Goal: Task Accomplishment & Management: Use online tool/utility

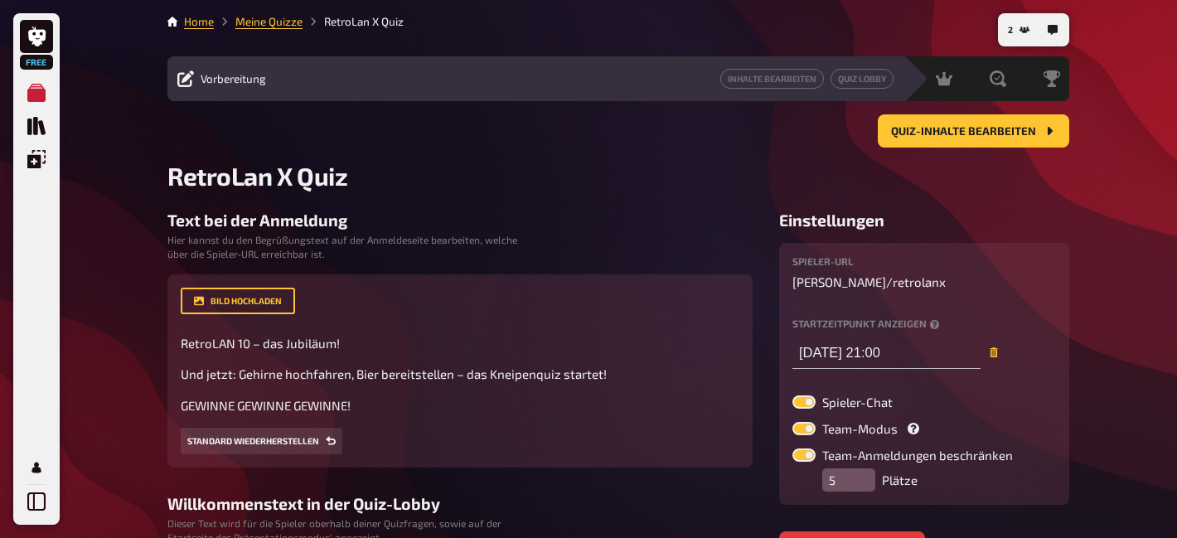
click at [704, 157] on div "Quiz-Inhalte bearbeiten" at bounding box center [618, 137] width 902 height 46
click at [896, 360] on input "11.10.2025 21:00" at bounding box center [886, 352] width 188 height 33
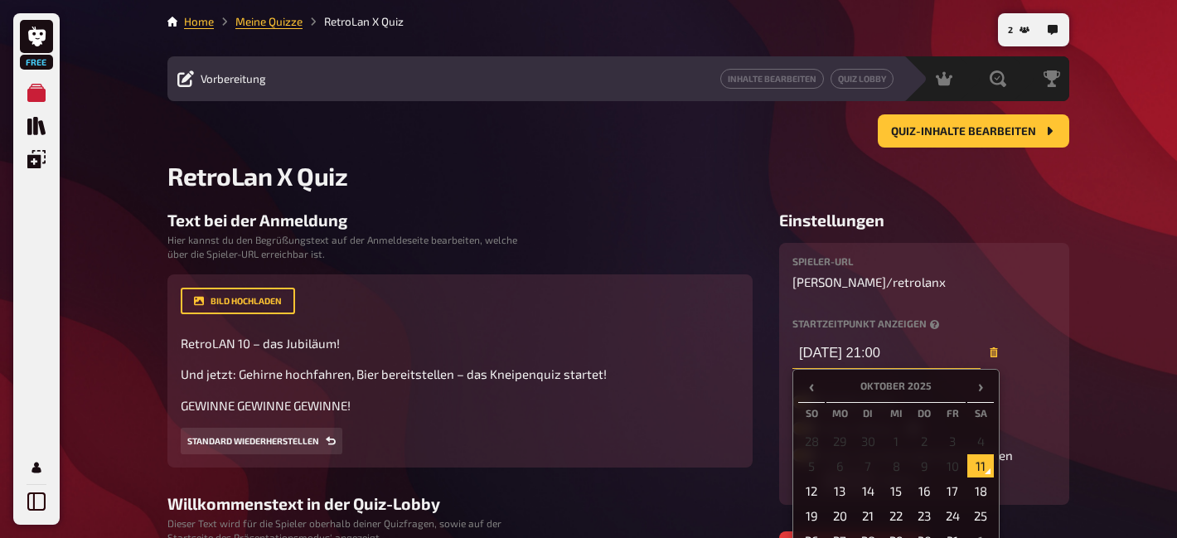
click at [884, 358] on input "11.10.2025 21:00" at bounding box center [886, 352] width 188 height 33
type input "11.10.2025 14:00"
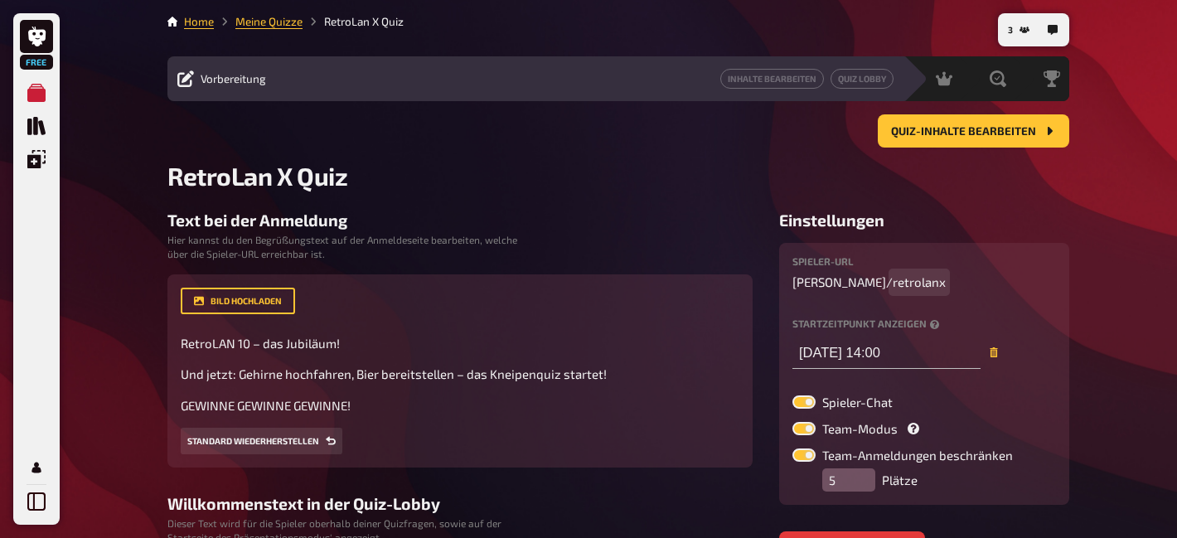
click at [1049, 300] on div "Spieler-URL uwe / retrolanx Startzeitpunkt anzeigen 11.10.2025 14:00 ‹ Oktober …" at bounding box center [924, 373] width 264 height 235
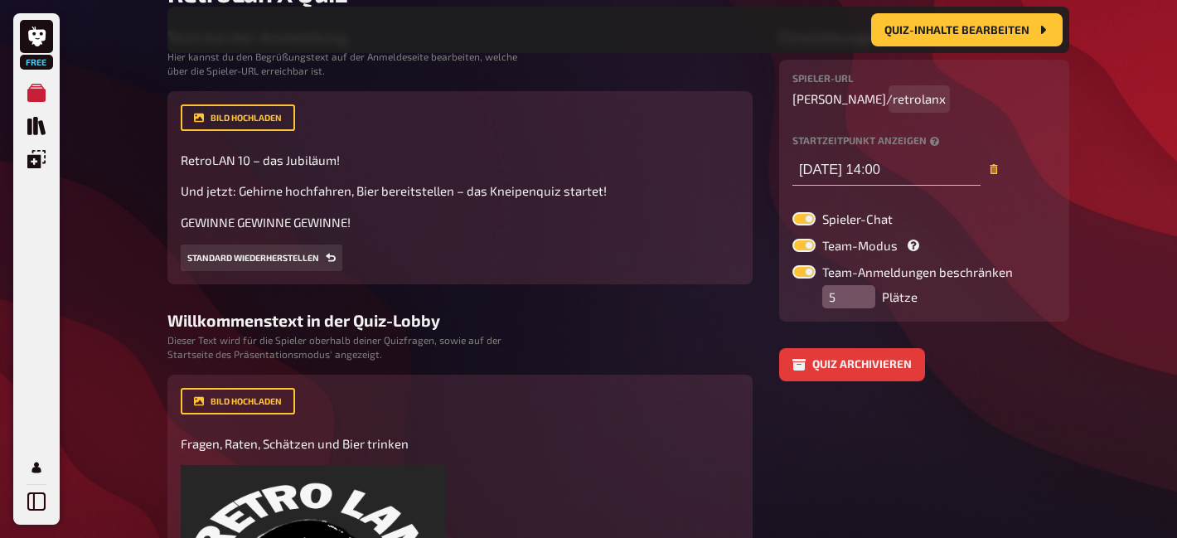
scroll to position [202, 0]
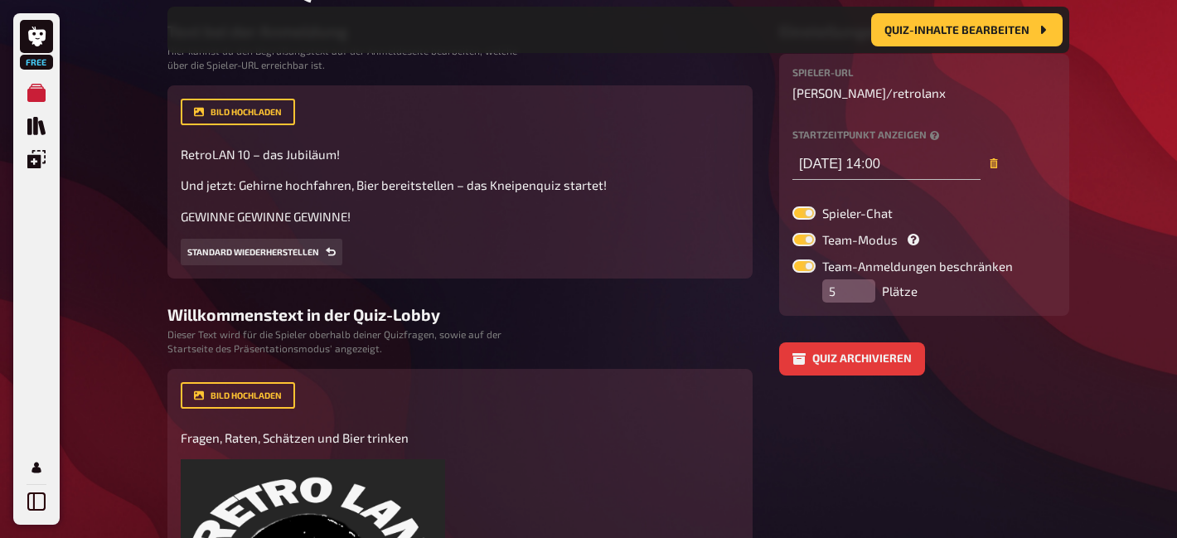
click at [1063, 378] on aside "Einstellungen Spieler-URL uwe / retrolanx Startzeitpunkt anzeigen 11.10.2025 14…" at bounding box center [924, 530] width 290 height 1017
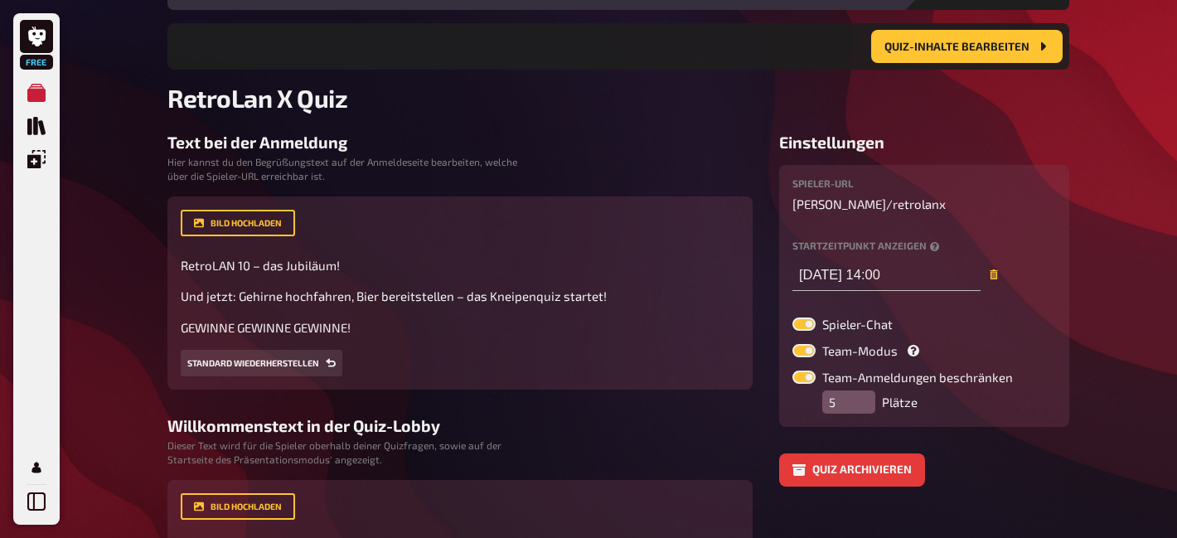
scroll to position [0, 0]
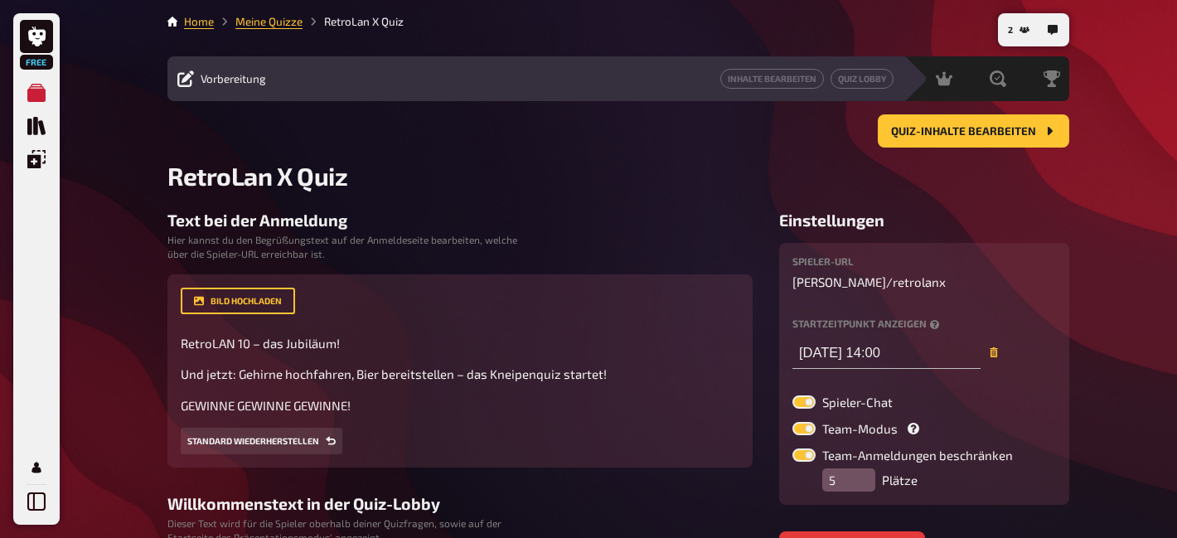
click at [899, 79] on span "Moderation" at bounding box center [905, 78] width 59 height 13
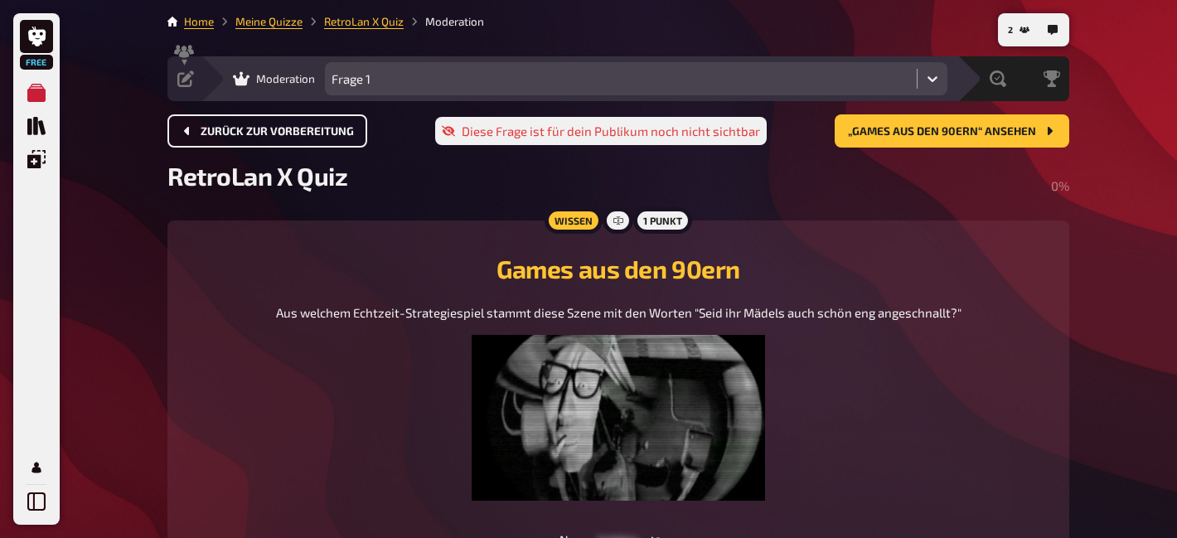
click at [356, 120] on button "Zurück zur Vorbereitung" at bounding box center [267, 130] width 200 height 33
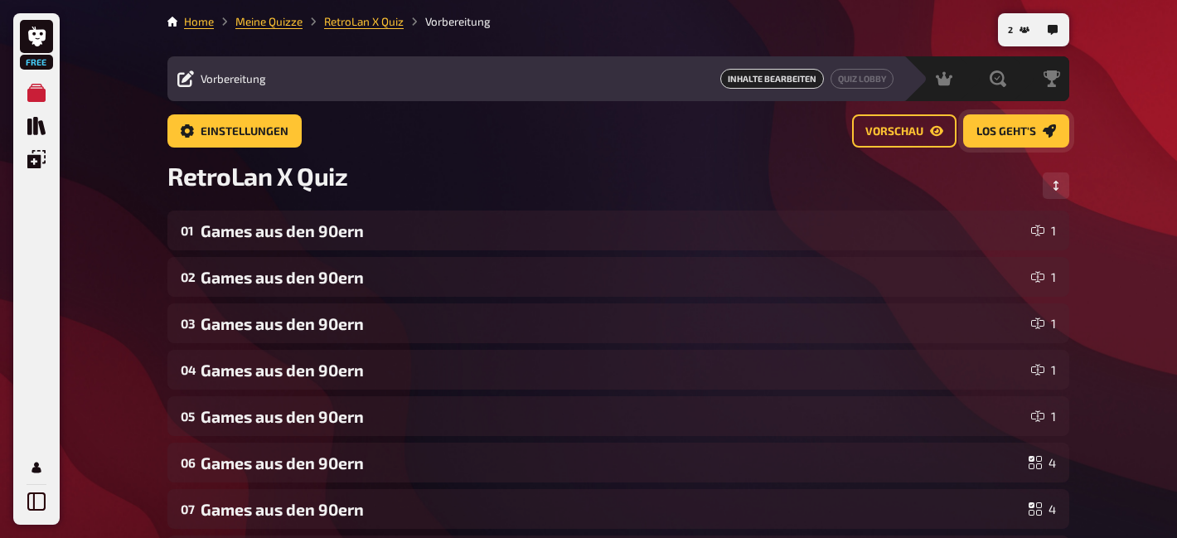
click at [1010, 135] on span "Los geht's" at bounding box center [1006, 132] width 60 height 12
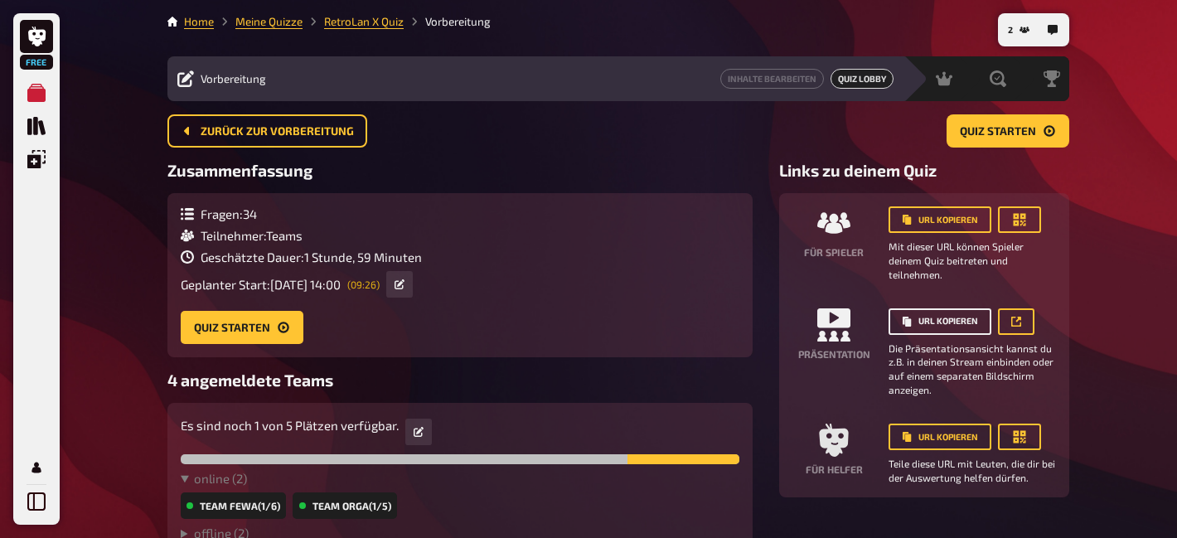
click at [932, 322] on button "URL kopieren" at bounding box center [940, 321] width 103 height 27
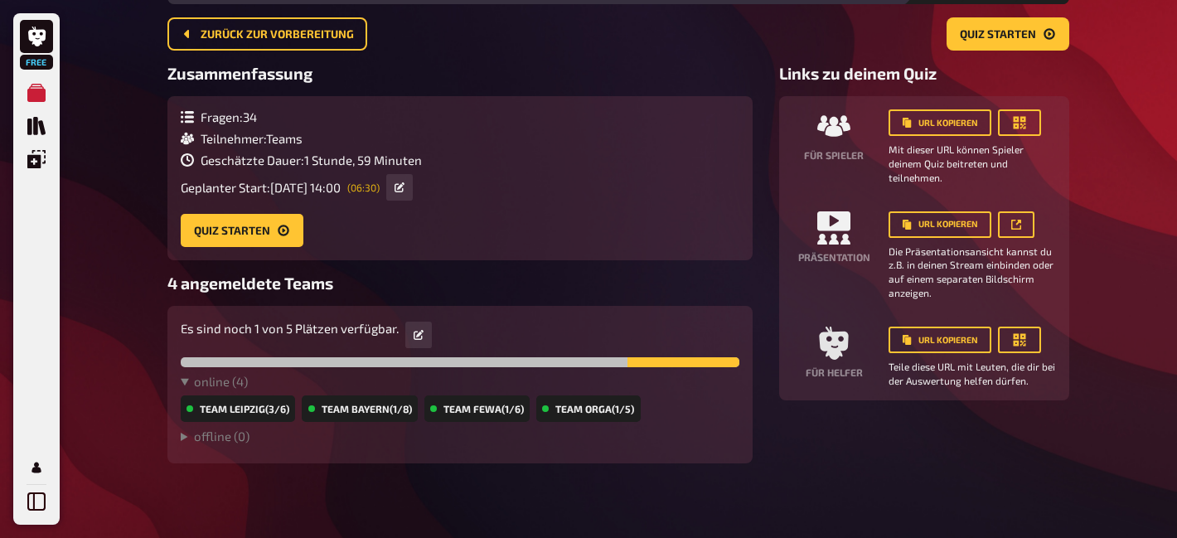
scroll to position [103, 0]
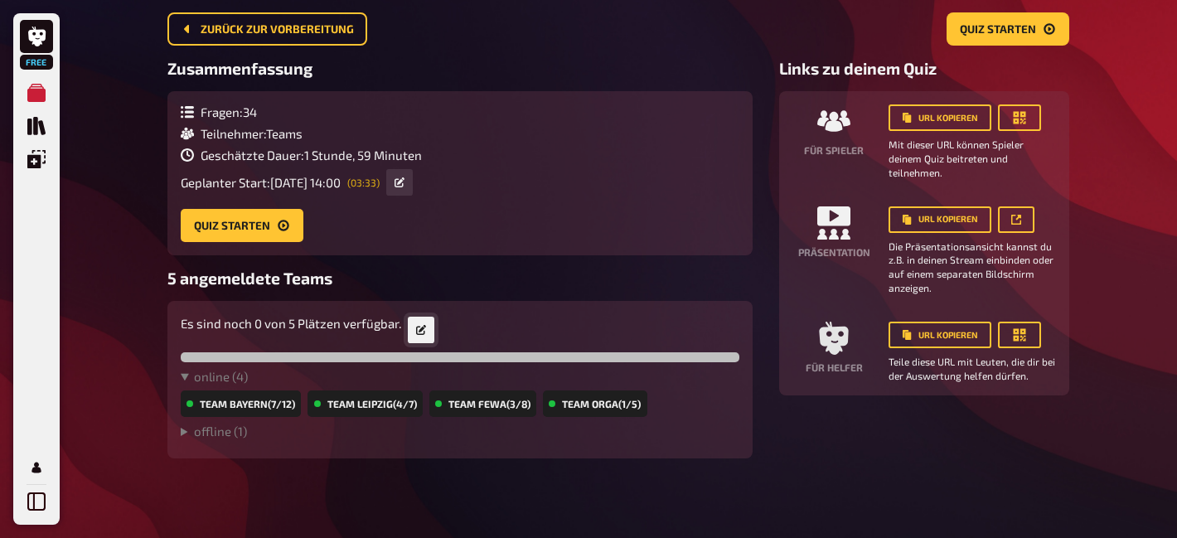
click at [427, 329] on link at bounding box center [421, 330] width 27 height 27
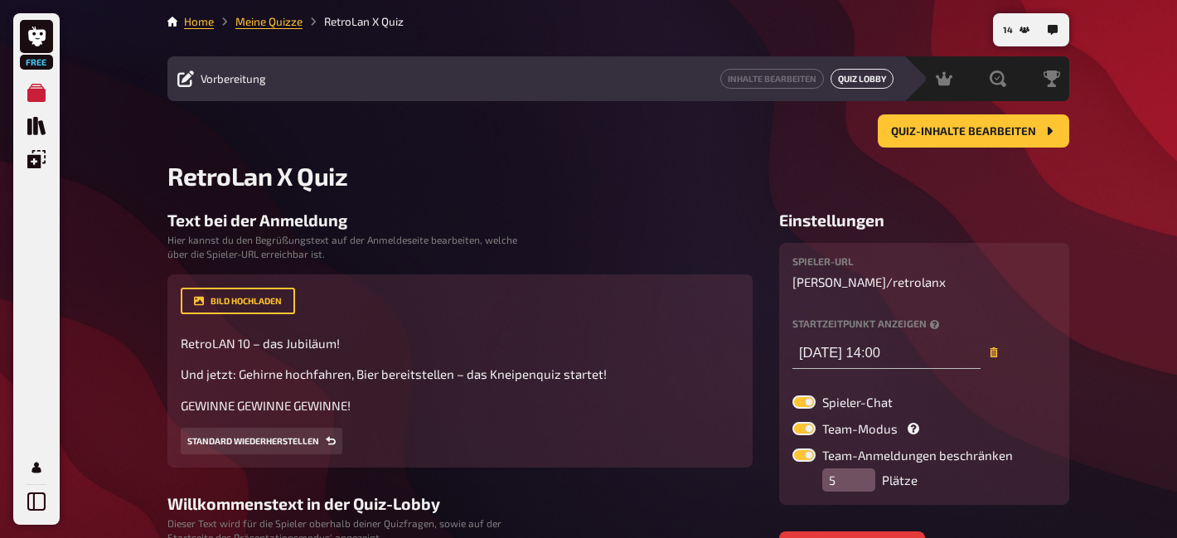
click at [861, 89] on link "Quiz Lobby" at bounding box center [862, 79] width 63 height 20
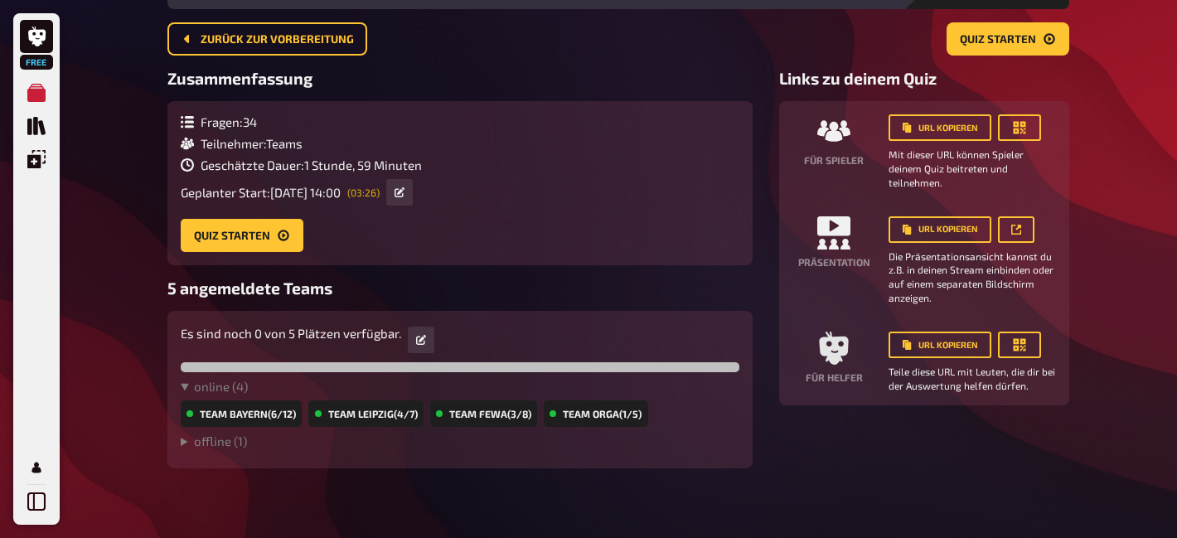
scroll to position [103, 0]
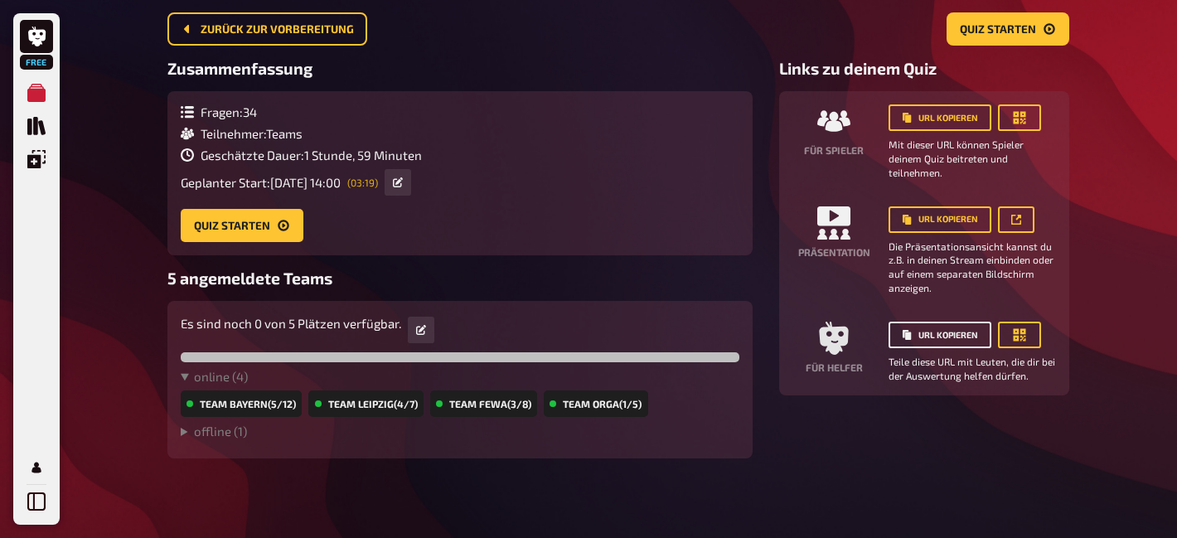
click at [928, 327] on button "URL kopieren" at bounding box center [940, 335] width 103 height 27
click at [755, 279] on div "Zusammenfassung Fragen : 34 Teilnehmer : Teams Geschätzte Dauer : 1 Stunde, 59 …" at bounding box center [618, 259] width 902 height 400
click at [487, 21] on div "Zurück zur Vorbereitung Quiz starten" at bounding box center [618, 28] width 902 height 33
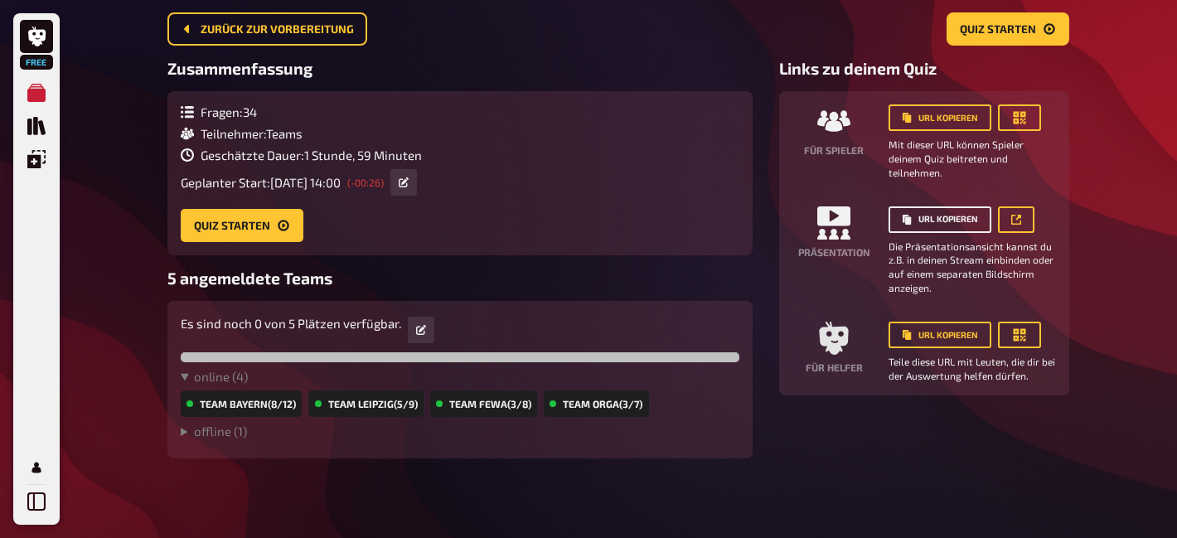
click at [938, 226] on button "URL kopieren" at bounding box center [940, 219] width 103 height 27
click at [464, 244] on div "Fragen : 34 Teilnehmer : Teams Geschätzte Dauer : 1 Stunde, 59 Minuten Geplante…" at bounding box center [459, 173] width 585 height 164
click at [220, 235] on button "Quiz starten" at bounding box center [242, 225] width 123 height 33
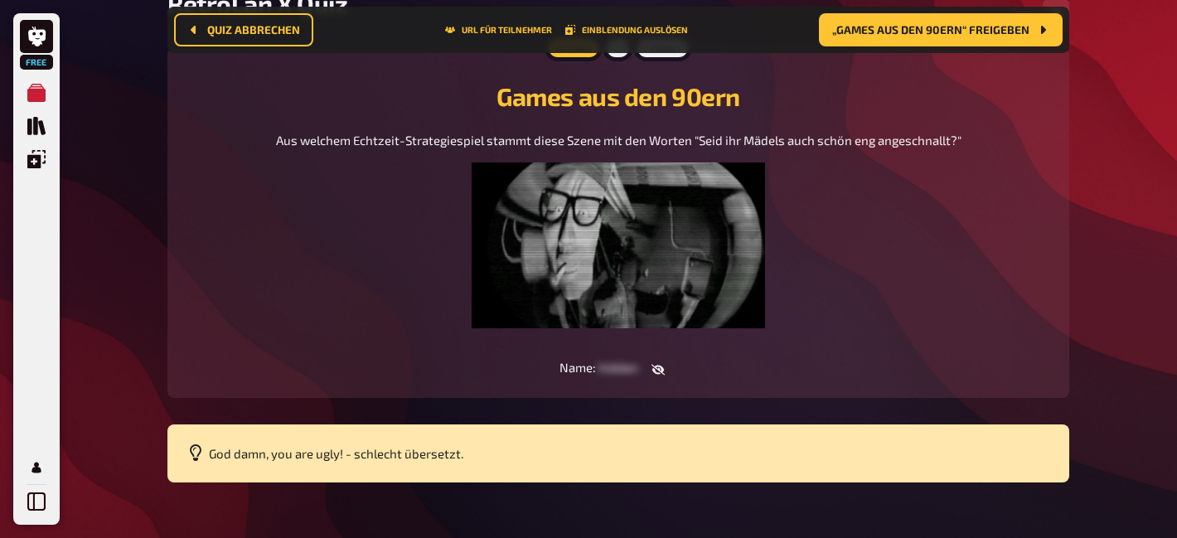
scroll to position [210, 0]
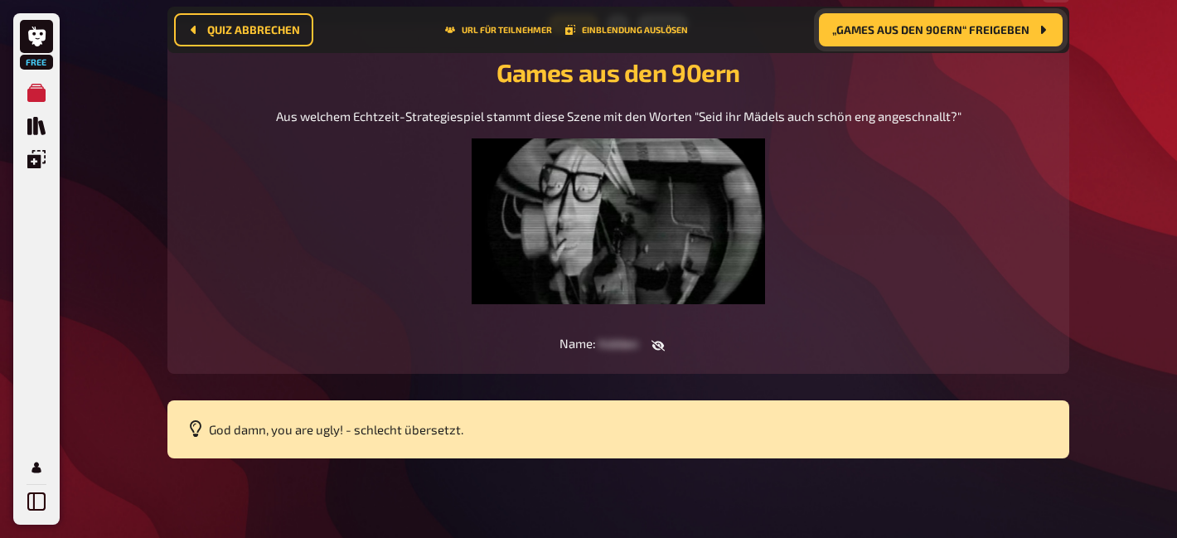
click at [934, 40] on button "„Games aus den 90ern“ freigeben" at bounding box center [941, 29] width 244 height 33
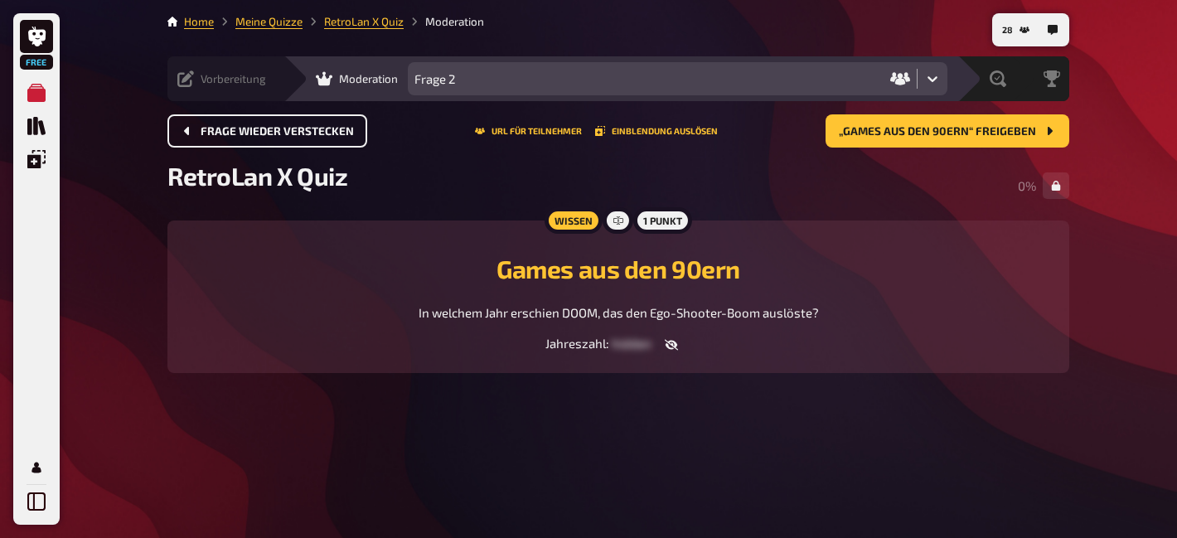
click at [259, 137] on span "Frage wieder verstecken" at bounding box center [277, 132] width 153 height 12
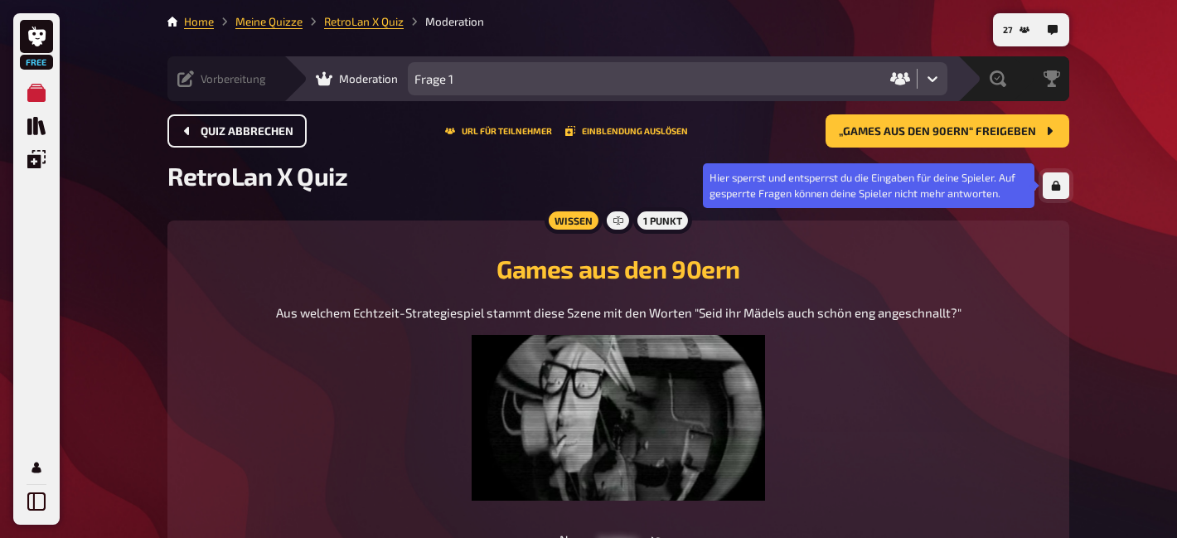
click at [1064, 190] on button "button" at bounding box center [1056, 185] width 27 height 27
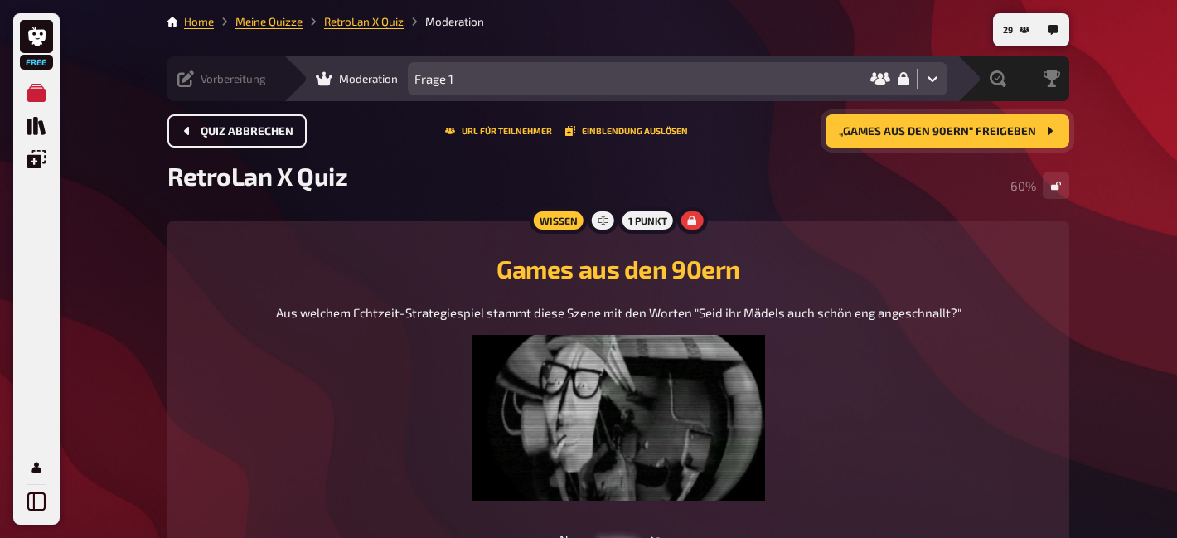
click at [1035, 138] on button "„Games aus den 90ern“ freigeben" at bounding box center [948, 130] width 244 height 33
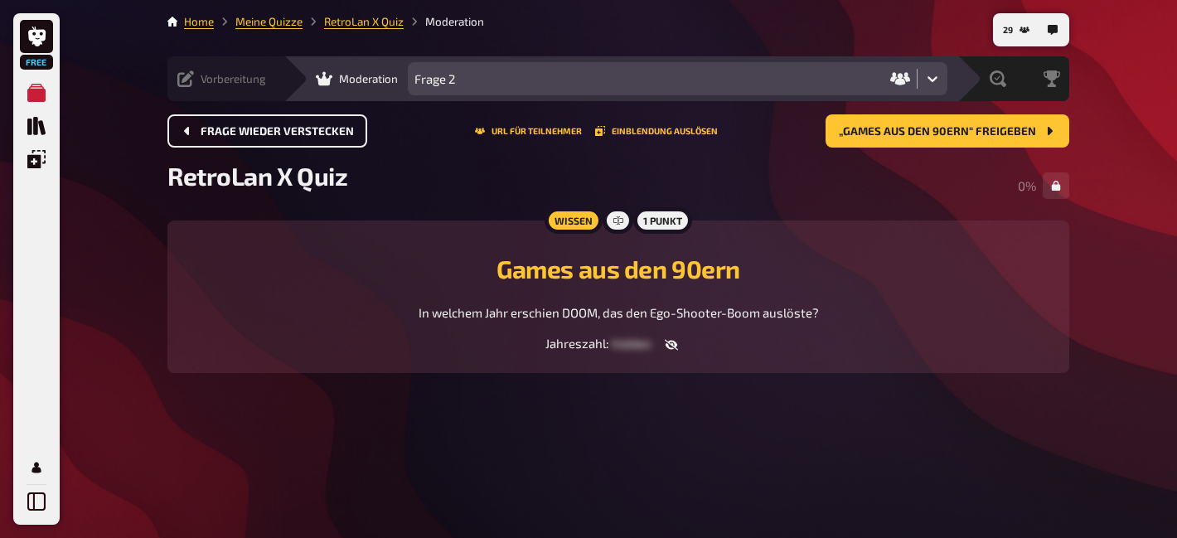
click at [285, 127] on span "Frage wieder verstecken" at bounding box center [277, 132] width 153 height 12
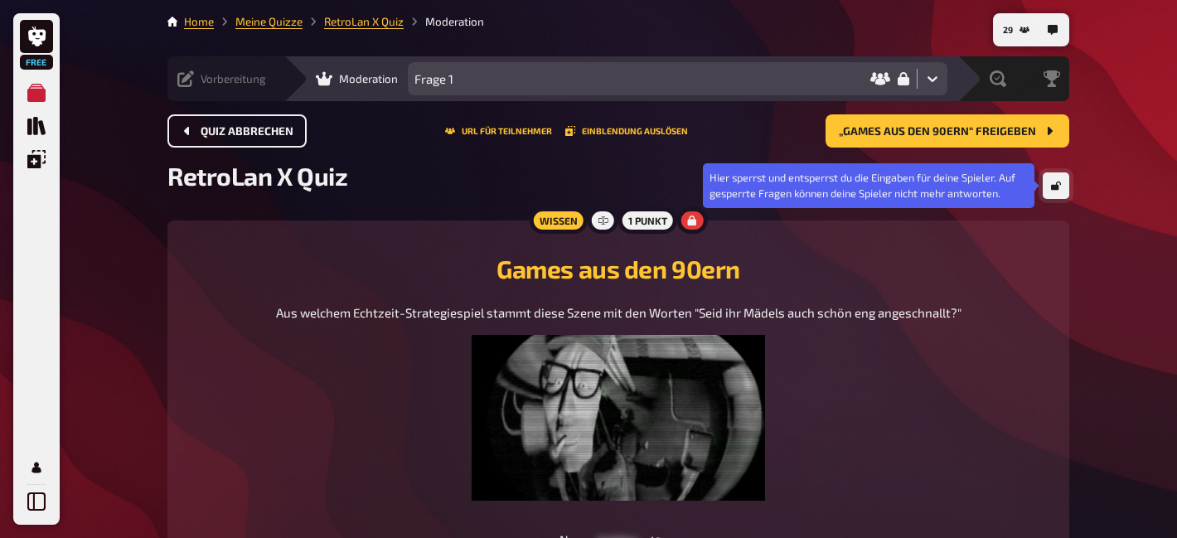
click at [1049, 189] on button "button" at bounding box center [1056, 185] width 27 height 27
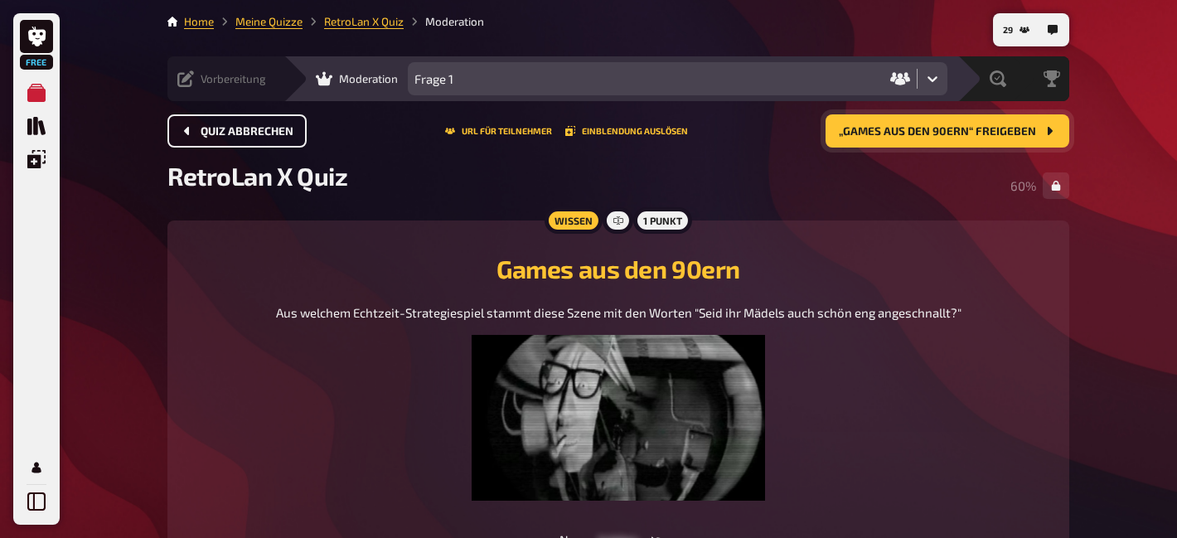
click at [1016, 127] on span "„Games aus den 90ern“ freigeben" at bounding box center [937, 132] width 197 height 12
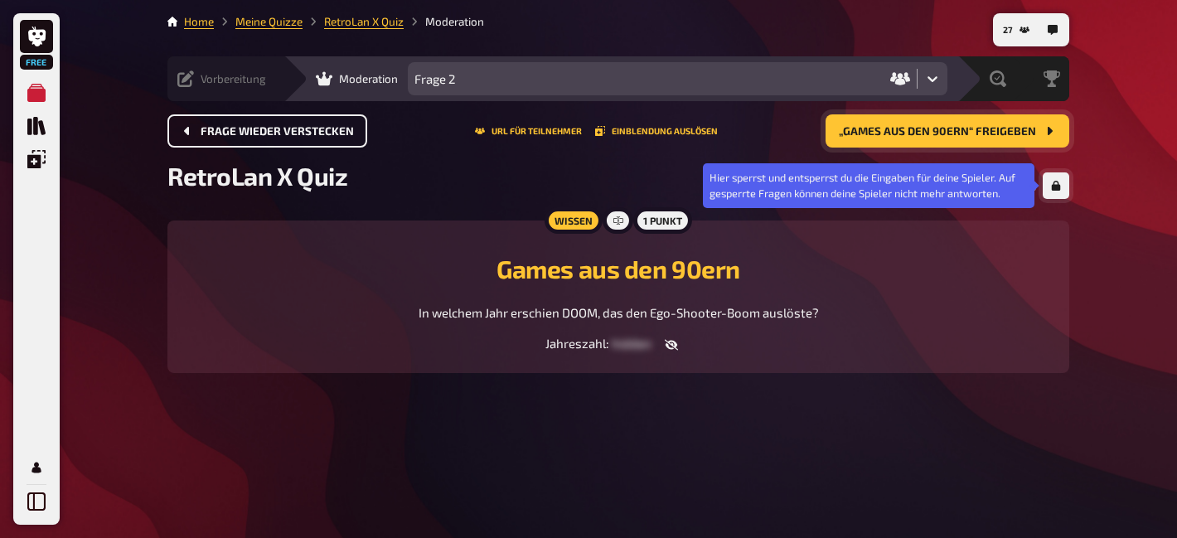
click at [1058, 185] on icon "button" at bounding box center [1056, 186] width 9 height 10
click at [1061, 187] on button "button" at bounding box center [1056, 185] width 27 height 27
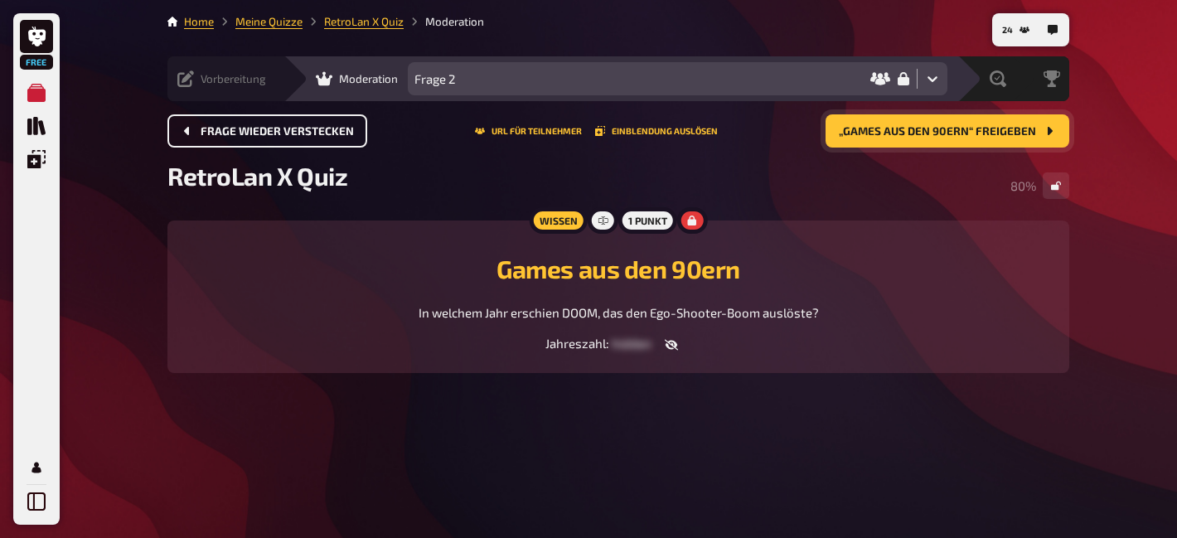
click at [1026, 133] on span "„Games aus den 90ern“ freigeben" at bounding box center [937, 132] width 197 height 12
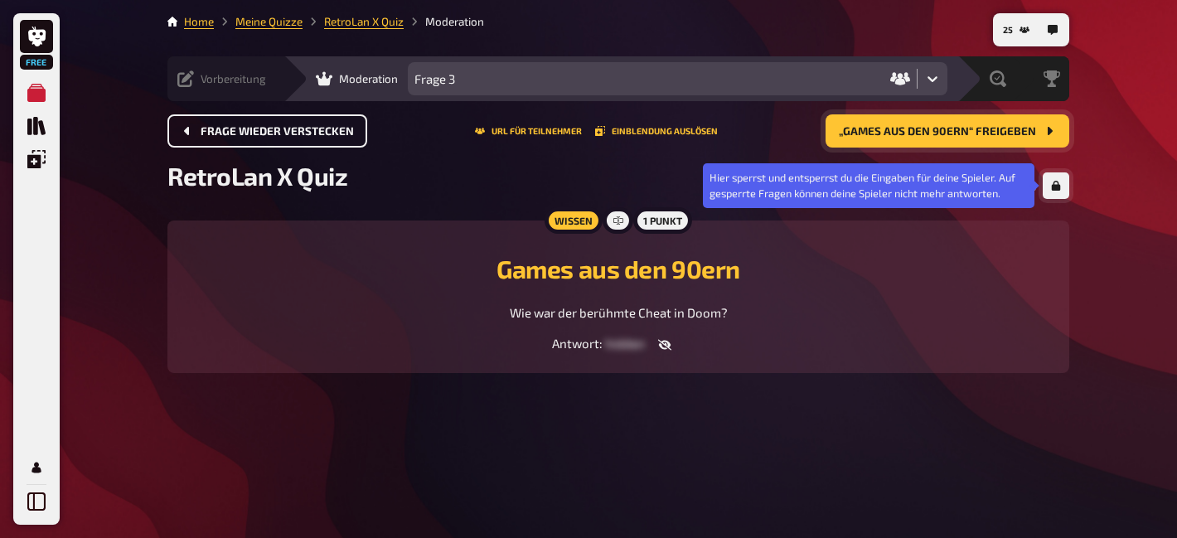
click at [1064, 191] on button "button" at bounding box center [1056, 185] width 27 height 27
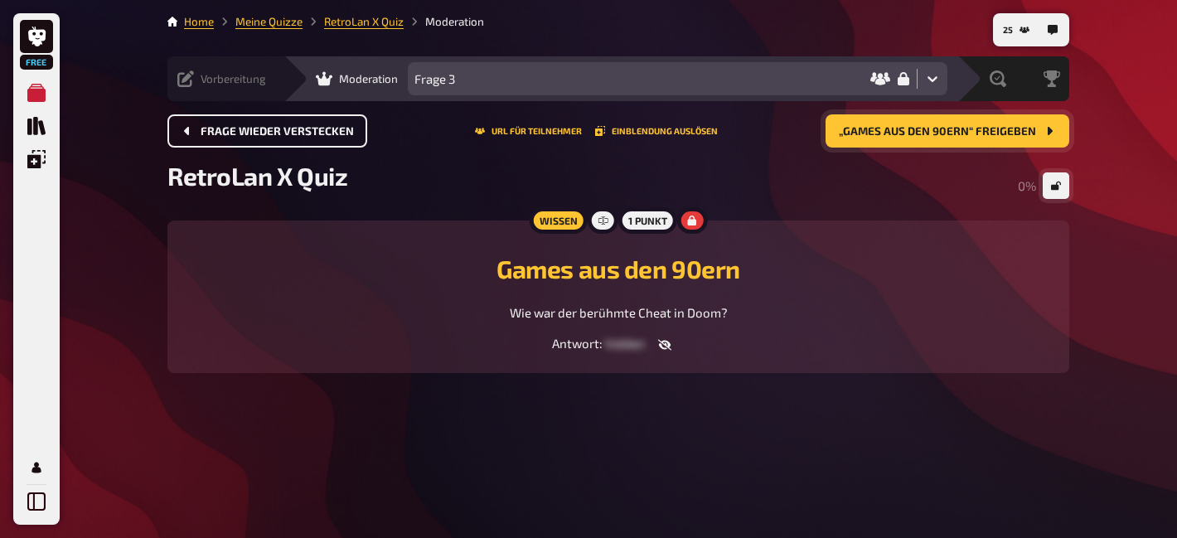
click at [1064, 191] on button "button" at bounding box center [1056, 185] width 27 height 27
click at [665, 346] on icon "button" at bounding box center [664, 345] width 13 height 11
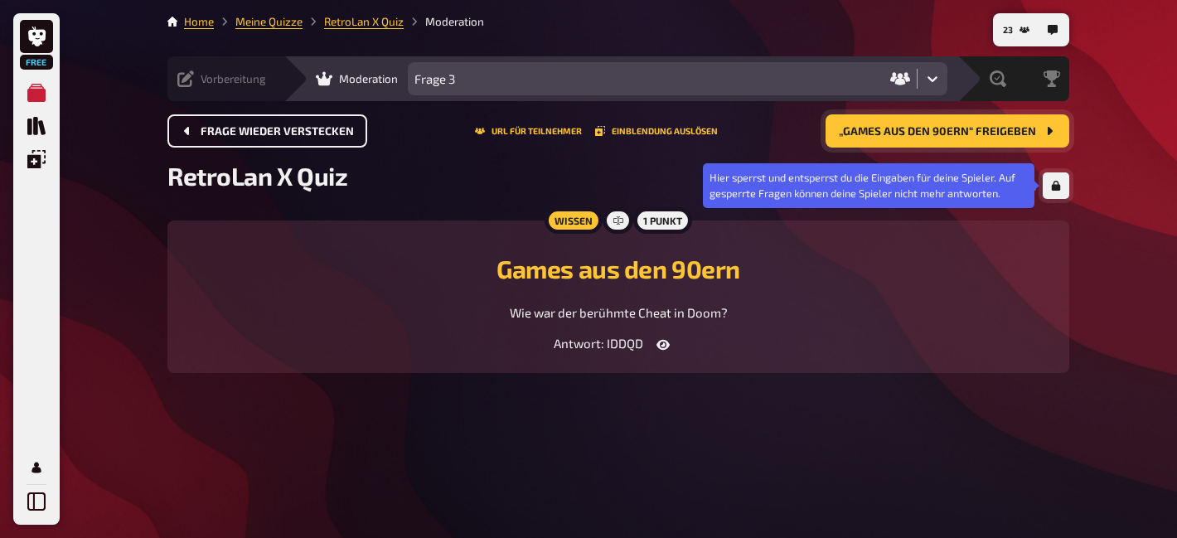
click at [1057, 188] on icon "button" at bounding box center [1056, 186] width 9 height 10
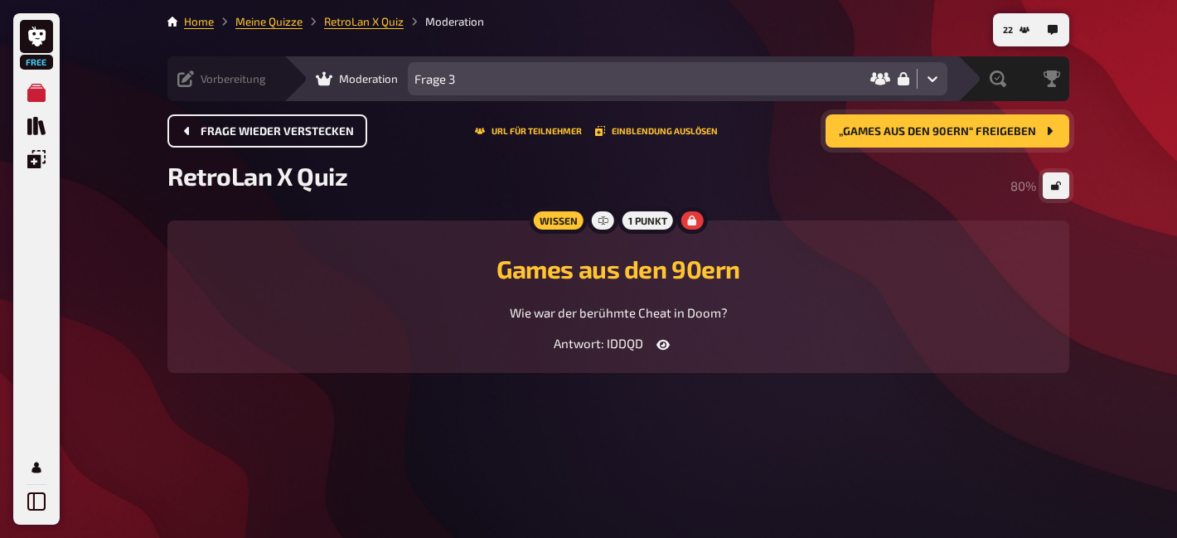
click at [1002, 135] on span "„Games aus den 90ern“ freigeben" at bounding box center [937, 132] width 197 height 12
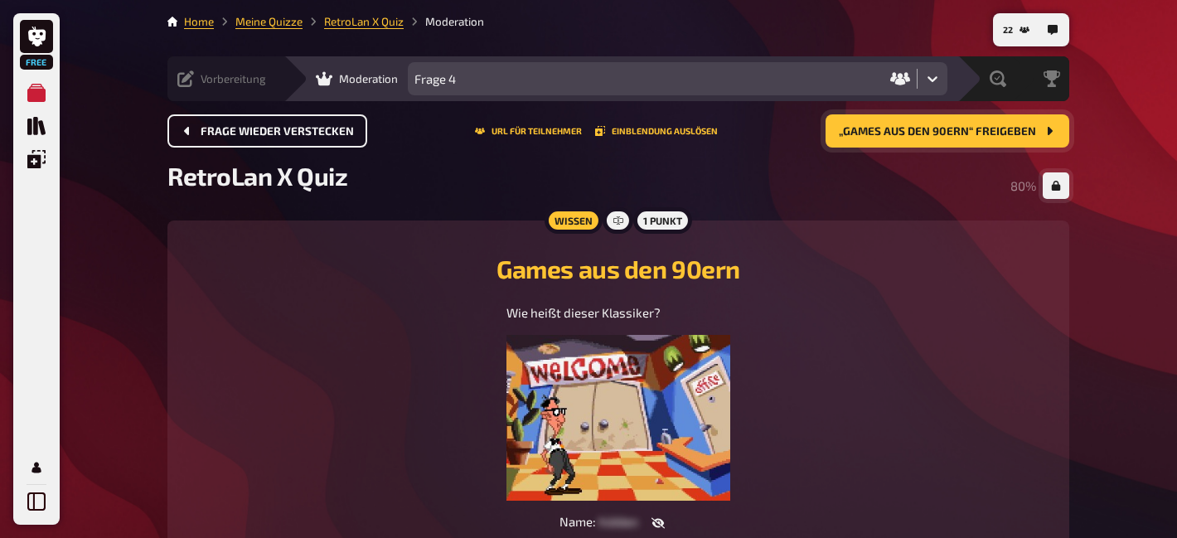
click at [656, 531] on button "button" at bounding box center [658, 523] width 40 height 17
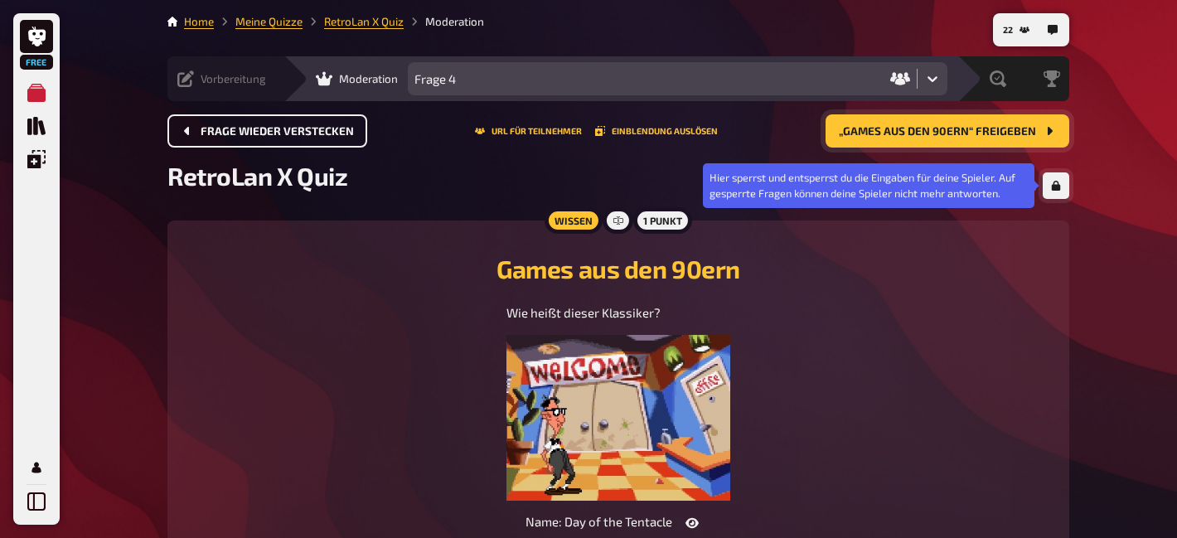
click at [1060, 195] on button "button" at bounding box center [1056, 185] width 27 height 27
click at [1060, 189] on icon "button" at bounding box center [1056, 186] width 10 height 10
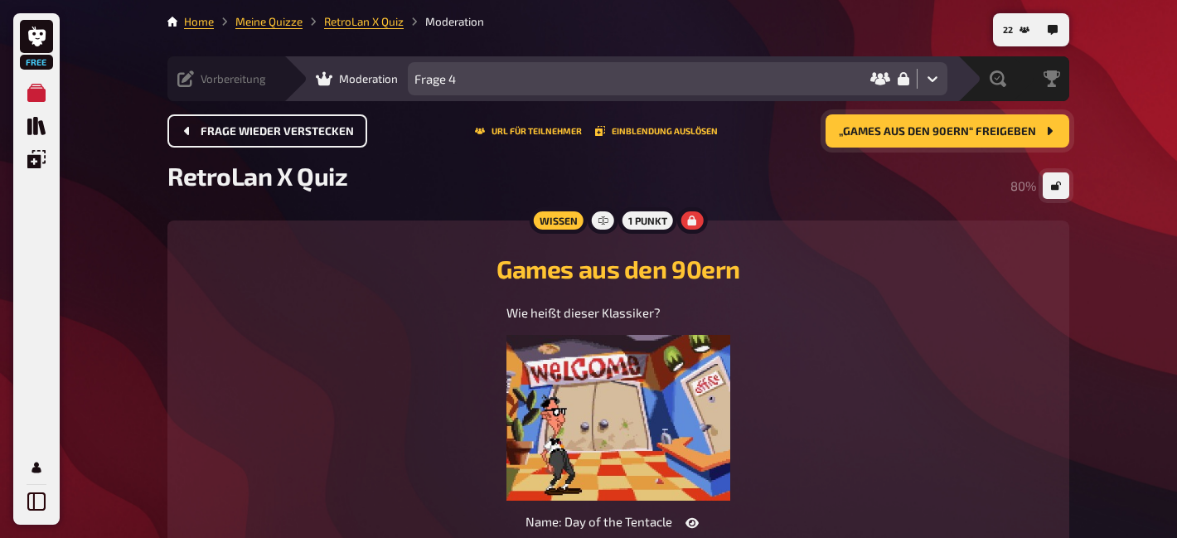
click at [1011, 133] on span "„Games aus den 90ern“ freigeben" at bounding box center [937, 132] width 197 height 12
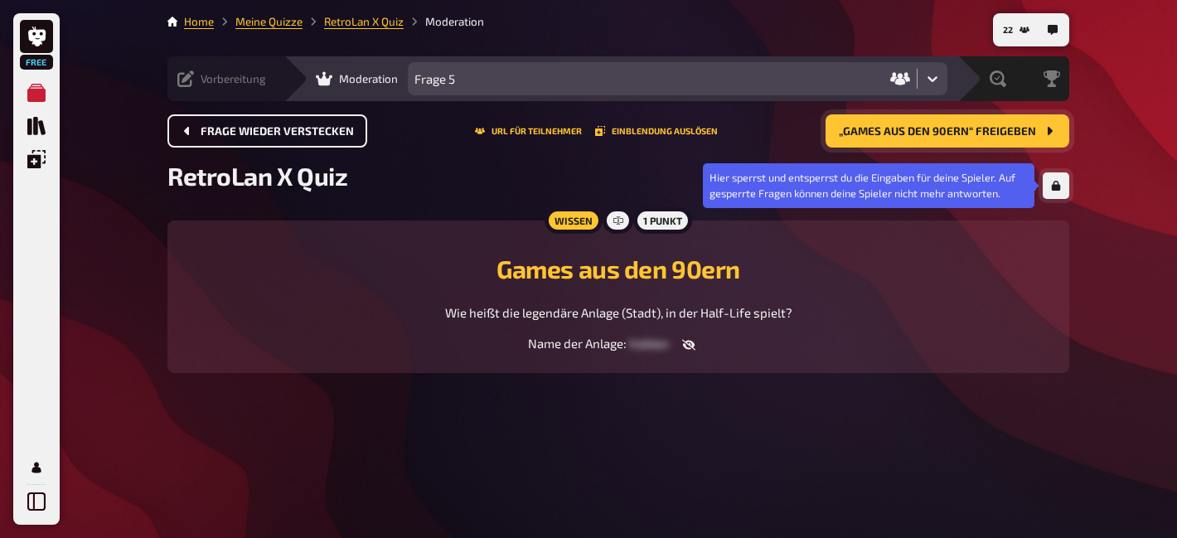
click at [1059, 191] on button "button" at bounding box center [1056, 185] width 27 height 27
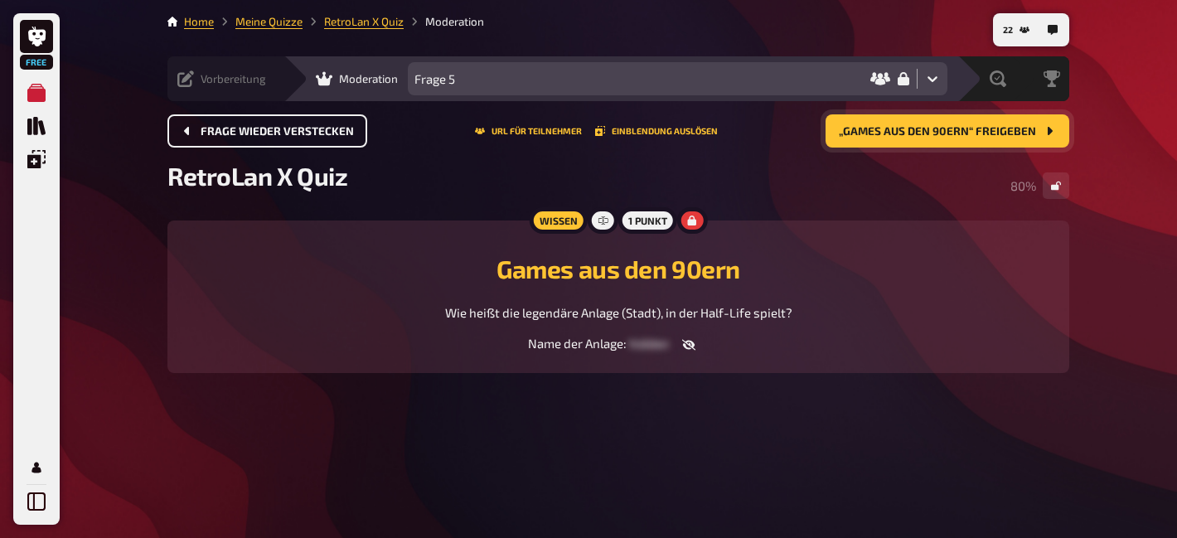
click at [1030, 137] on span "„Games aus den 90ern“ freigeben" at bounding box center [937, 132] width 197 height 12
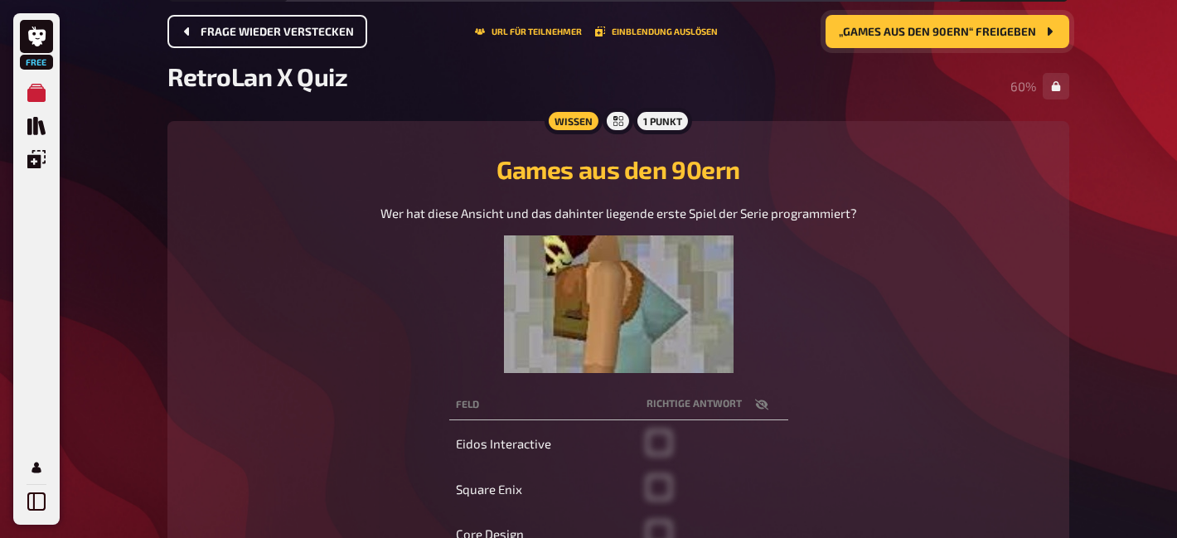
scroll to position [91, 0]
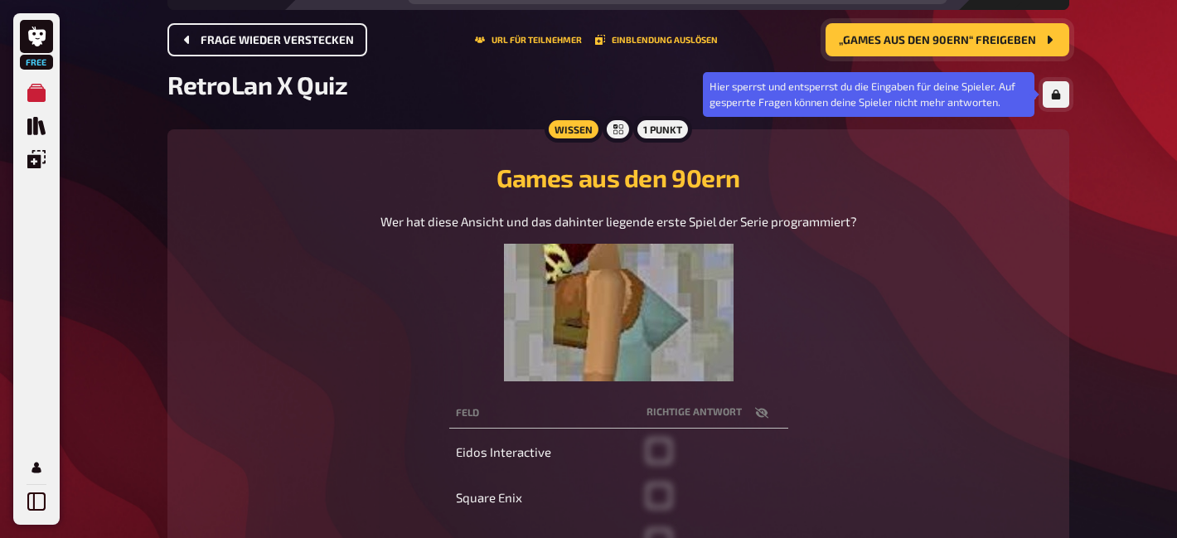
click at [1063, 99] on button "button" at bounding box center [1056, 94] width 27 height 27
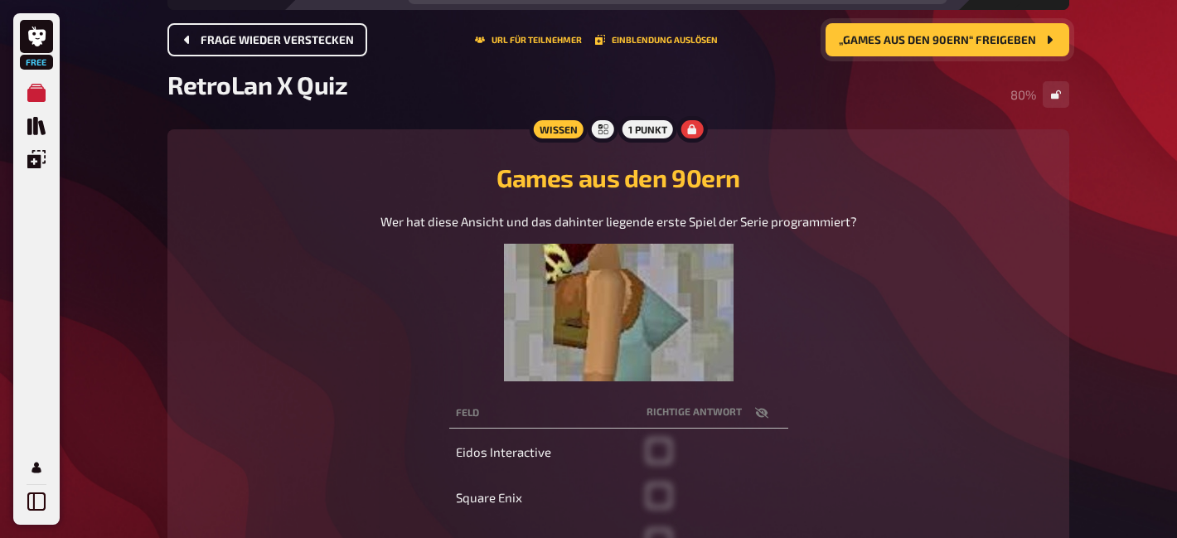
click at [987, 48] on button "„Games aus den 90ern“ freigeben" at bounding box center [948, 39] width 244 height 33
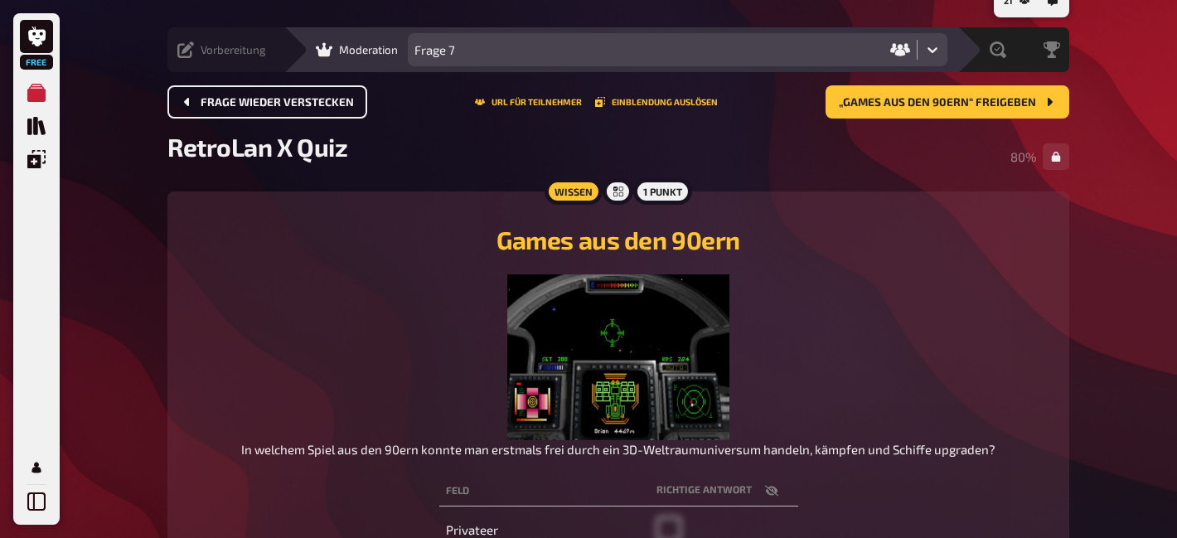
scroll to position [24, 0]
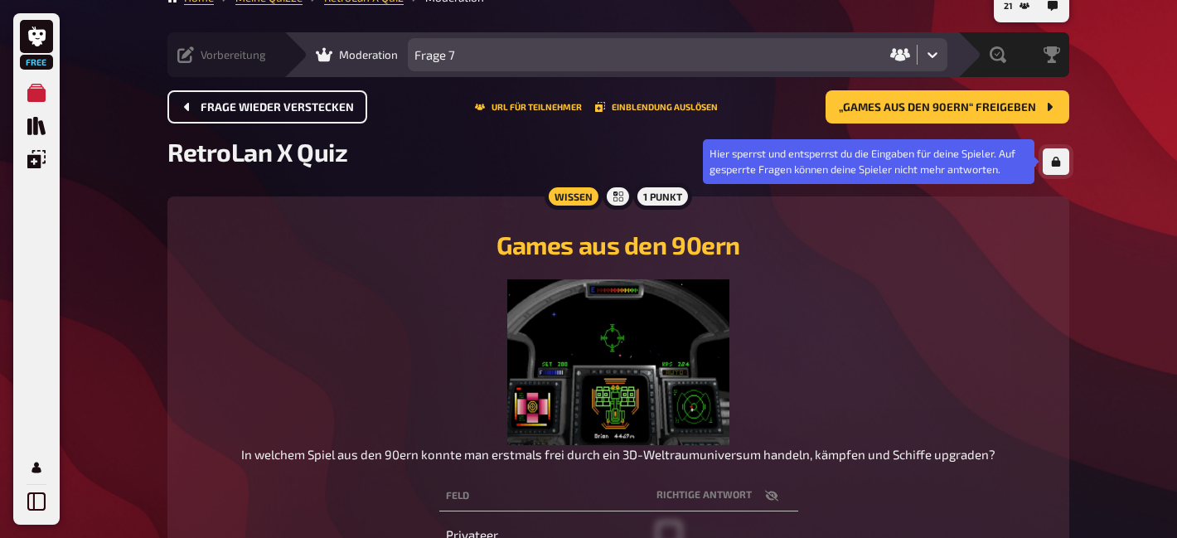
click at [1064, 173] on button "button" at bounding box center [1056, 161] width 27 height 27
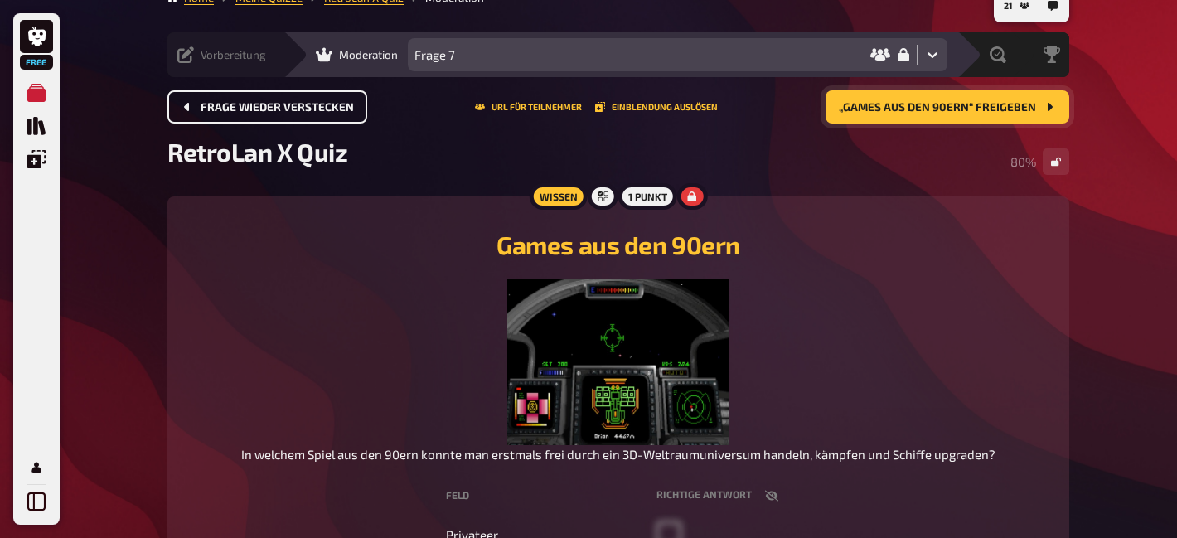
click at [1005, 114] on button "„Games aus den 90ern“ freigeben" at bounding box center [948, 106] width 244 height 33
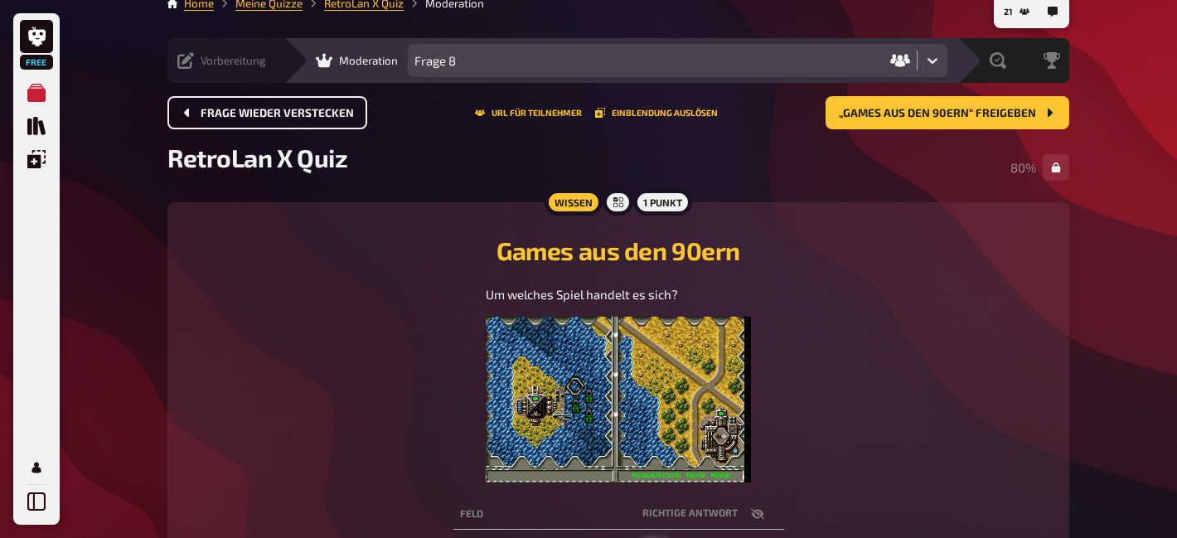
scroll to position [15, 0]
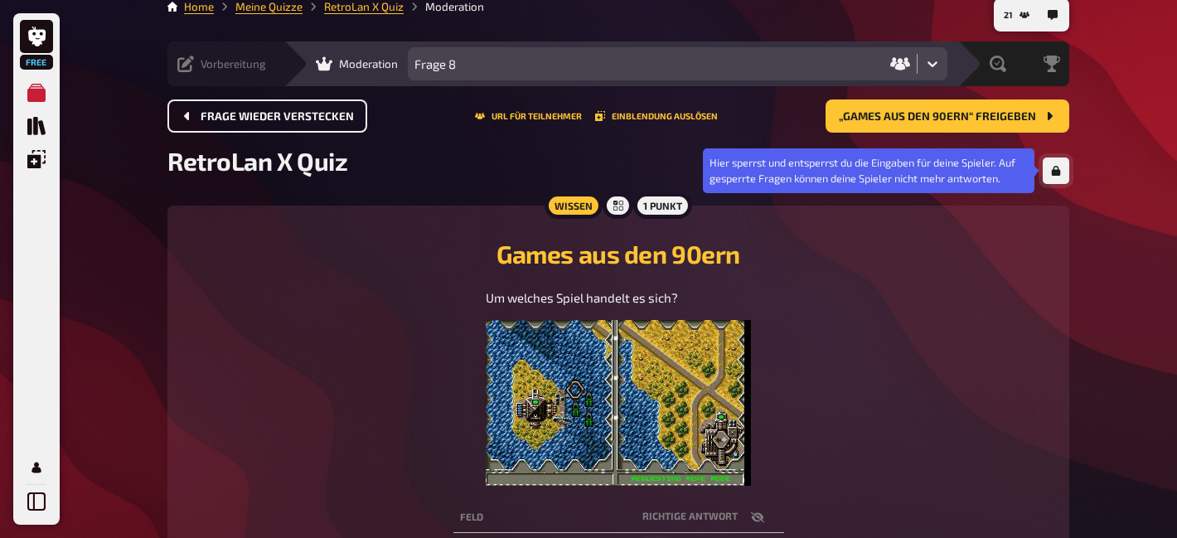
click at [1059, 175] on button "button" at bounding box center [1056, 170] width 27 height 27
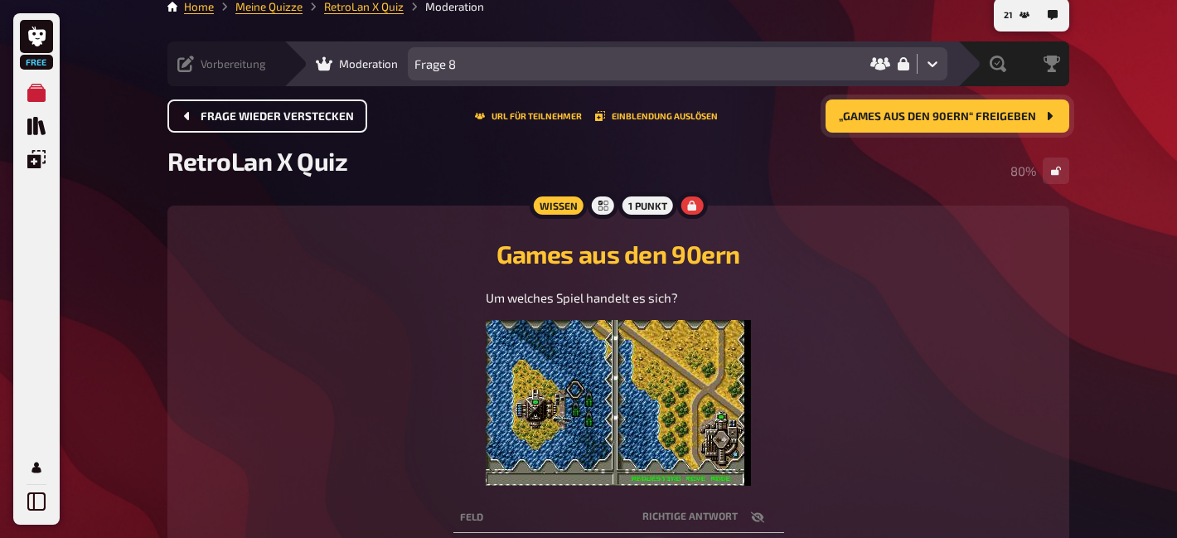
click at [1001, 114] on span "„Games aus den 90ern“ freigeben" at bounding box center [937, 117] width 197 height 12
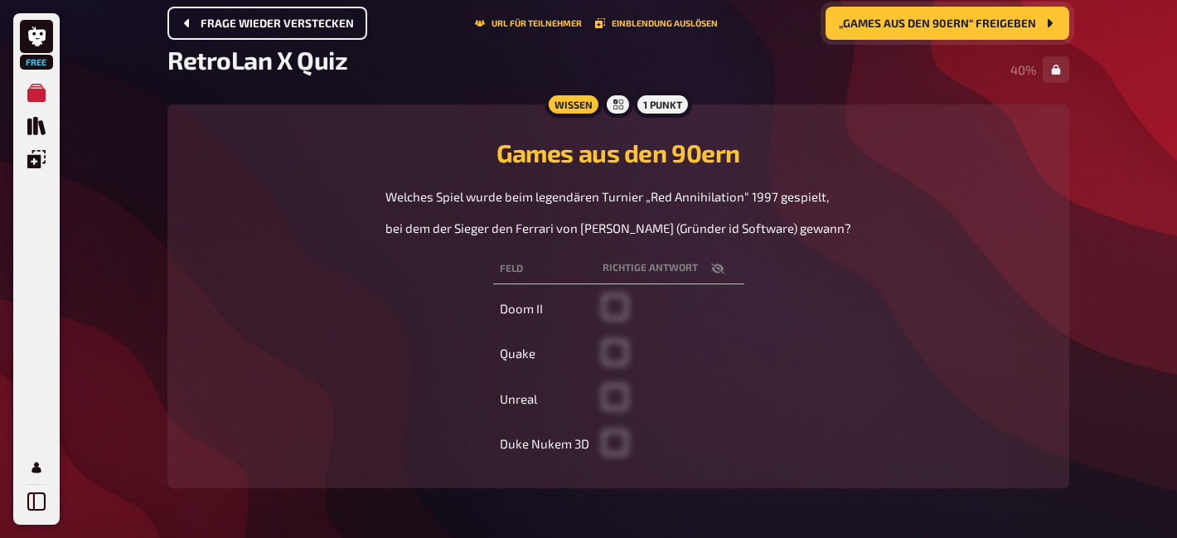
scroll to position [100, 0]
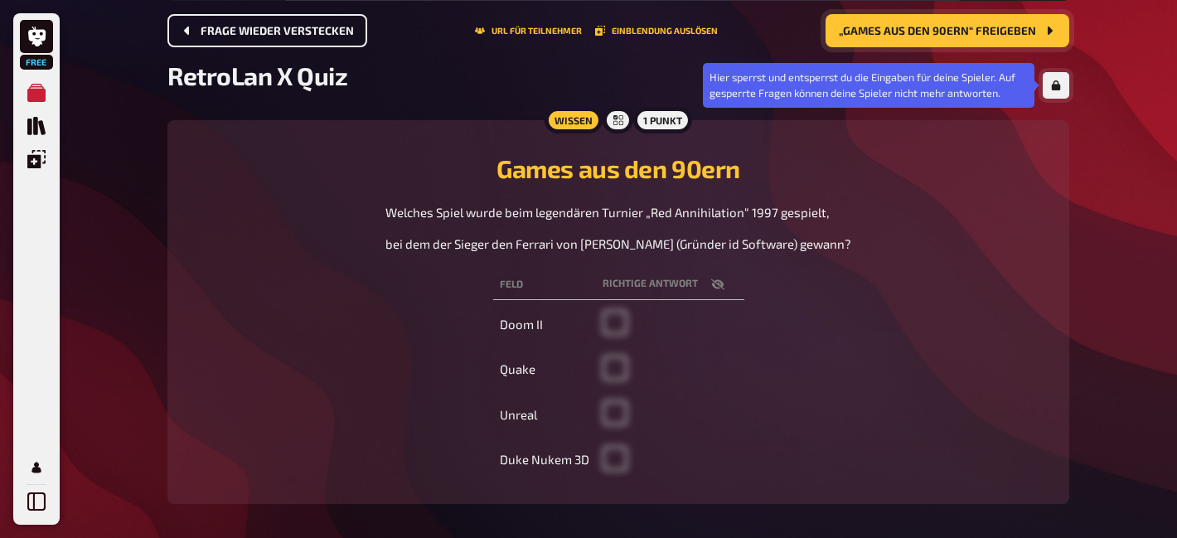
click at [1058, 90] on icon "button" at bounding box center [1056, 85] width 9 height 10
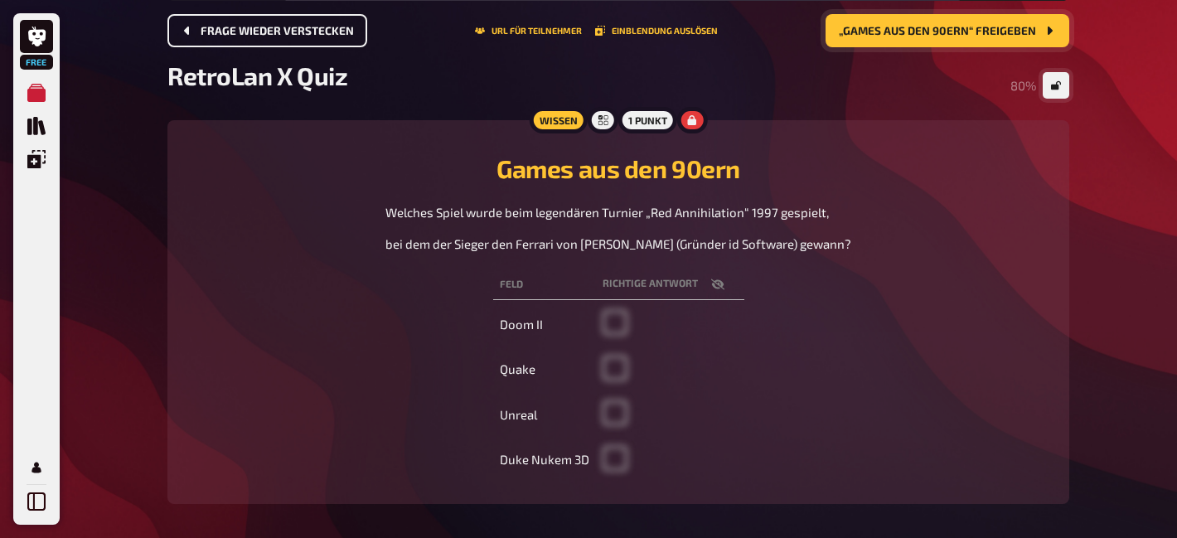
click at [995, 38] on button "„Games aus den 90ern“ freigeben" at bounding box center [948, 30] width 244 height 33
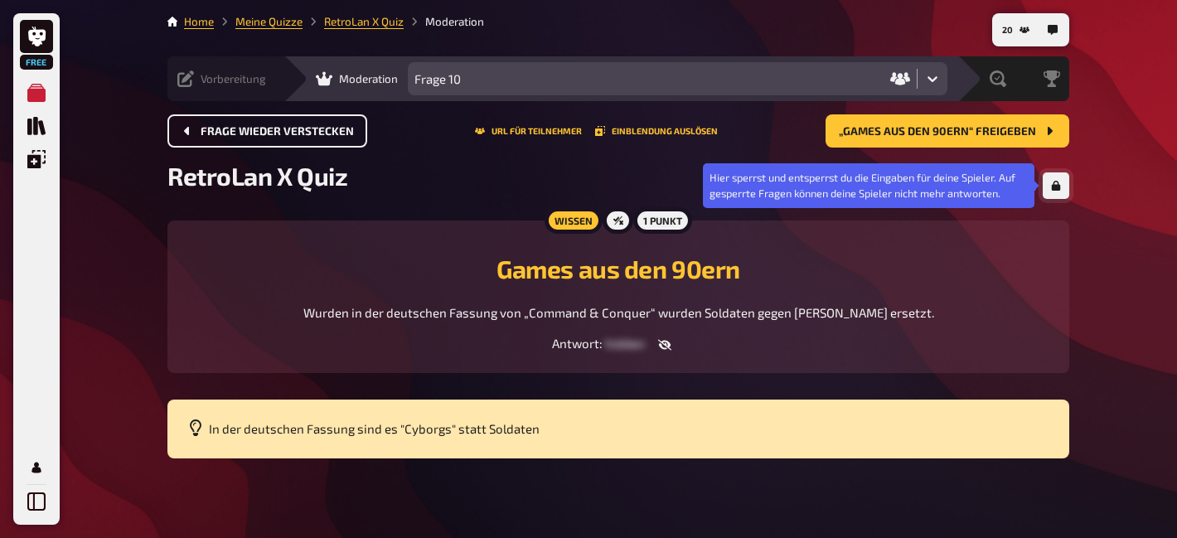
click at [1049, 187] on button "button" at bounding box center [1056, 185] width 27 height 27
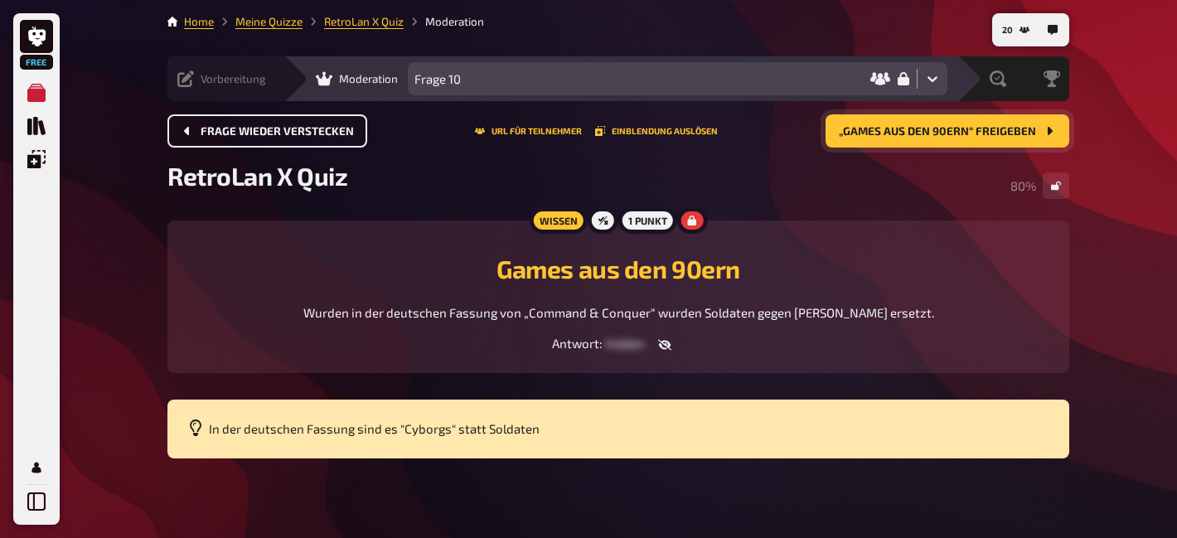
click at [975, 134] on span "„Games aus den 90ern“ freigeben" at bounding box center [937, 132] width 197 height 12
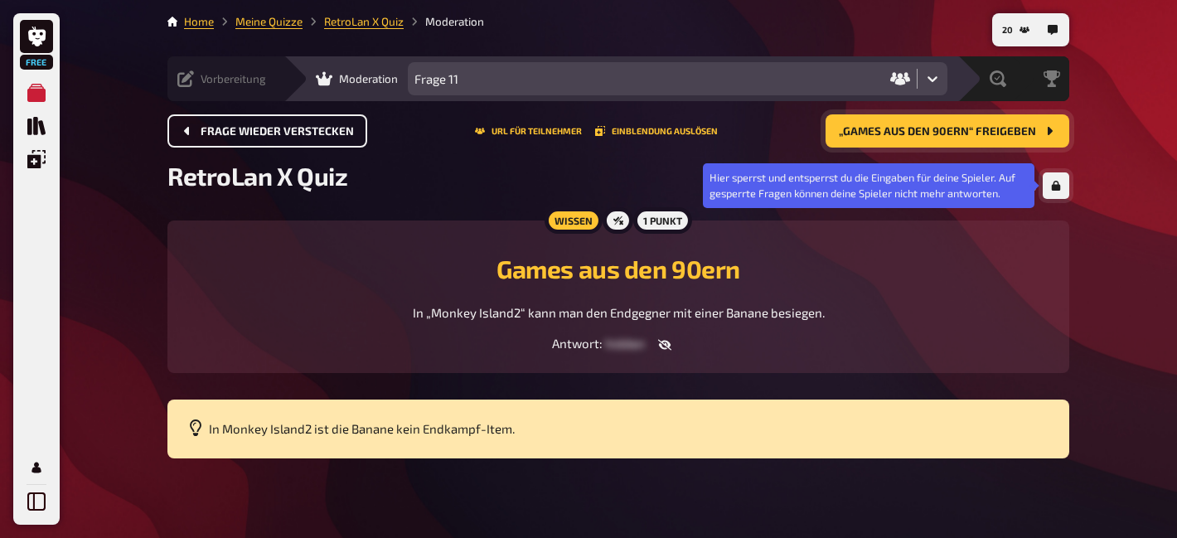
click at [1061, 190] on button "button" at bounding box center [1056, 185] width 27 height 27
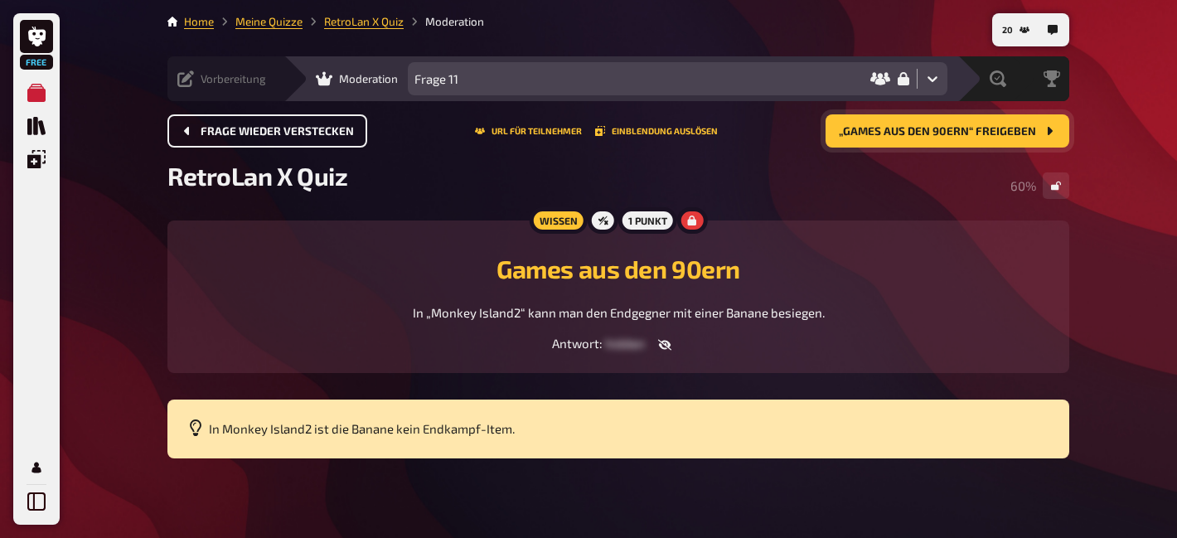
click at [1024, 131] on span "„Games aus den 90ern“ freigeben" at bounding box center [937, 132] width 197 height 12
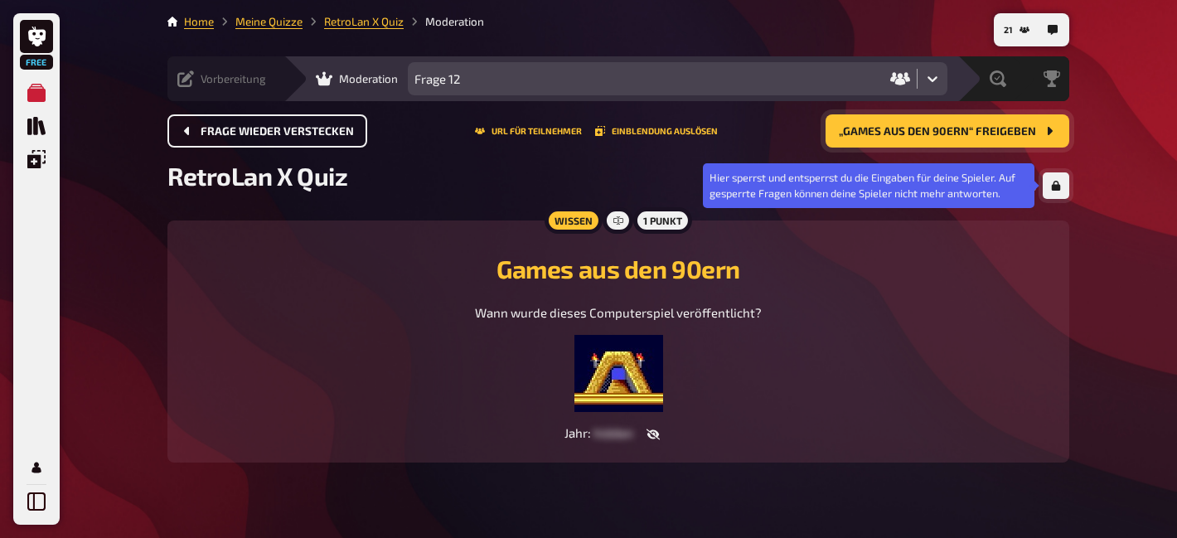
click at [1052, 187] on icon "button" at bounding box center [1056, 186] width 9 height 10
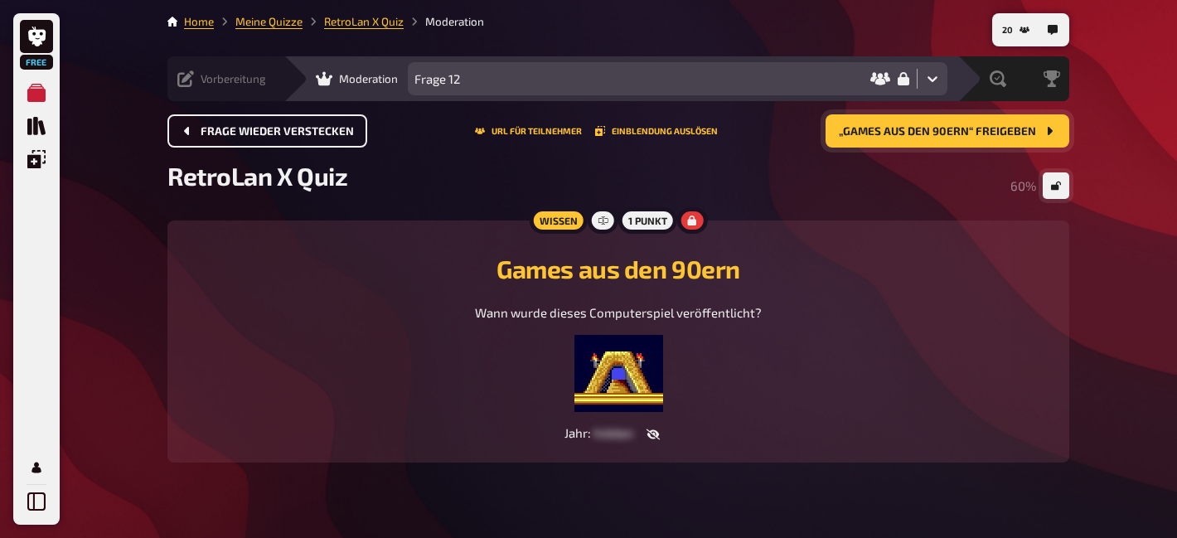
click at [988, 136] on span "„Games aus den 90ern“ freigeben" at bounding box center [937, 132] width 197 height 12
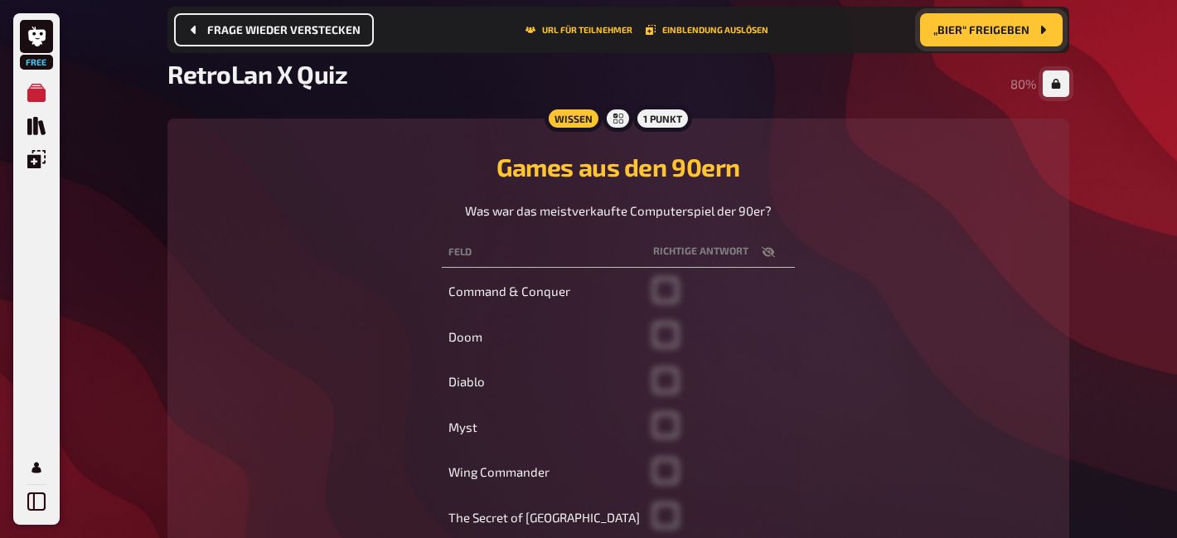
scroll to position [114, 0]
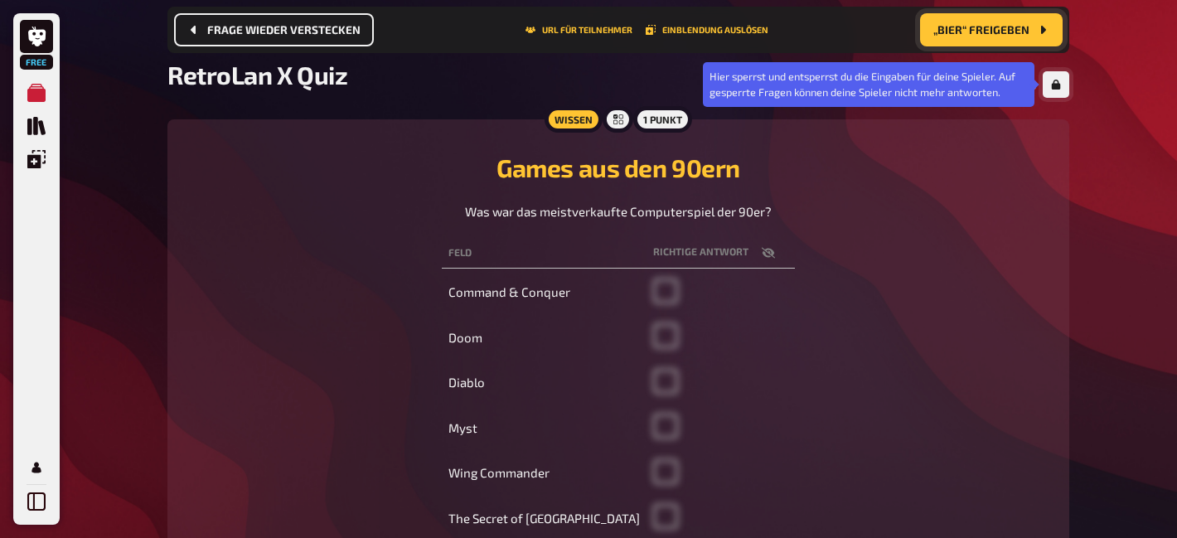
click at [1060, 84] on icon "button" at bounding box center [1056, 85] width 10 height 10
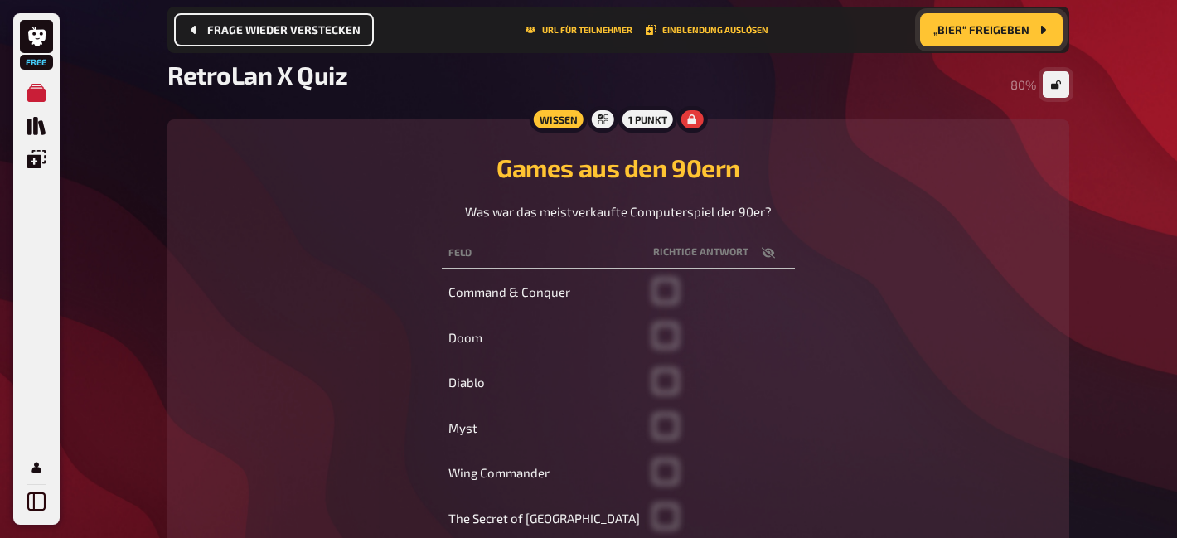
click at [977, 27] on span "„Bier“ freigeben" at bounding box center [981, 30] width 96 height 12
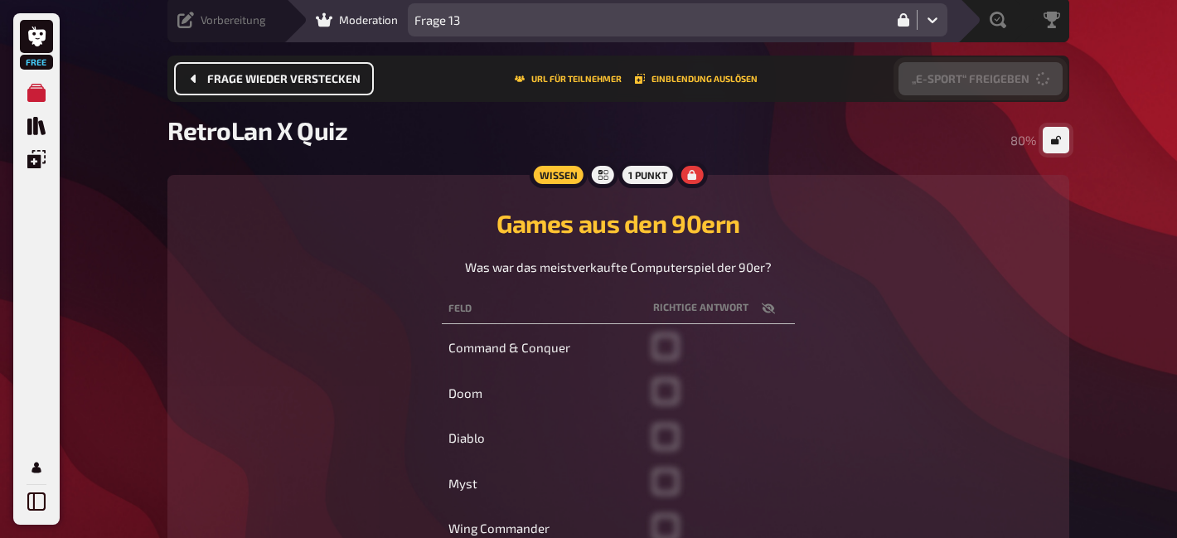
scroll to position [101, 0]
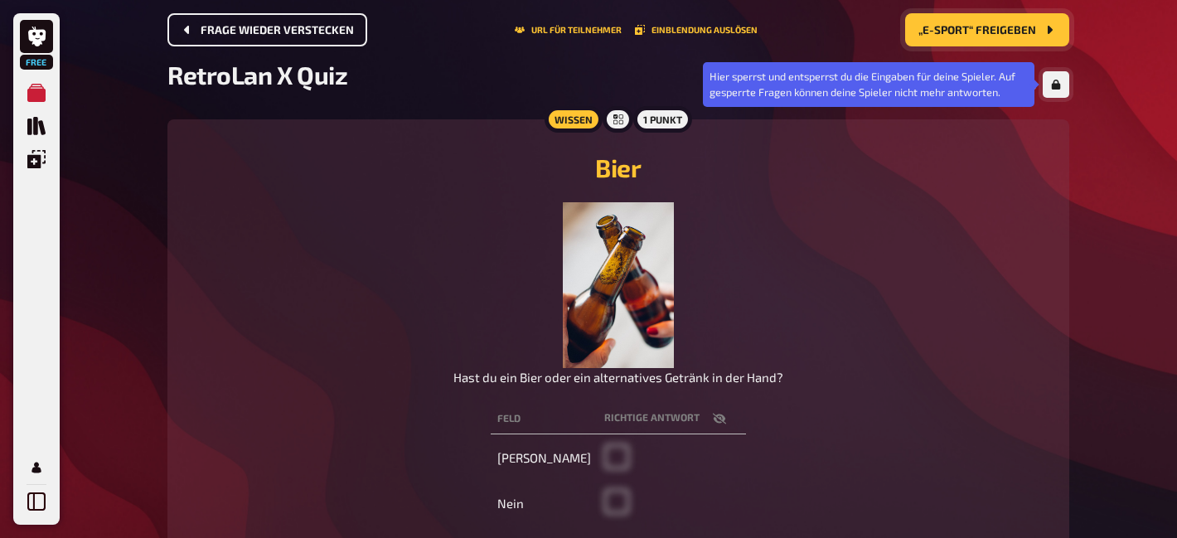
click at [1067, 92] on button "button" at bounding box center [1056, 84] width 27 height 27
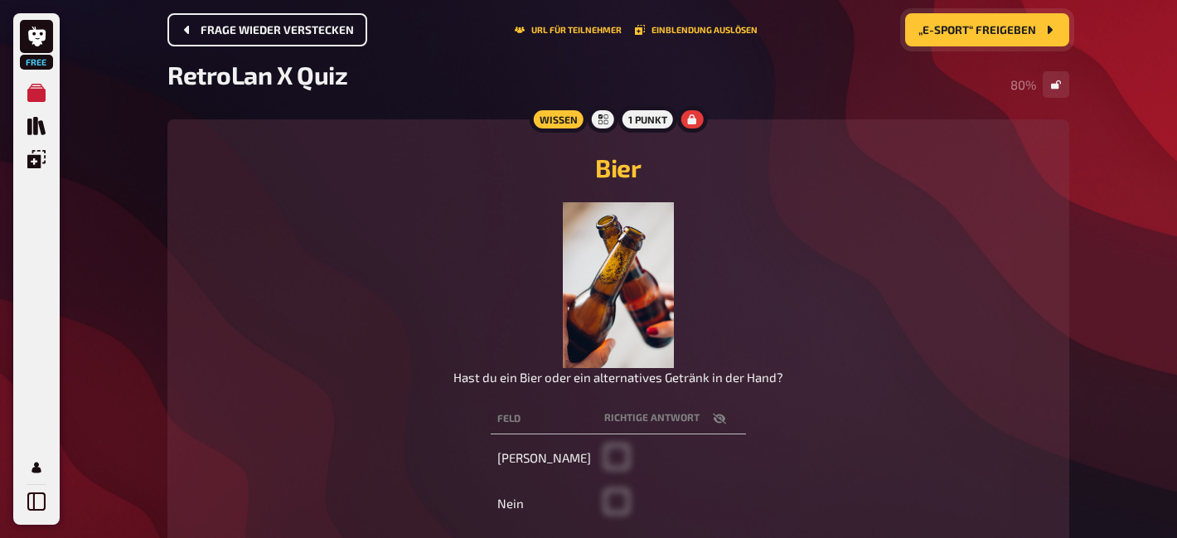
click at [987, 30] on span "„E-Sport“ freigeben" at bounding box center [977, 31] width 118 height 12
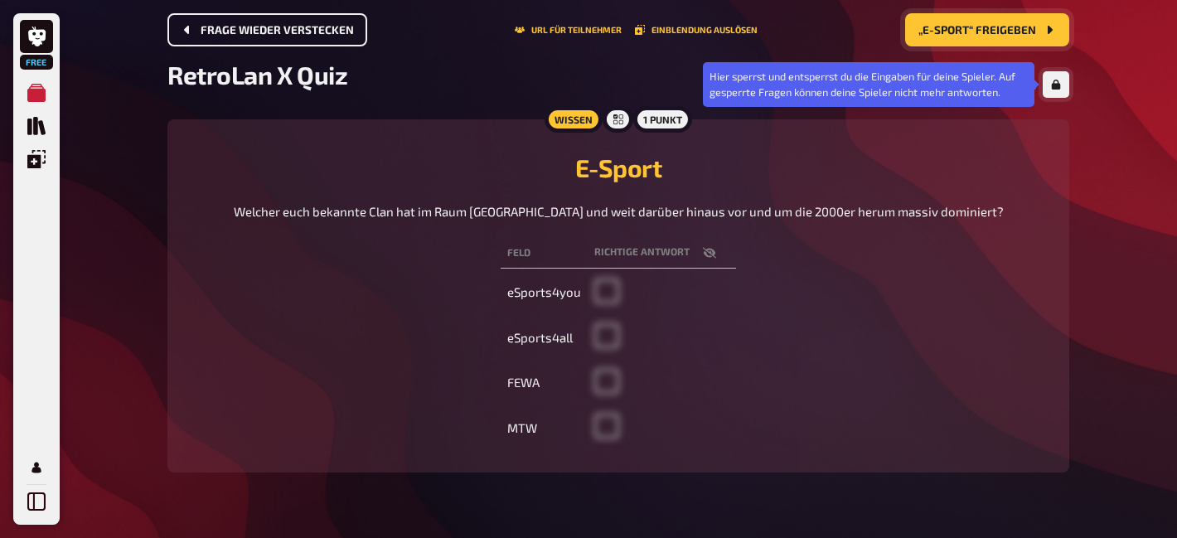
click at [1063, 83] on button "button" at bounding box center [1056, 84] width 27 height 27
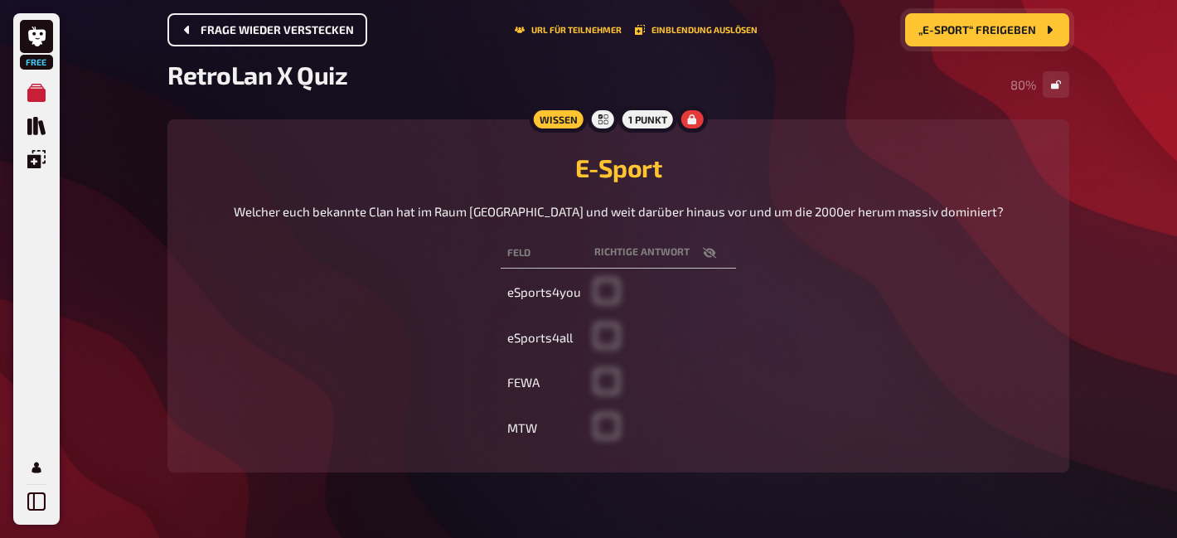
click at [996, 28] on span "„E-Sport“ freigeben" at bounding box center [977, 31] width 118 height 12
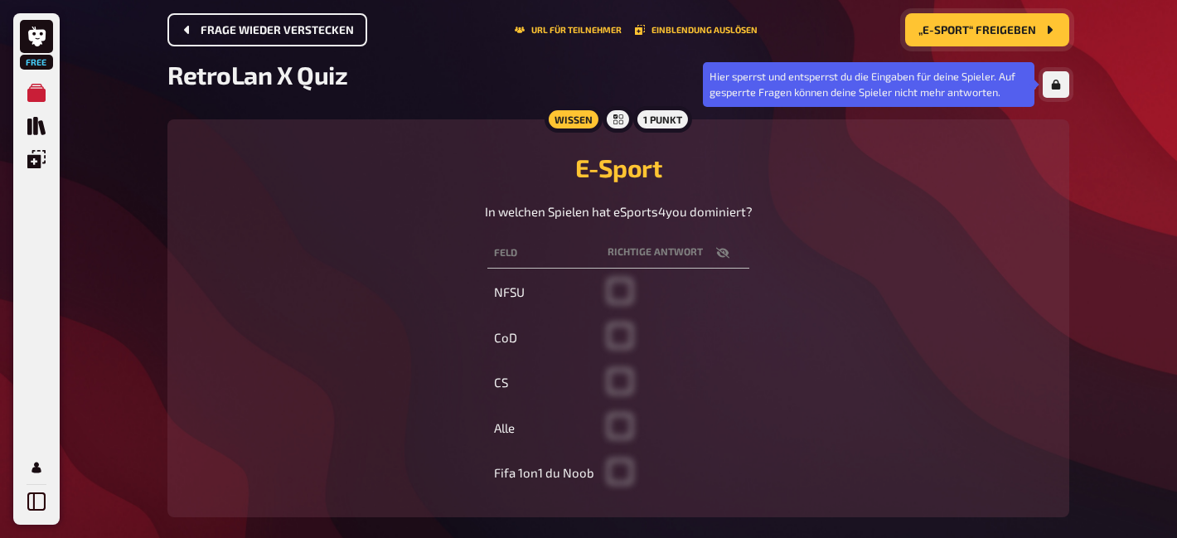
click at [1065, 89] on button "button" at bounding box center [1056, 84] width 27 height 27
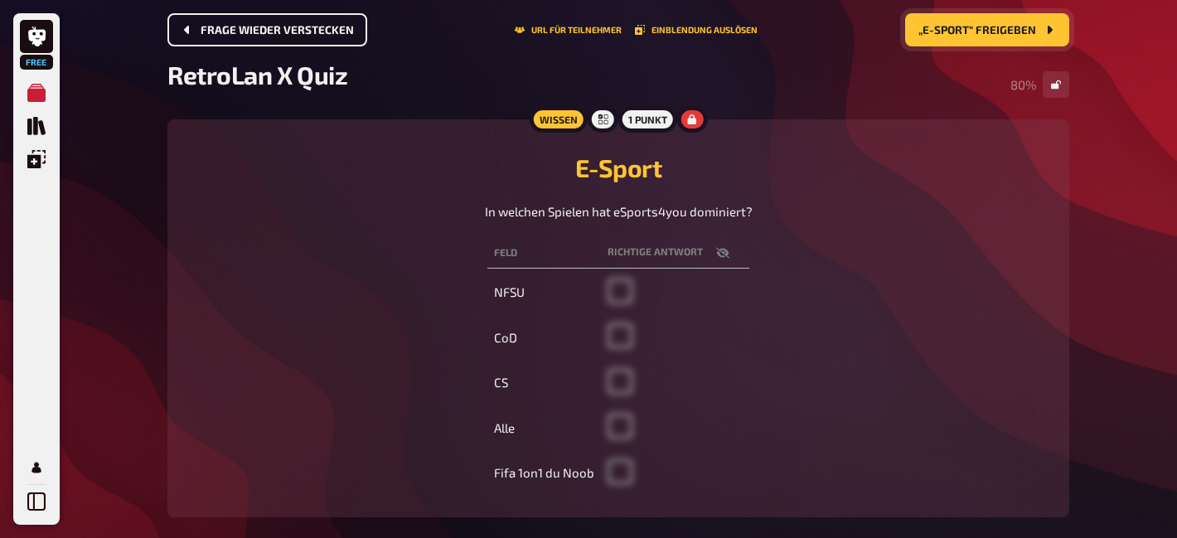
click at [981, 30] on span "„E-Sport“ freigeben" at bounding box center [977, 31] width 118 height 12
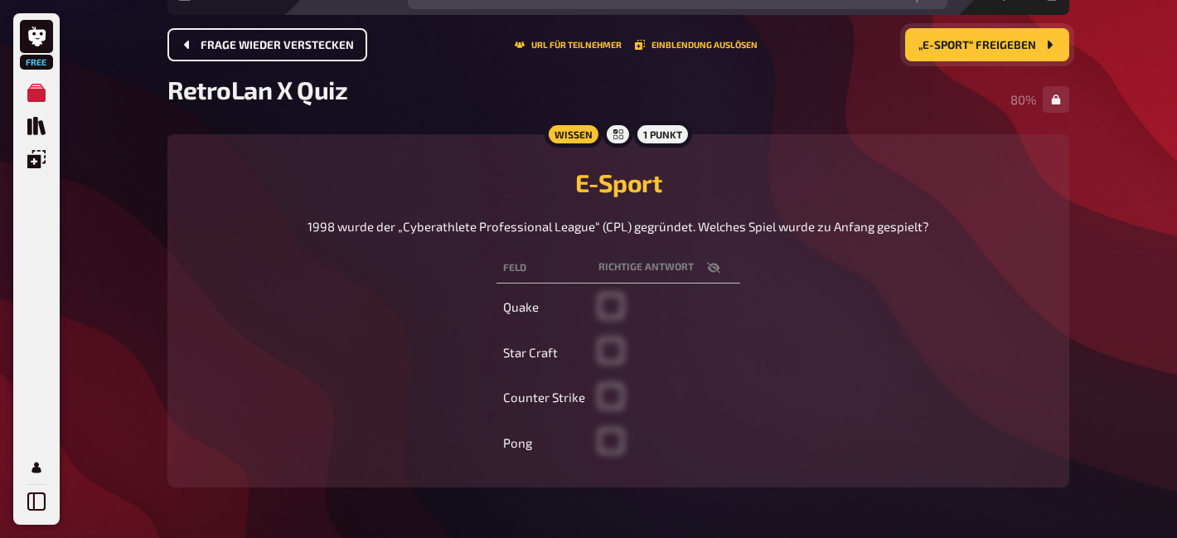
scroll to position [72, 0]
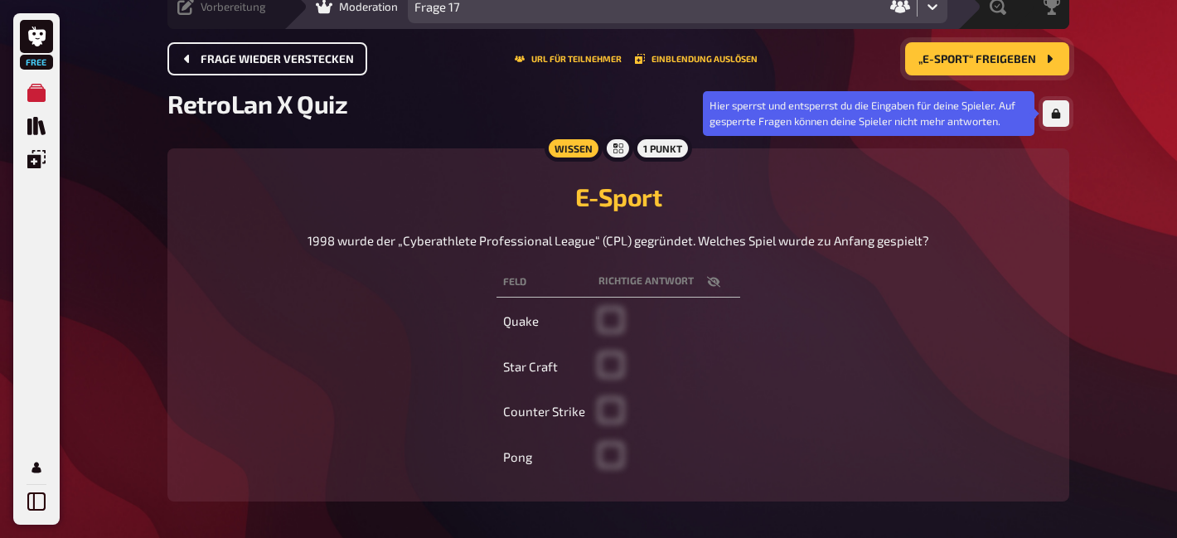
click at [1063, 115] on button "button" at bounding box center [1056, 113] width 27 height 27
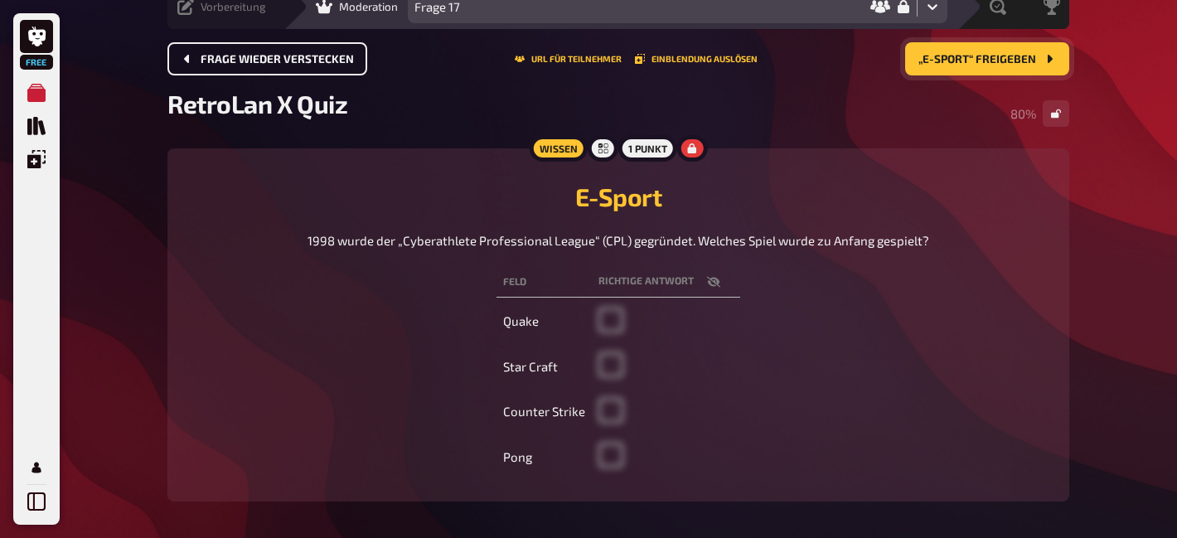
click at [974, 65] on span "„E-Sport“ freigeben" at bounding box center [977, 60] width 118 height 12
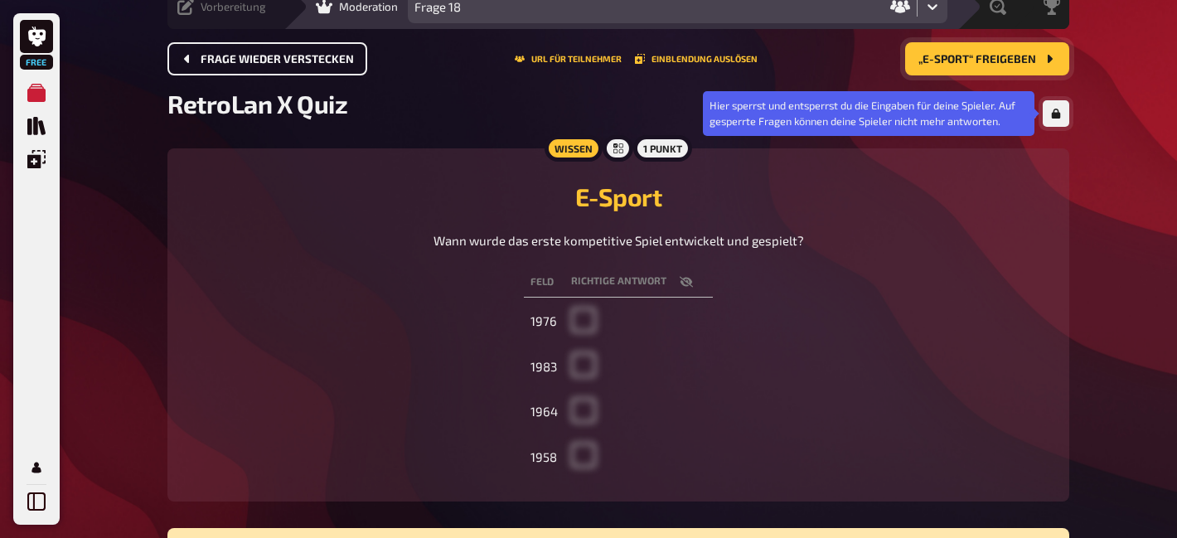
click at [1059, 122] on button "button" at bounding box center [1056, 113] width 27 height 27
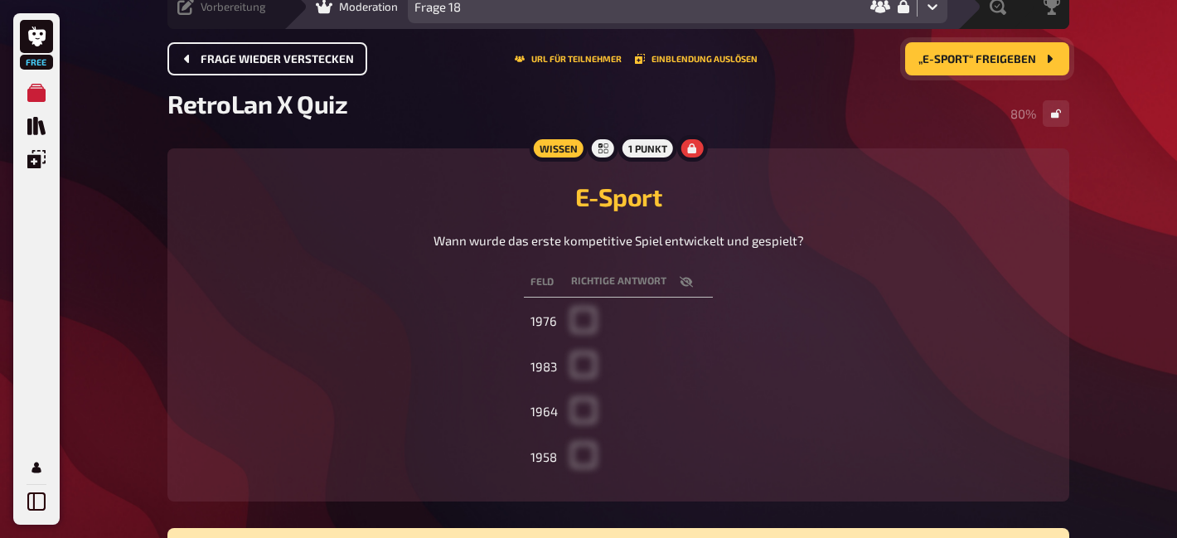
click at [996, 54] on span "„E-Sport“ freigeben" at bounding box center [977, 60] width 118 height 12
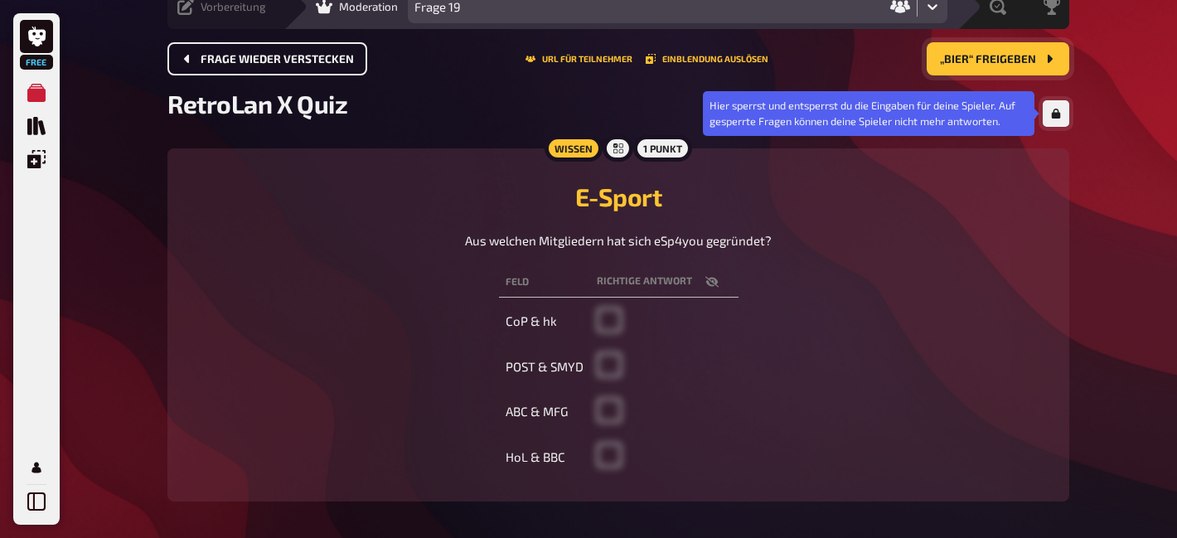
click at [1059, 116] on icon "button" at bounding box center [1056, 114] width 9 height 10
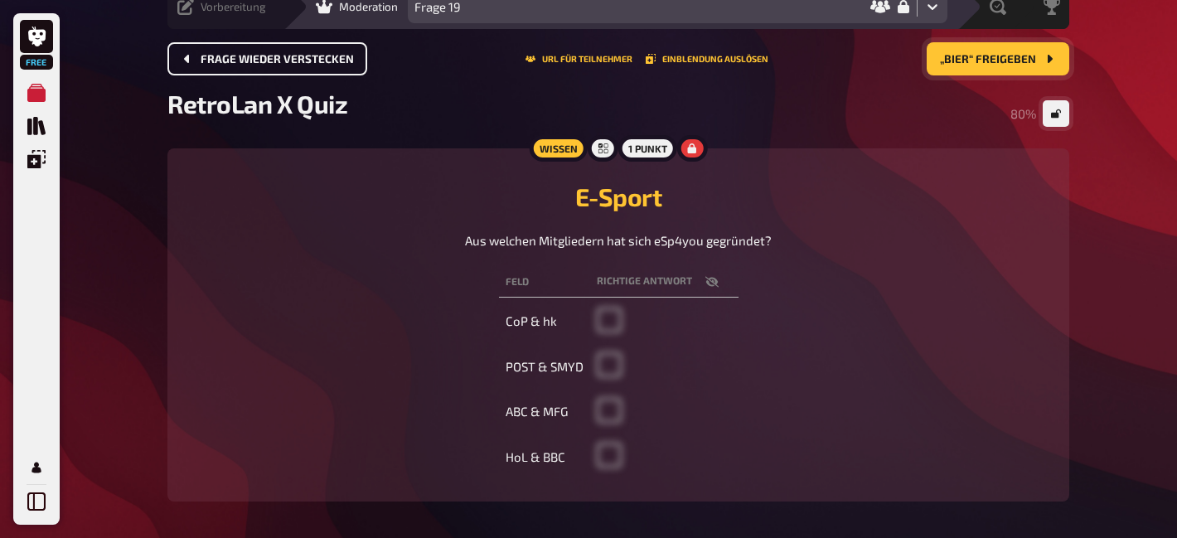
click at [992, 64] on span "„Bier“ freigeben" at bounding box center [988, 60] width 96 height 12
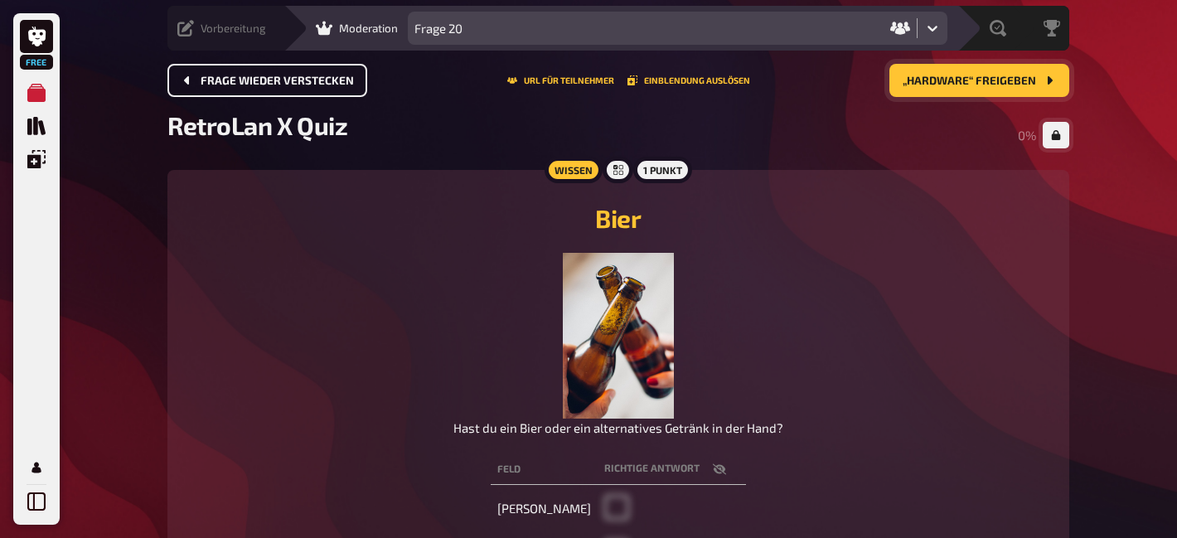
scroll to position [72, 0]
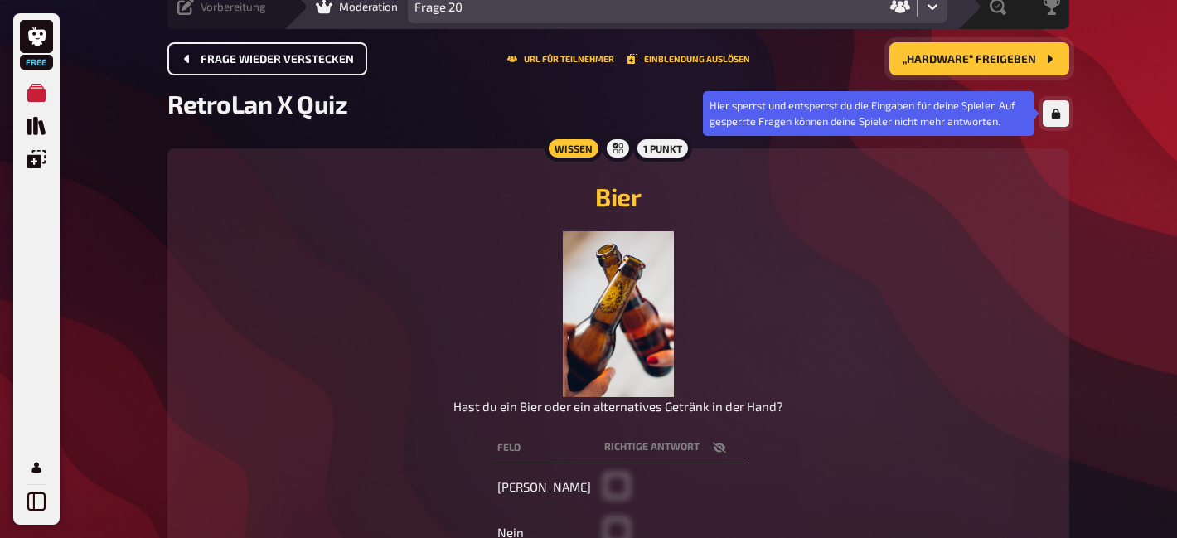
click at [1061, 121] on button "button" at bounding box center [1056, 113] width 27 height 27
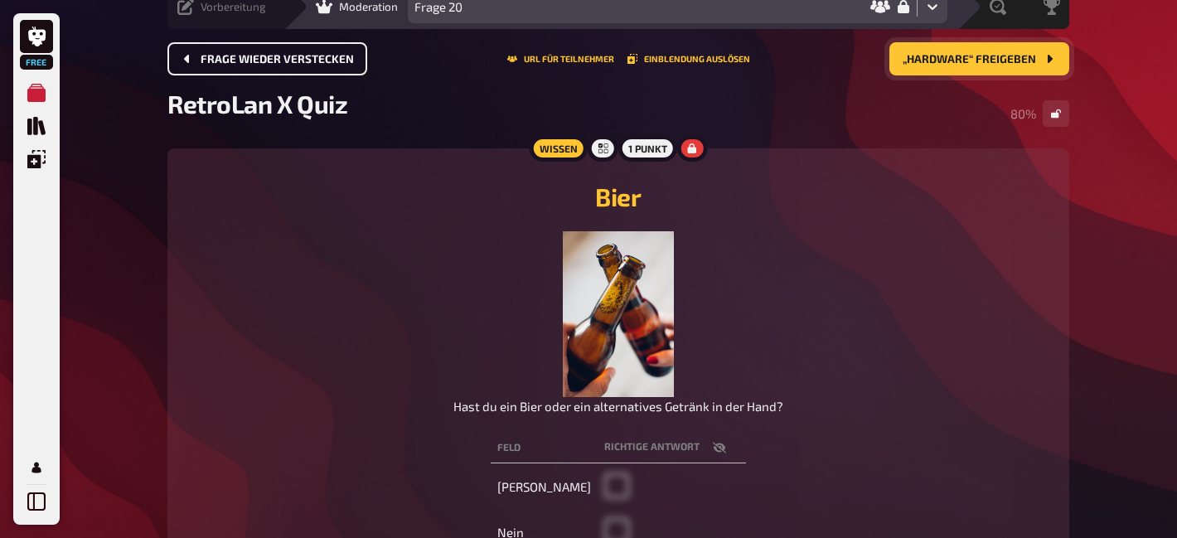
click at [971, 62] on span "„Hardware“ freigeben" at bounding box center [969, 60] width 133 height 12
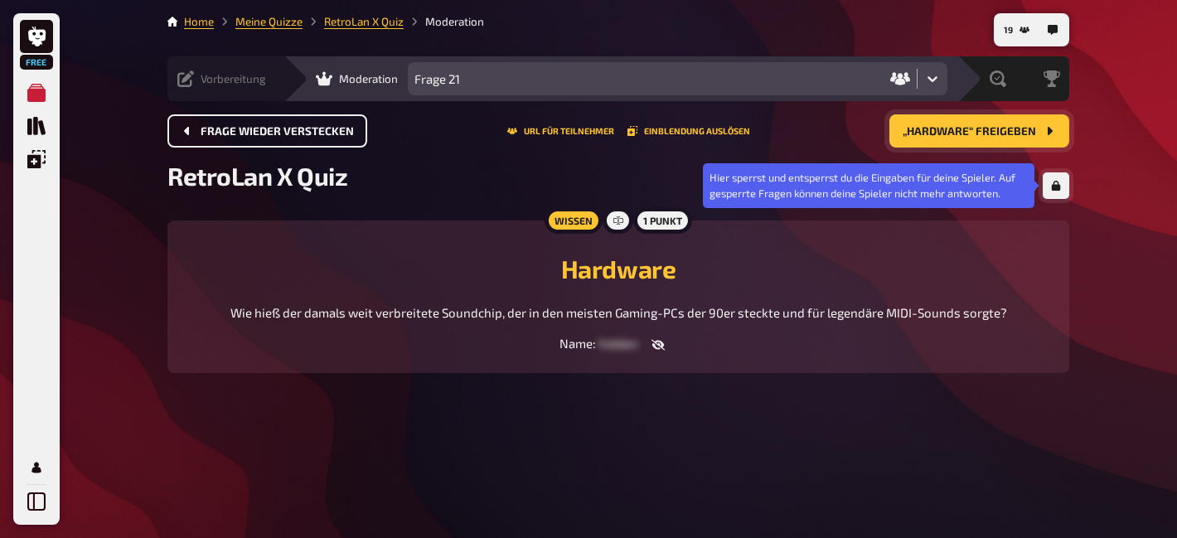
click at [1054, 192] on button "button" at bounding box center [1056, 185] width 27 height 27
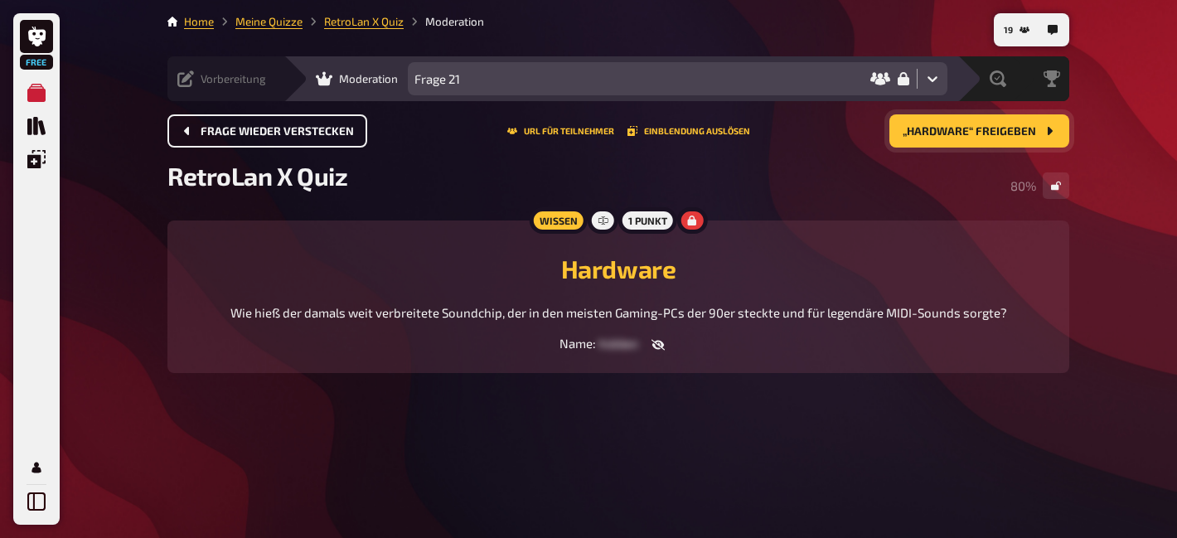
click at [976, 135] on span "„Hardware“ freigeben" at bounding box center [969, 132] width 133 height 12
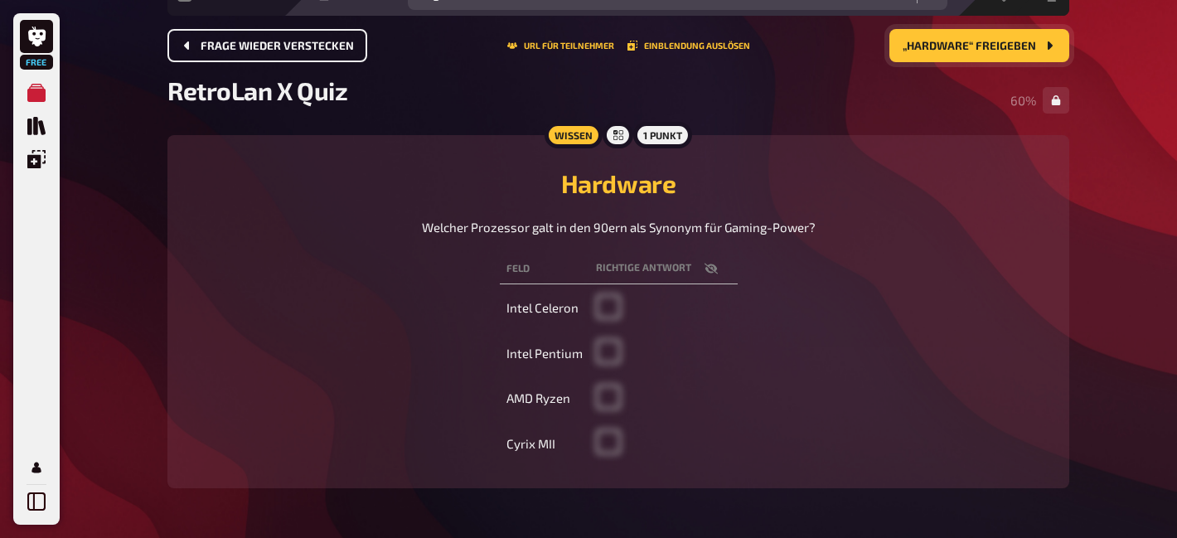
scroll to position [86, 0]
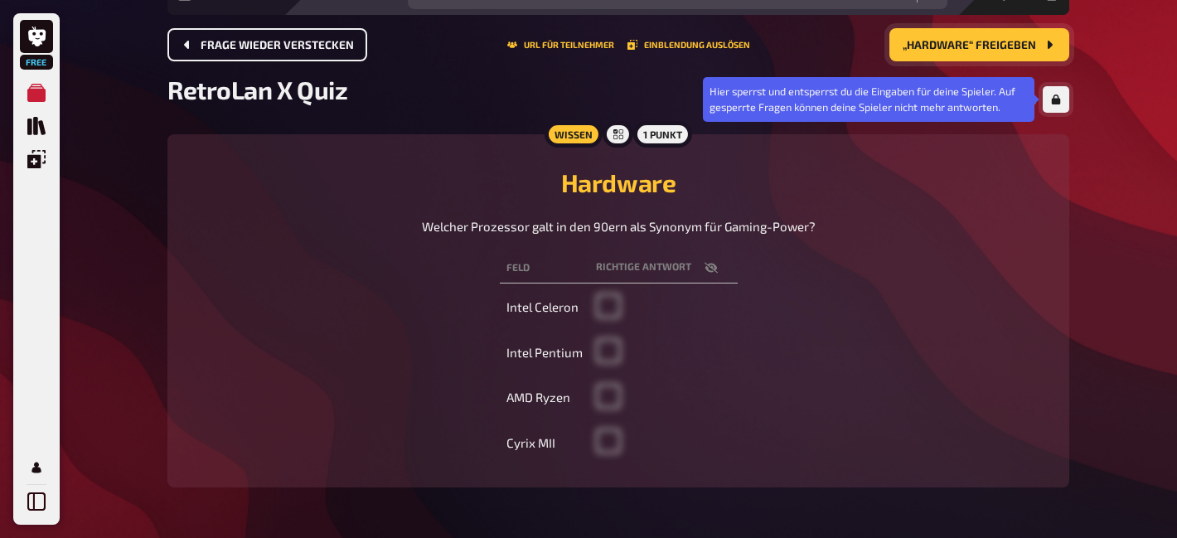
click at [1046, 94] on button "button" at bounding box center [1056, 99] width 27 height 27
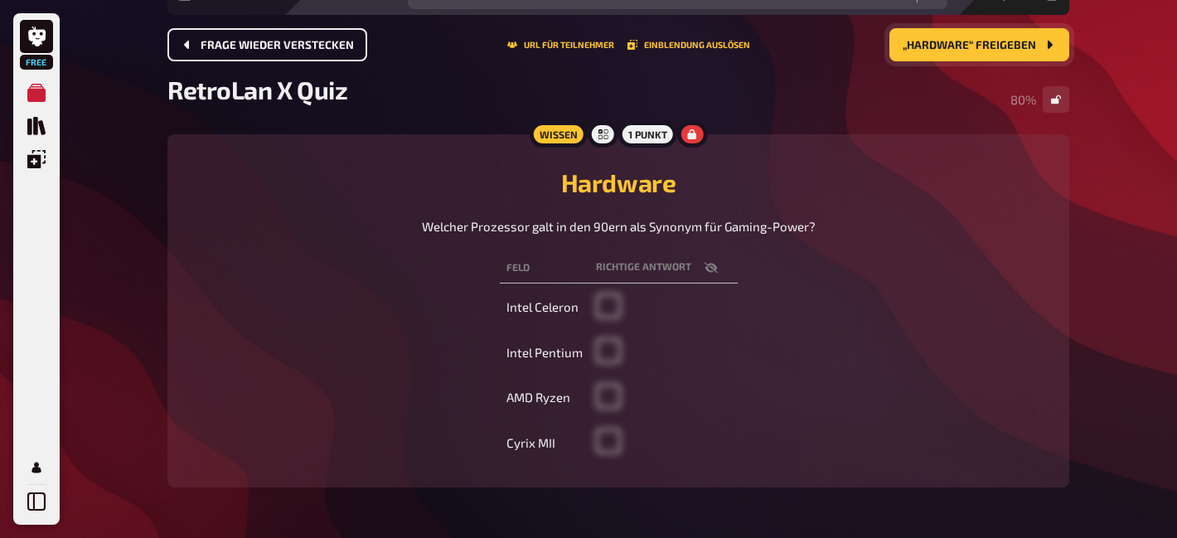
click at [965, 44] on span "„Hardware“ freigeben" at bounding box center [969, 46] width 133 height 12
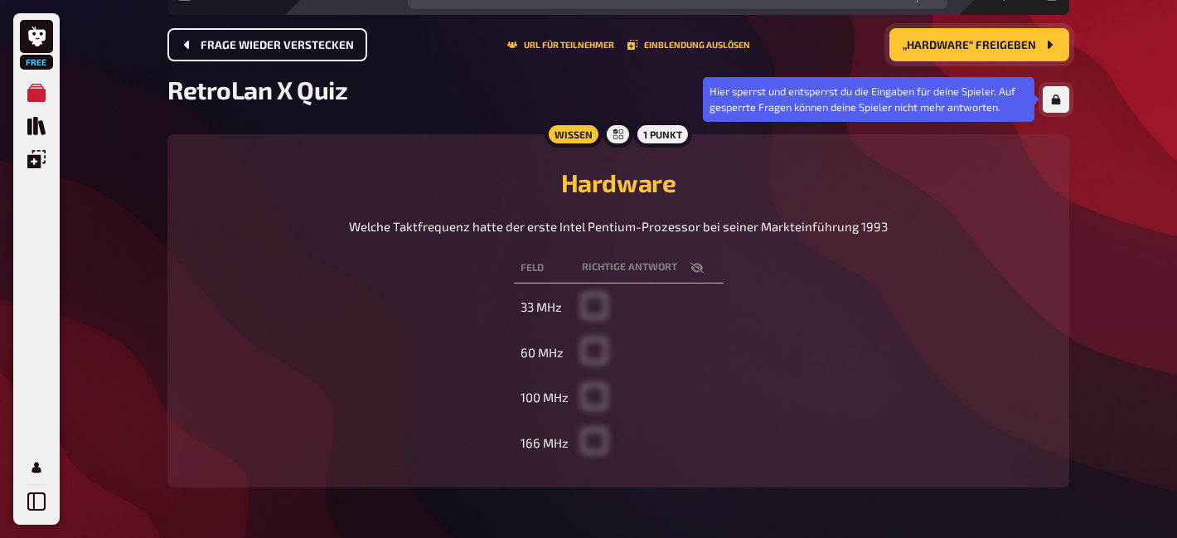
click at [1054, 99] on icon "button" at bounding box center [1056, 99] width 9 height 10
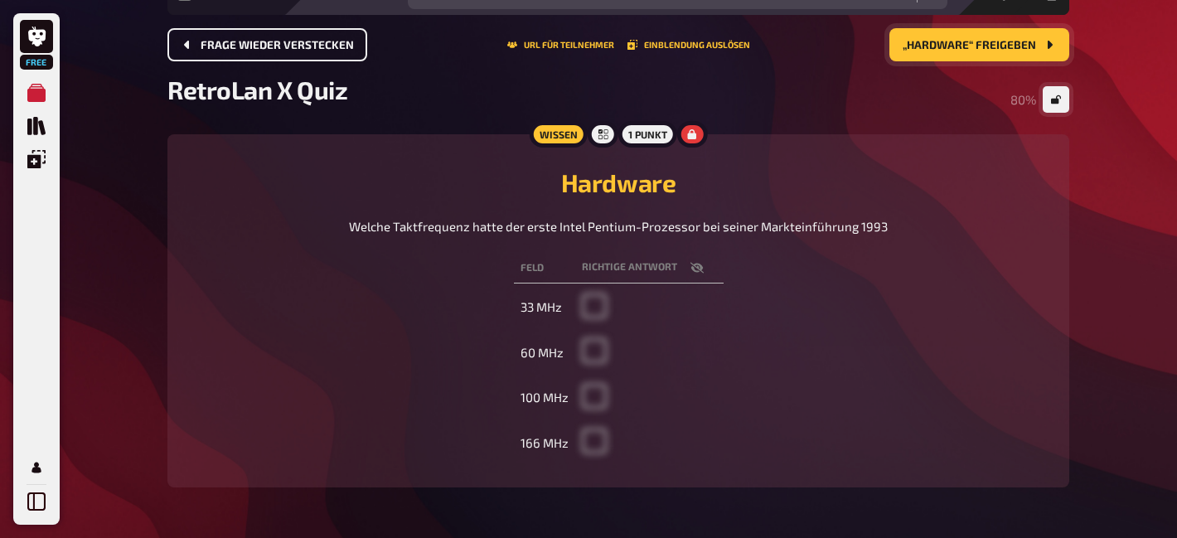
click at [968, 45] on span "„Hardware“ freigeben" at bounding box center [969, 46] width 133 height 12
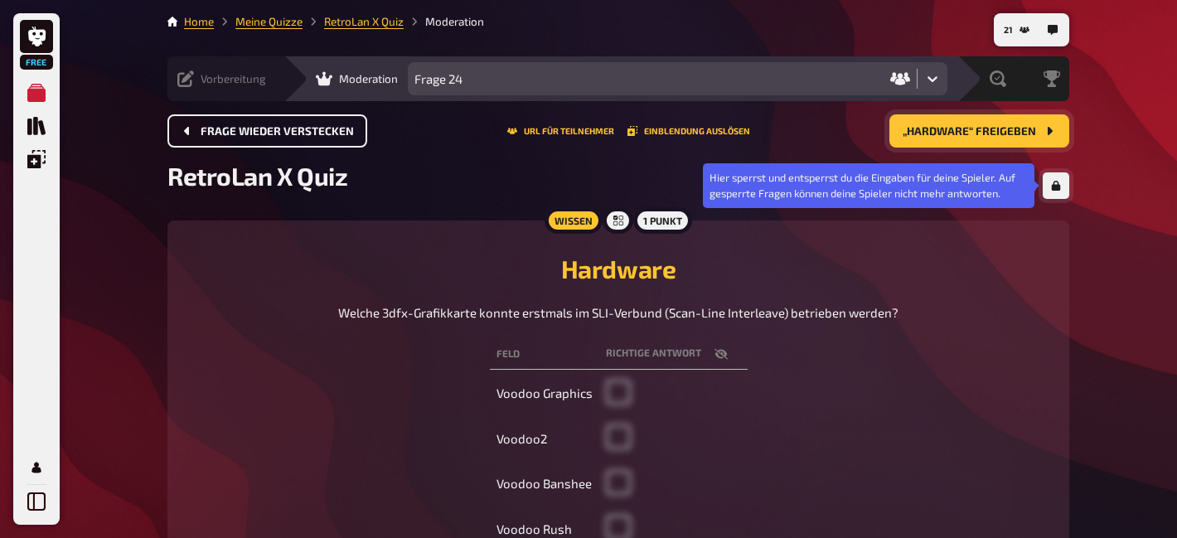
click at [1052, 192] on button "button" at bounding box center [1056, 185] width 27 height 27
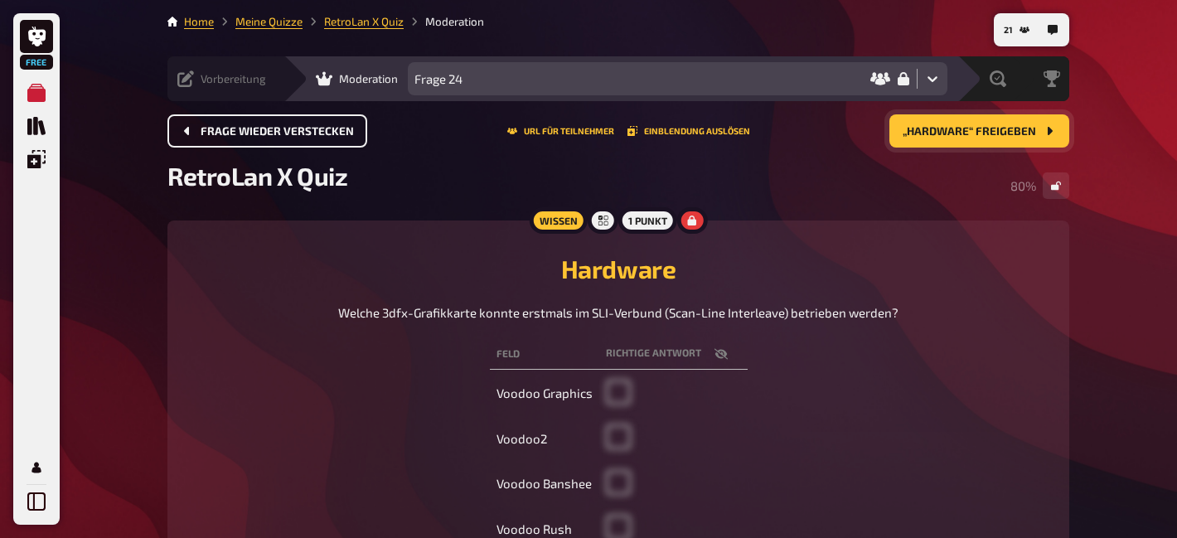
click at [991, 130] on span "„Hardware“ freigeben" at bounding box center [969, 132] width 133 height 12
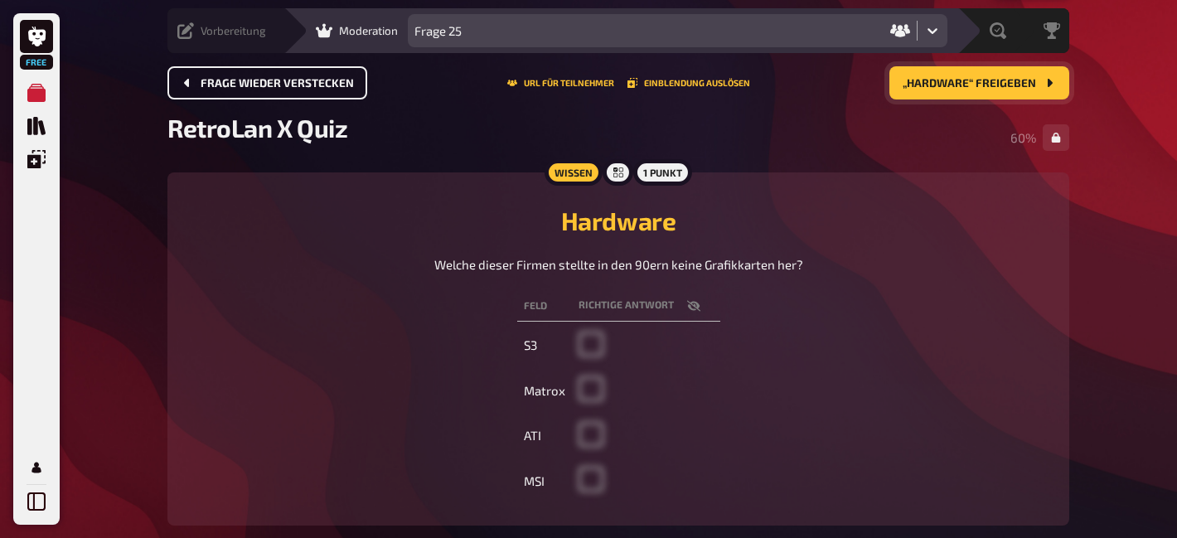
scroll to position [36, 0]
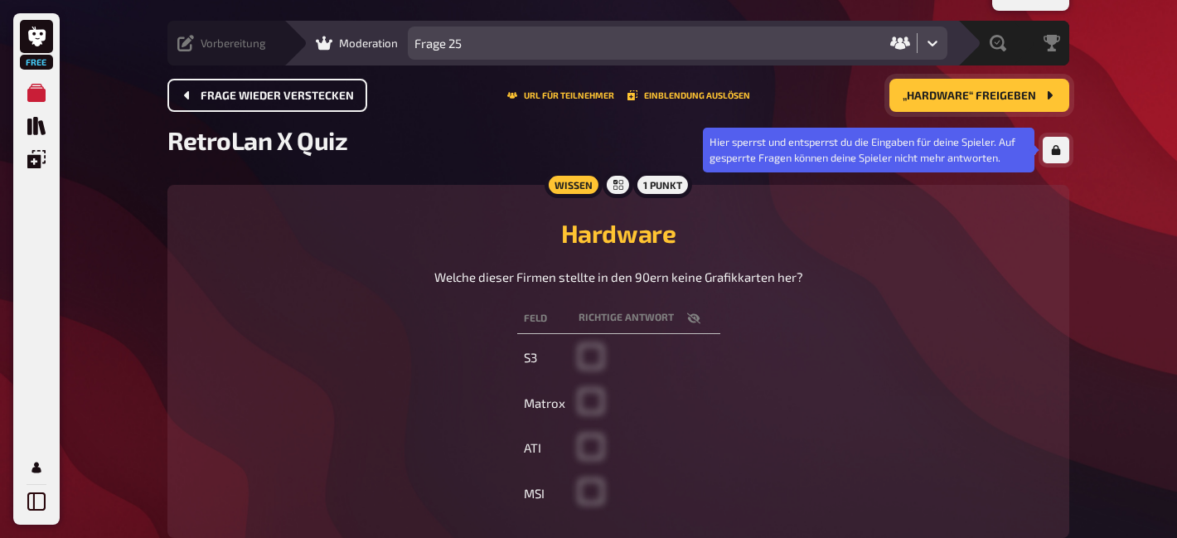
click at [1053, 153] on icon "button" at bounding box center [1056, 150] width 9 height 10
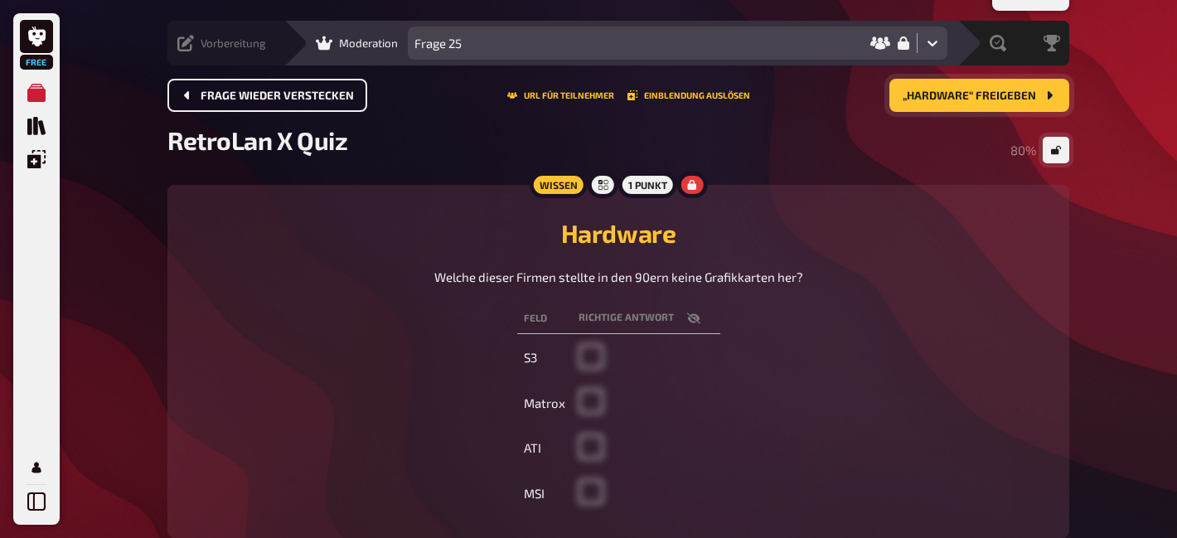
click at [952, 94] on span "„Hardware“ freigeben" at bounding box center [969, 96] width 133 height 12
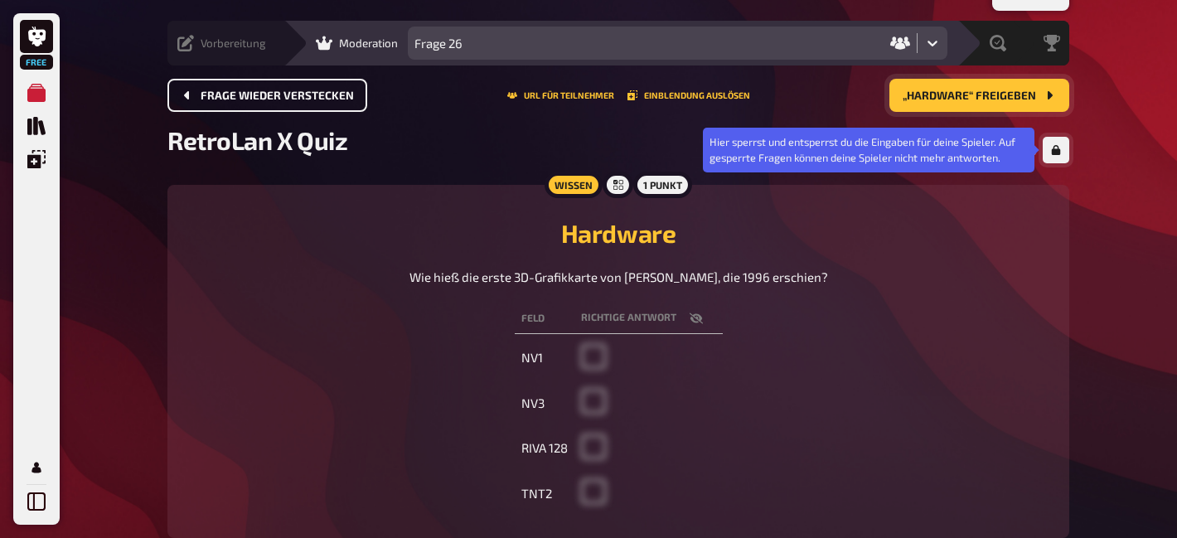
click at [1052, 151] on icon "button" at bounding box center [1056, 150] width 9 height 10
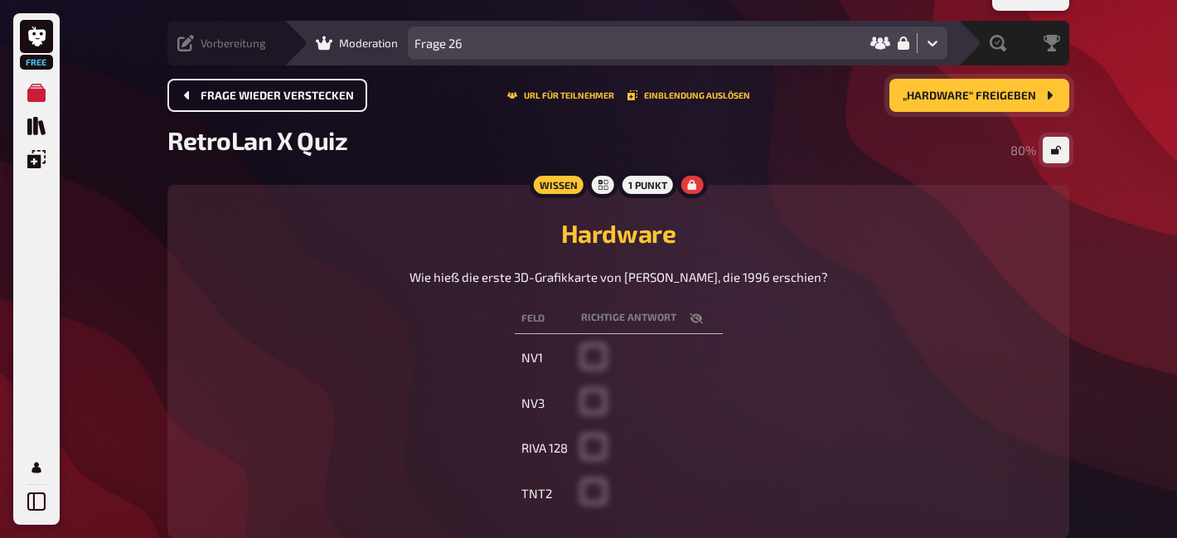
click at [952, 105] on button "„Hardware“ freigeben" at bounding box center [979, 95] width 180 height 33
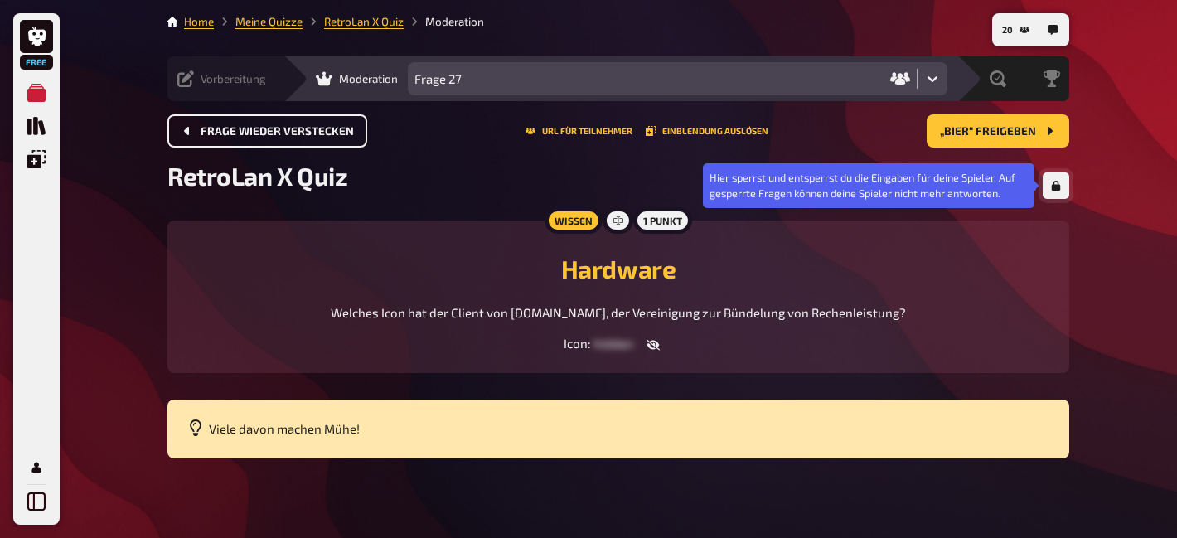
click at [1055, 186] on icon "button" at bounding box center [1056, 186] width 9 height 10
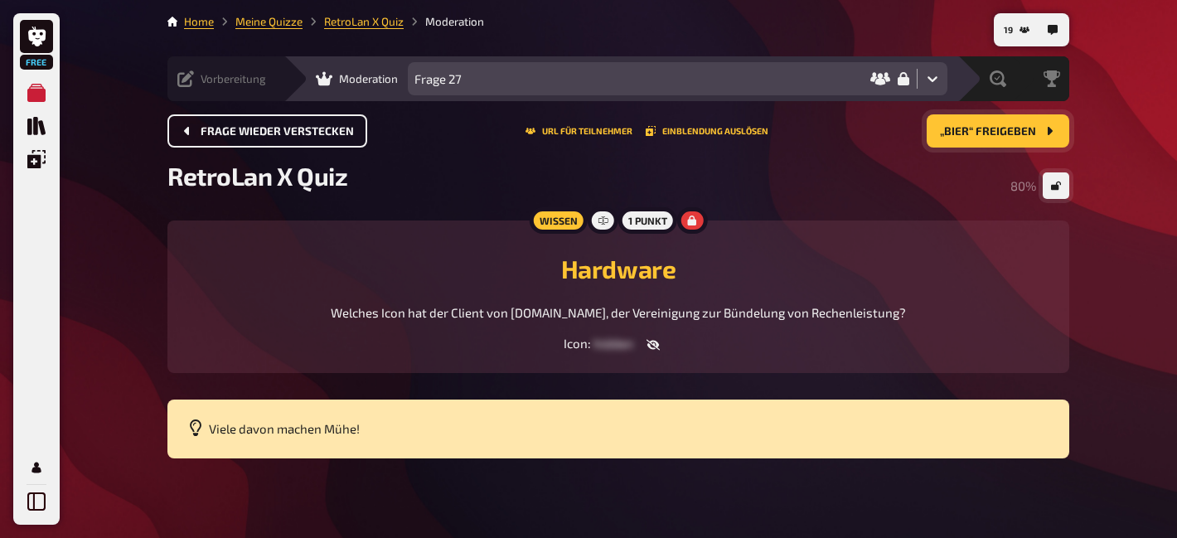
click at [993, 127] on span "„Bier“ freigeben" at bounding box center [988, 132] width 96 height 12
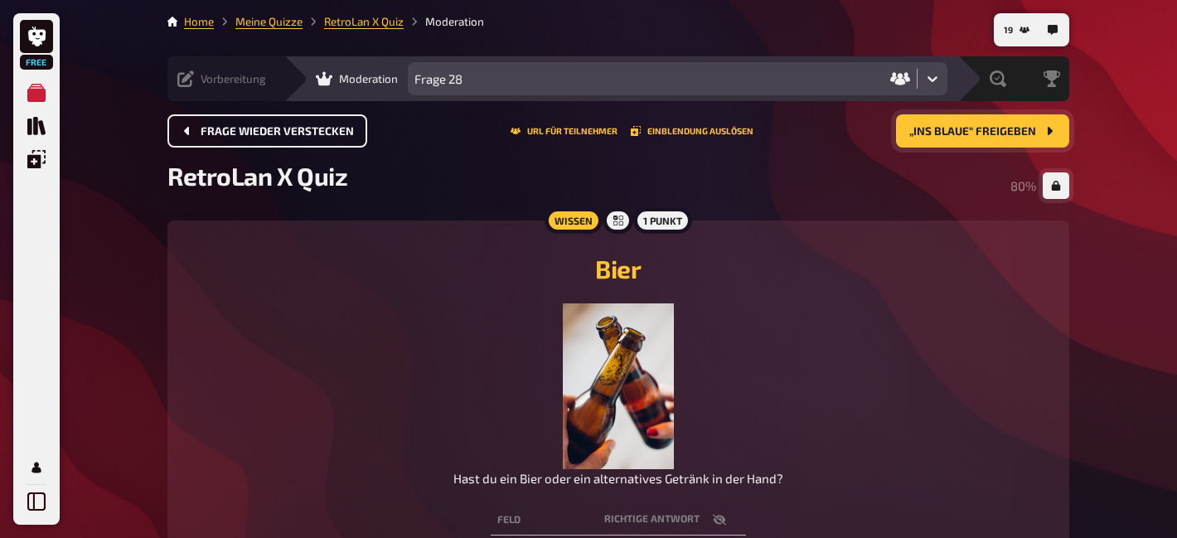
click at [993, 127] on span "„Ins Blaue“ freigeben" at bounding box center [972, 132] width 127 height 12
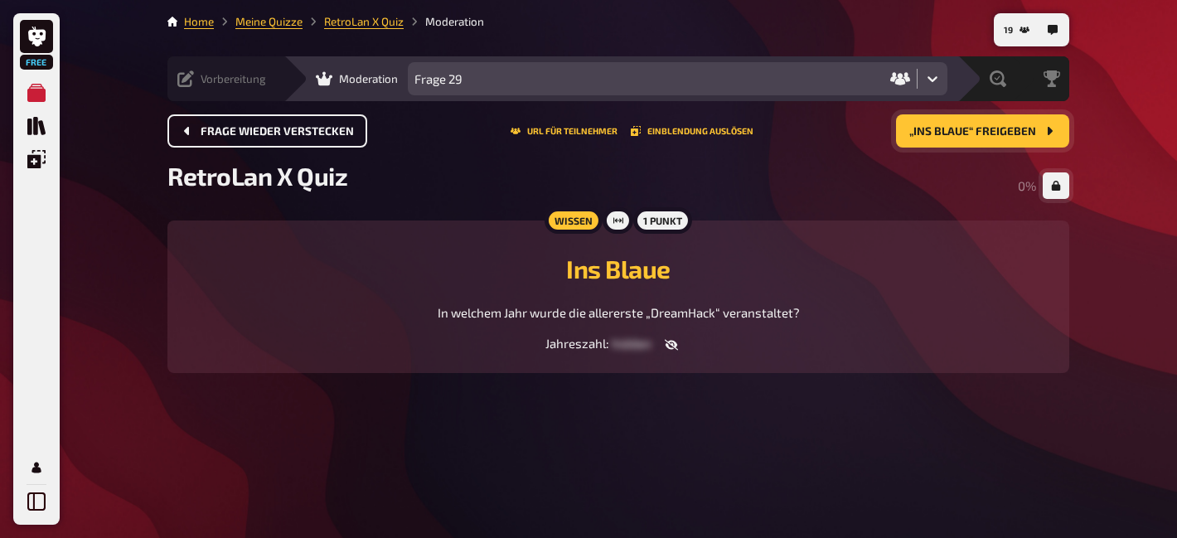
click at [671, 349] on icon "button" at bounding box center [671, 344] width 13 height 13
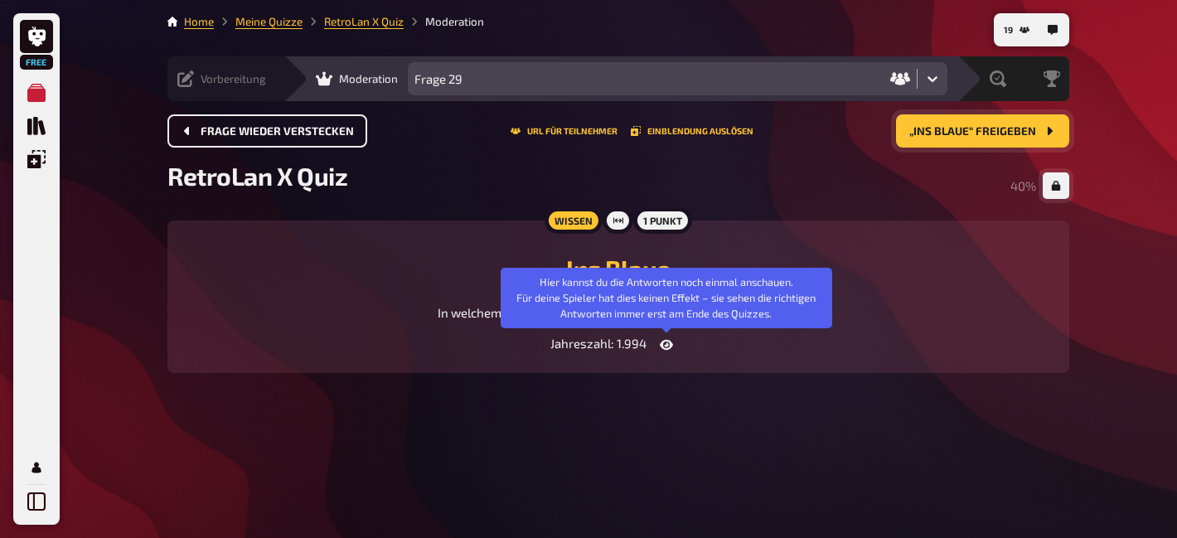
click at [671, 349] on icon "button" at bounding box center [666, 344] width 13 height 13
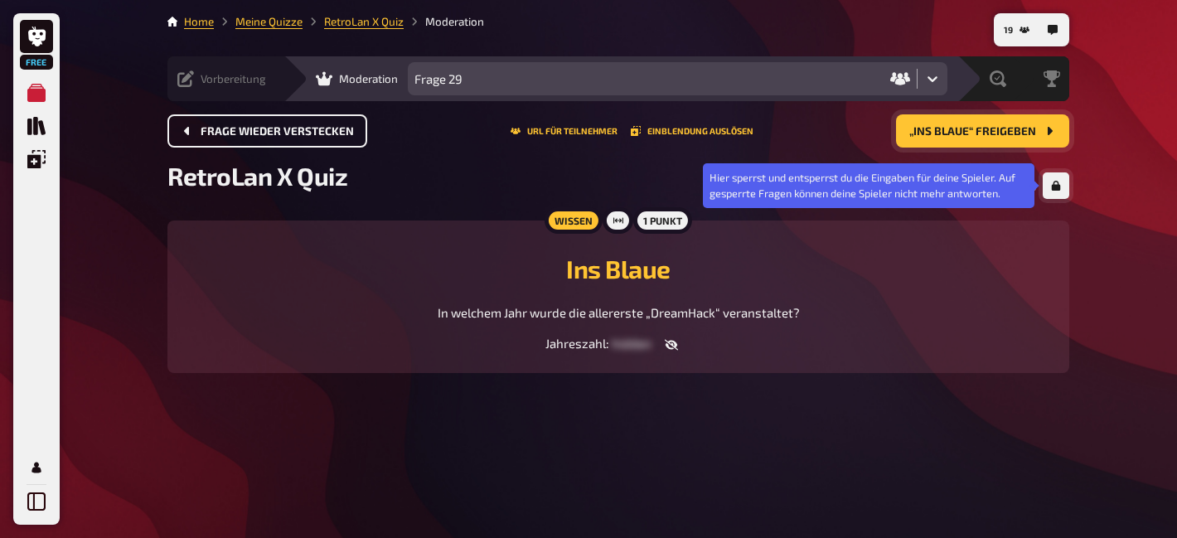
click at [1048, 186] on button "button" at bounding box center [1056, 185] width 27 height 27
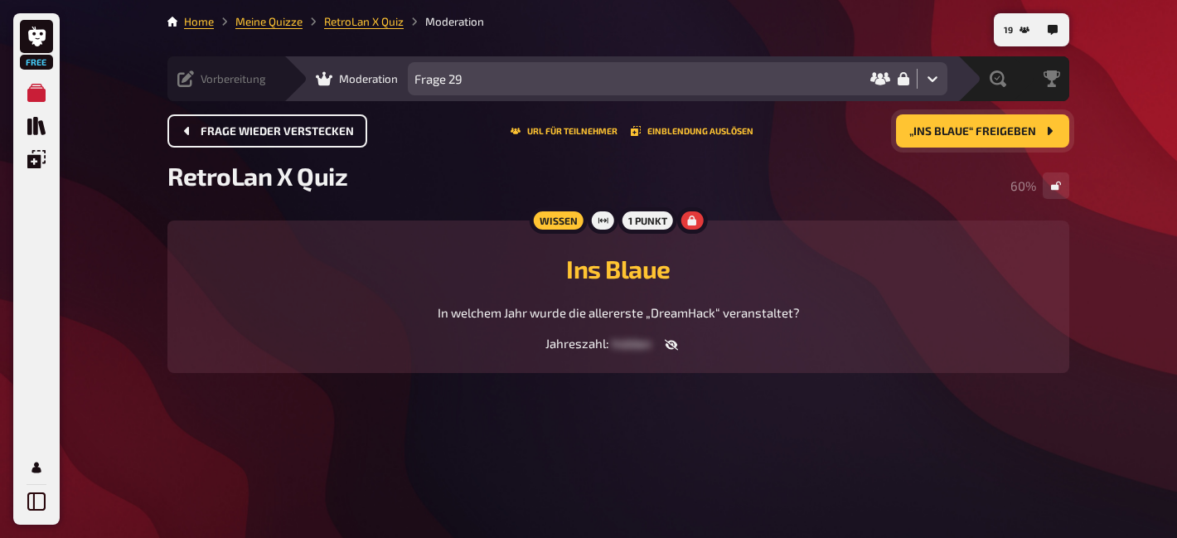
click at [996, 141] on button "„Ins Blaue“ freigeben" at bounding box center [982, 130] width 173 height 33
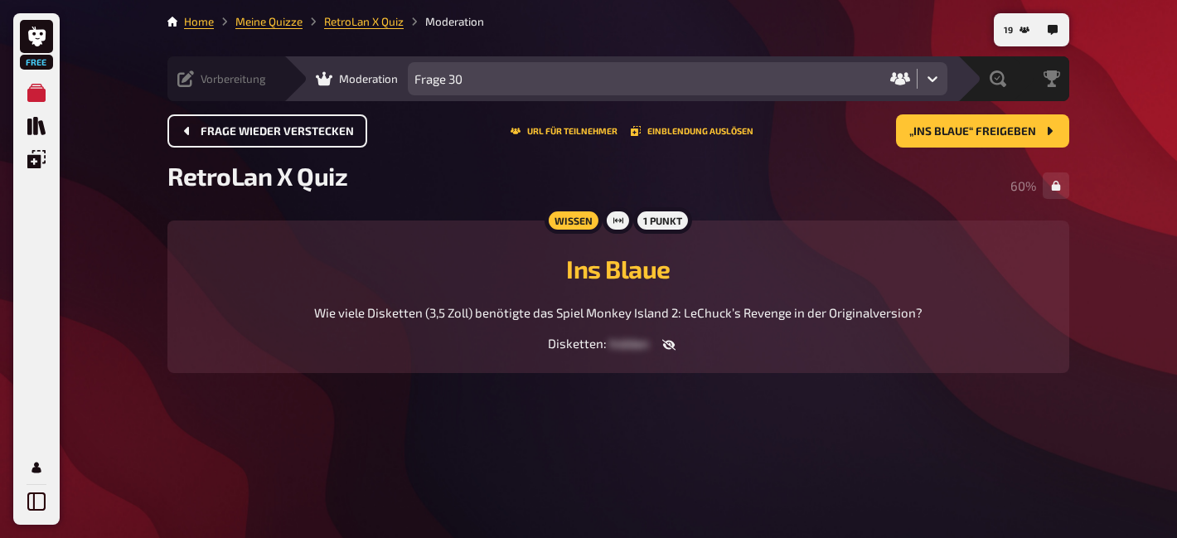
click at [666, 348] on icon "button" at bounding box center [668, 345] width 13 height 11
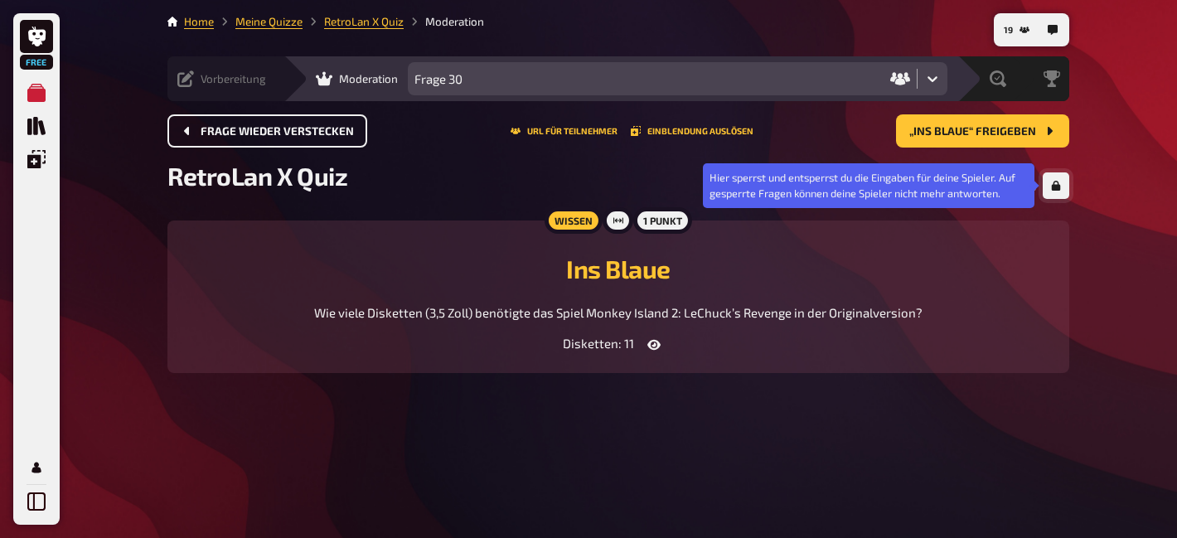
click at [1065, 187] on button "button" at bounding box center [1056, 185] width 27 height 27
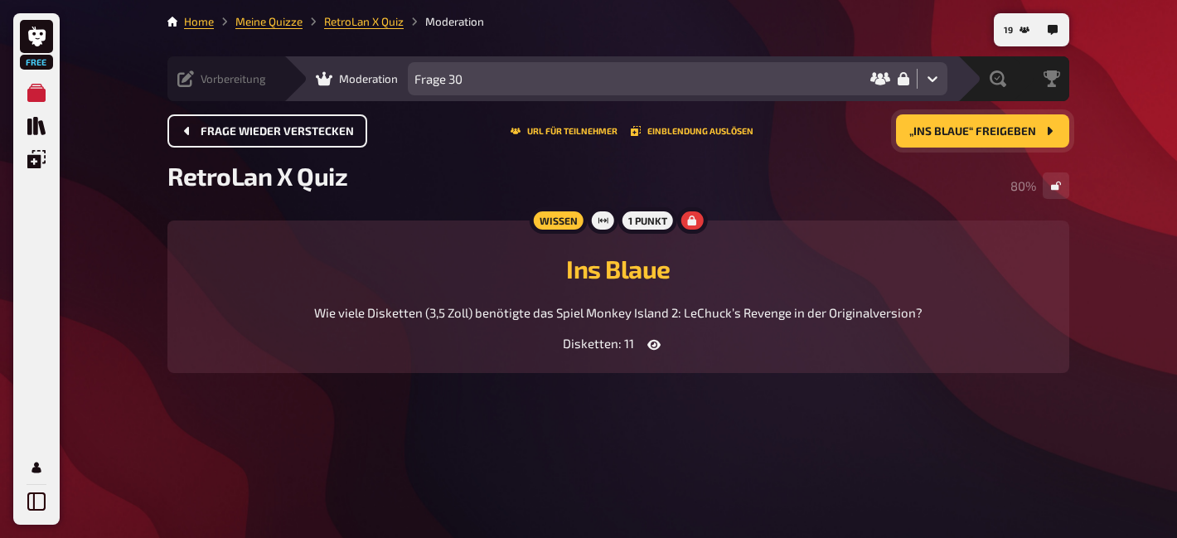
click at [957, 139] on button "„Ins Blaue“ freigeben" at bounding box center [982, 130] width 173 height 33
click at [661, 346] on icon "button" at bounding box center [659, 345] width 13 height 11
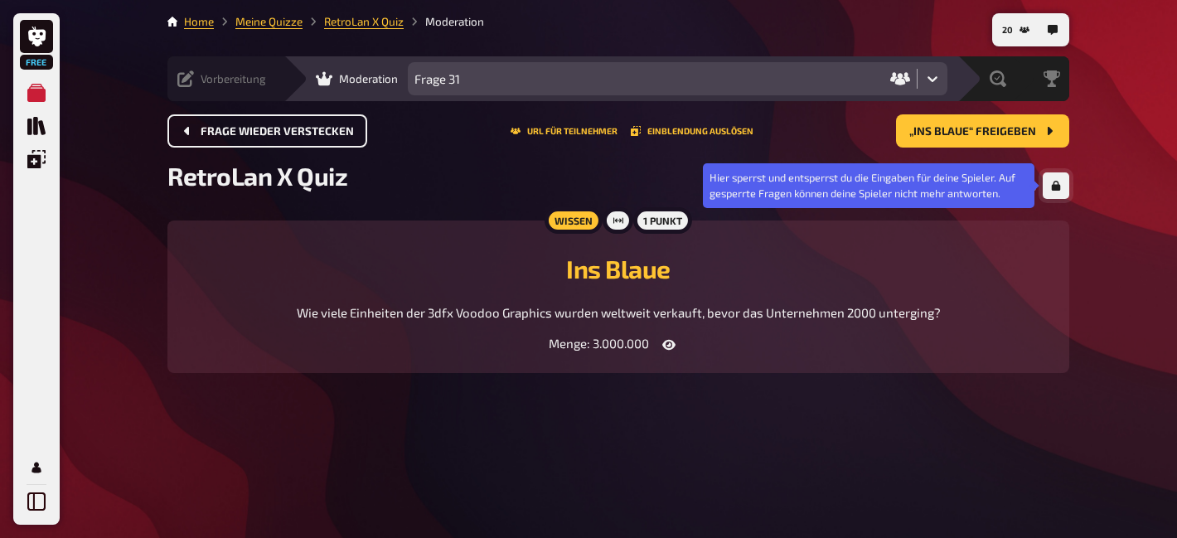
click at [1048, 183] on button "button" at bounding box center [1056, 185] width 27 height 27
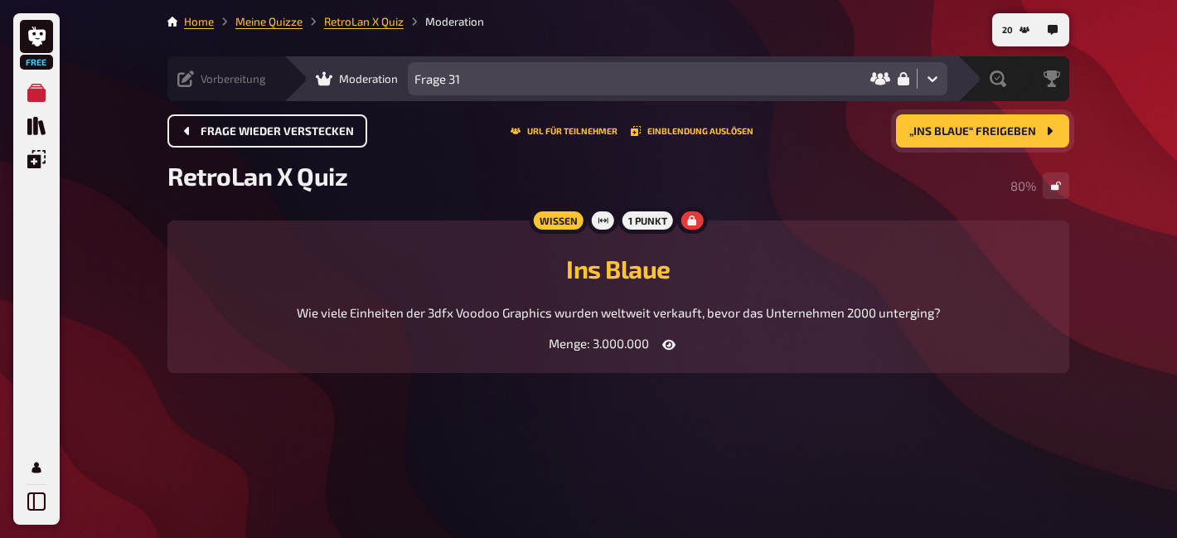
click at [1001, 122] on button "„Ins Blaue“ freigeben" at bounding box center [982, 130] width 173 height 33
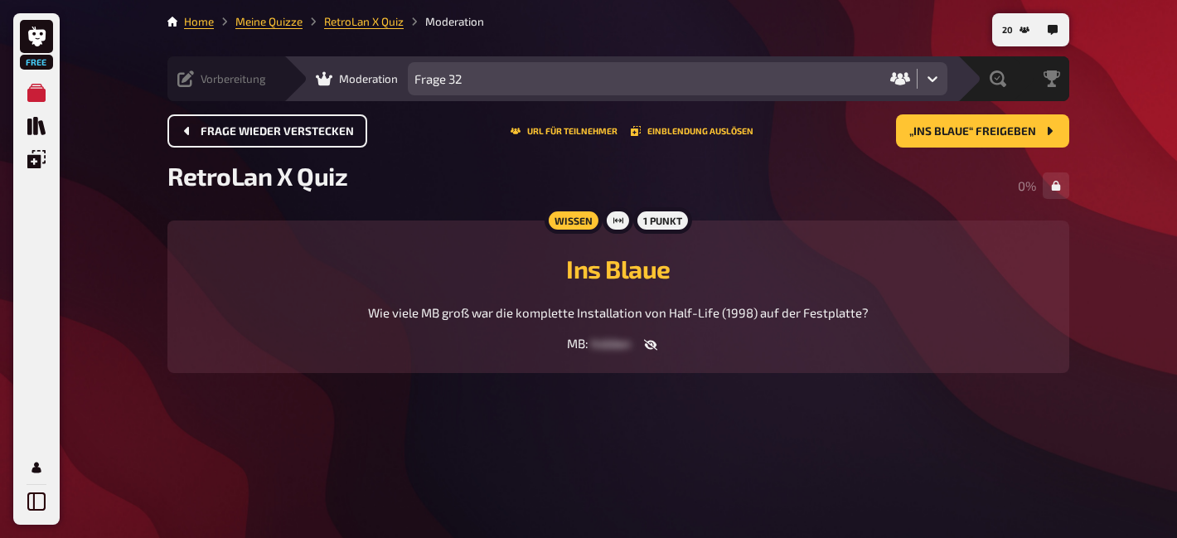
click at [654, 343] on icon "button" at bounding box center [649, 345] width 13 height 11
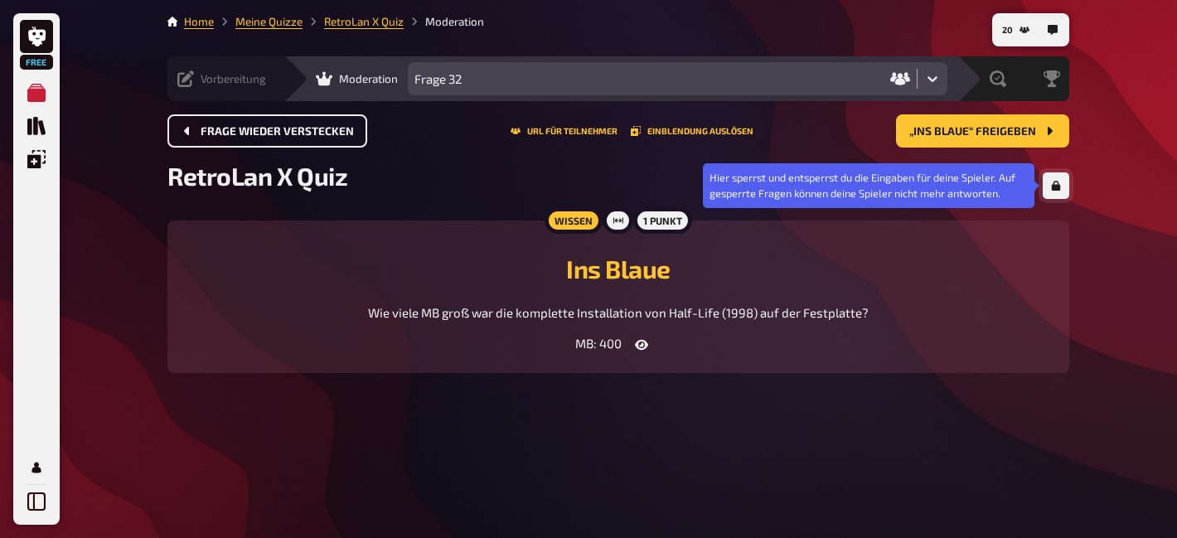
click at [1054, 188] on icon "button" at bounding box center [1056, 186] width 9 height 10
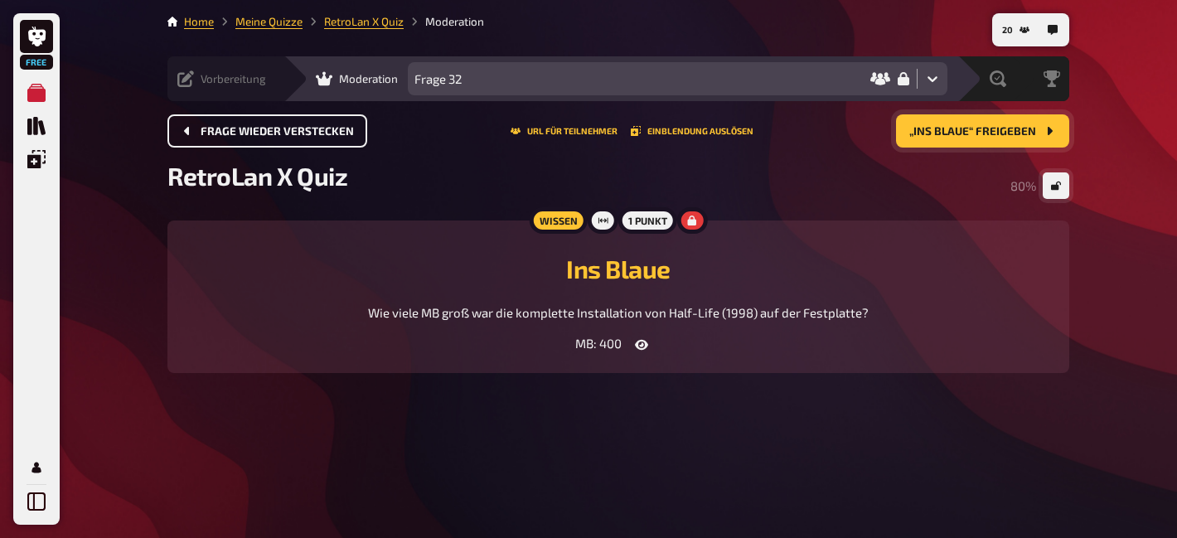
click at [965, 126] on span "„Ins Blaue“ freigeben" at bounding box center [972, 132] width 127 height 12
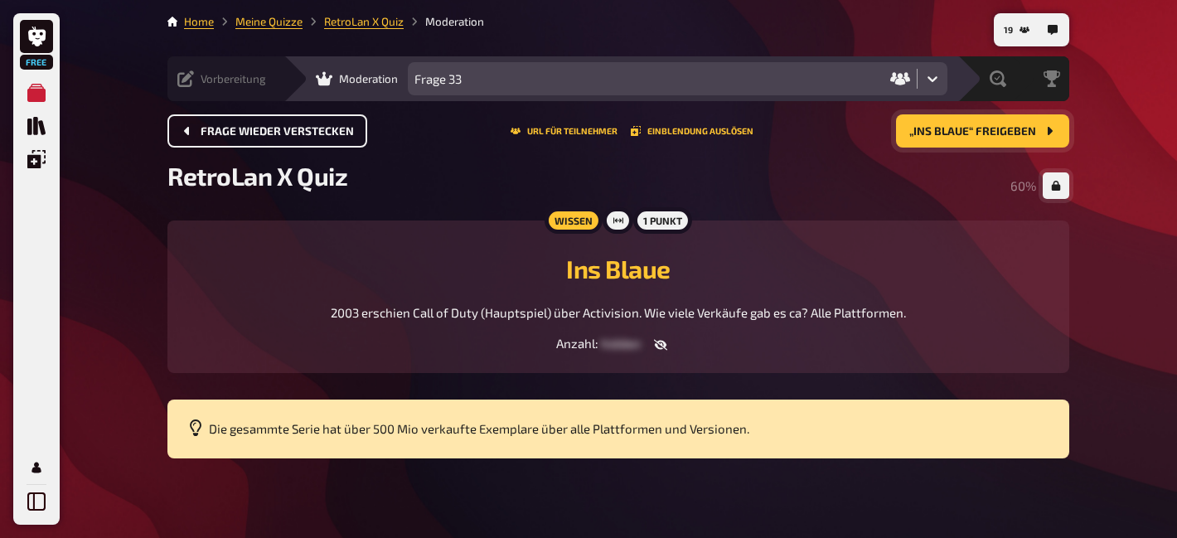
click at [663, 347] on icon "button" at bounding box center [660, 345] width 13 height 11
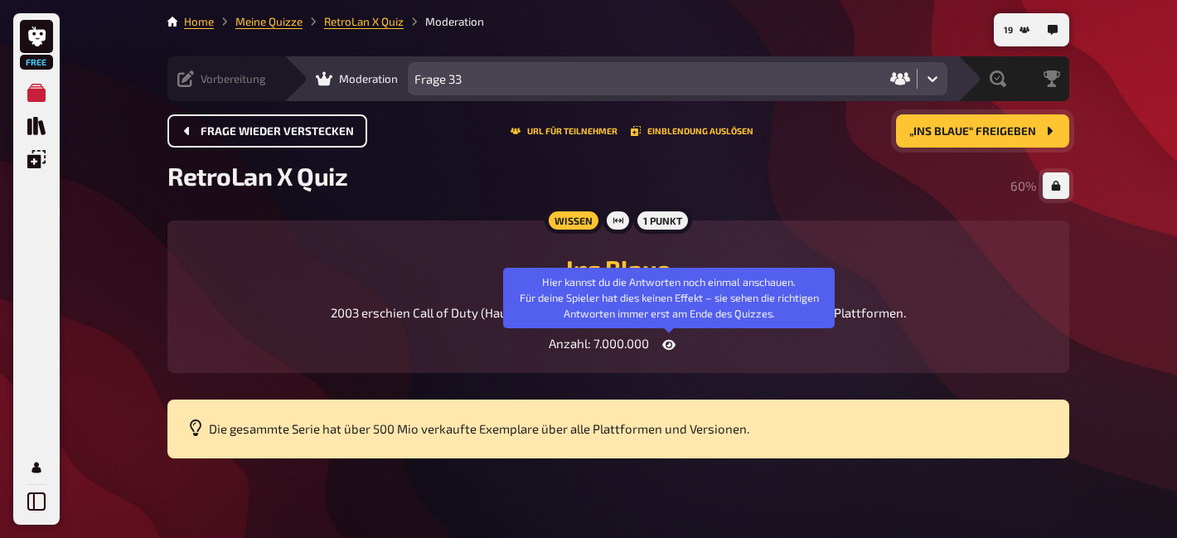
click at [666, 347] on icon "button" at bounding box center [668, 345] width 13 height 10
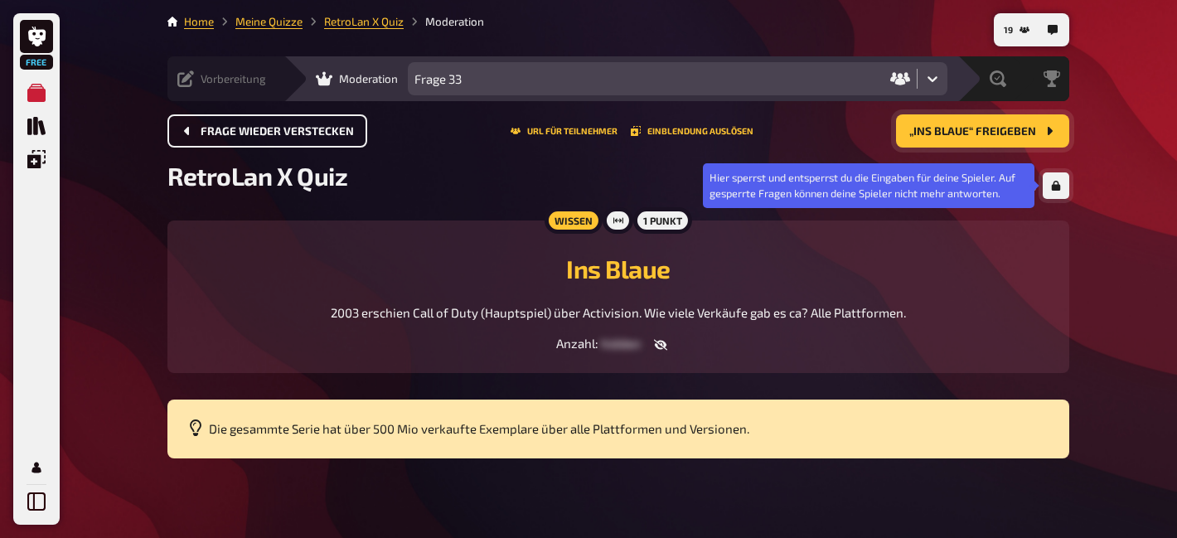
click at [1068, 183] on button "button" at bounding box center [1056, 185] width 27 height 27
click at [1053, 190] on icon "button" at bounding box center [1056, 186] width 10 height 10
click at [1048, 184] on button "button" at bounding box center [1056, 185] width 27 height 27
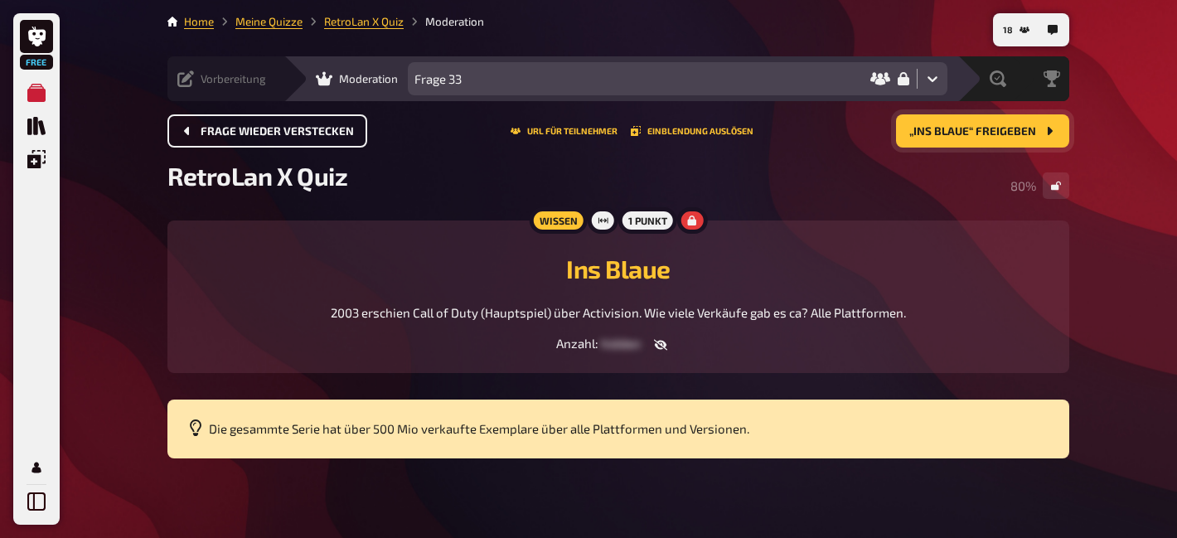
click at [980, 134] on span "„Ins Blaue“ freigeben" at bounding box center [972, 132] width 127 height 12
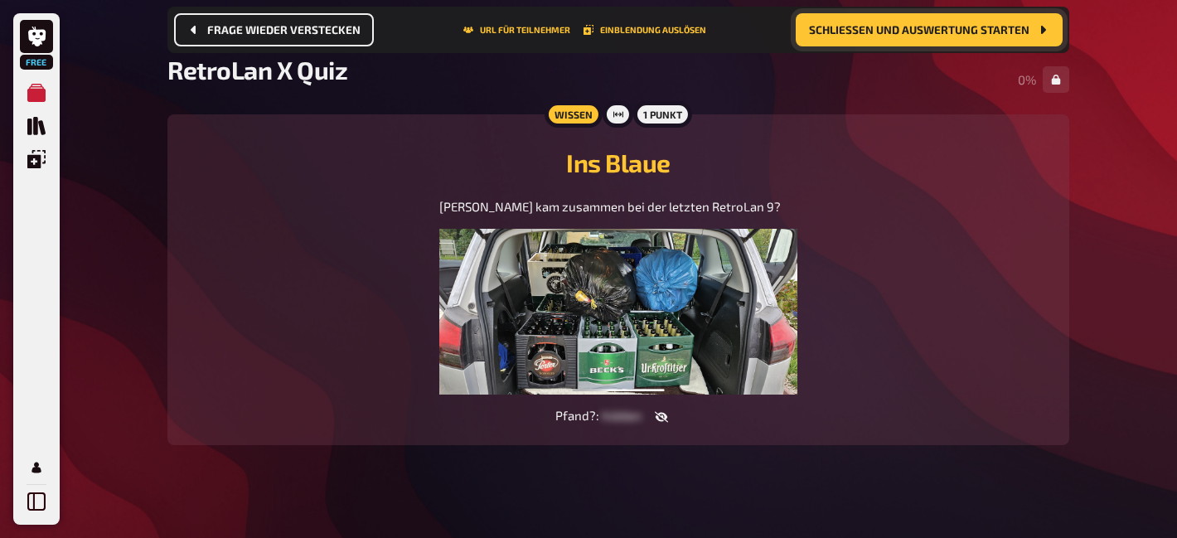
scroll to position [128, 0]
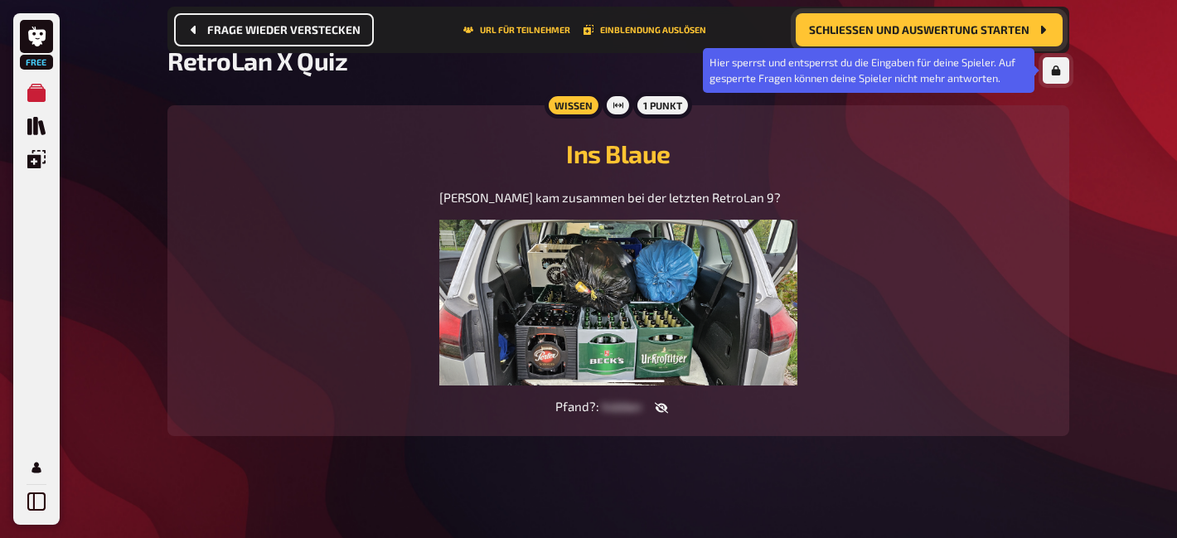
click at [1059, 73] on icon "button" at bounding box center [1056, 70] width 9 height 10
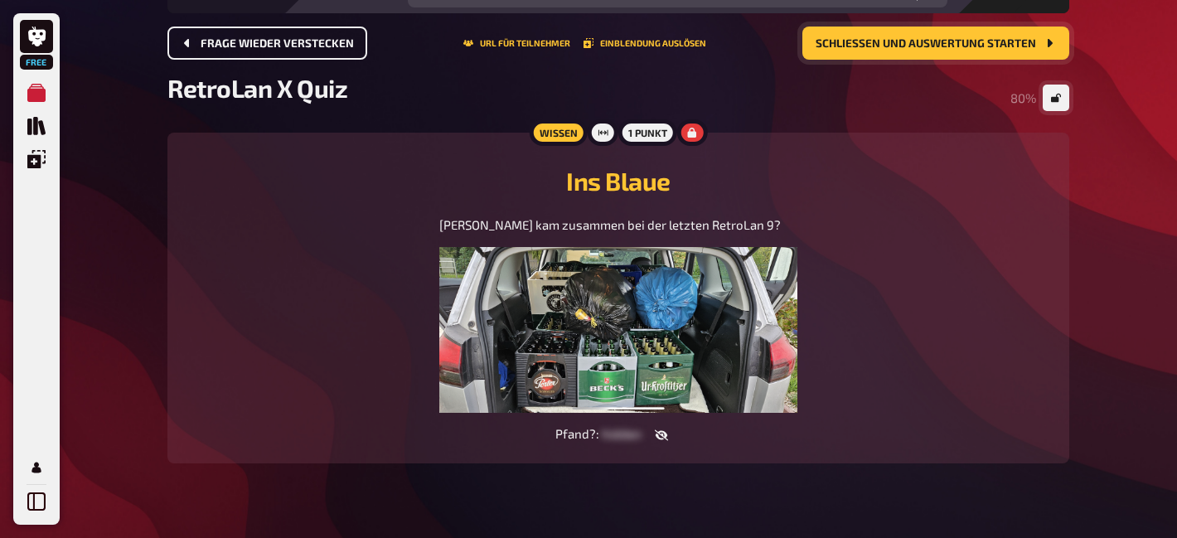
scroll to position [79, 0]
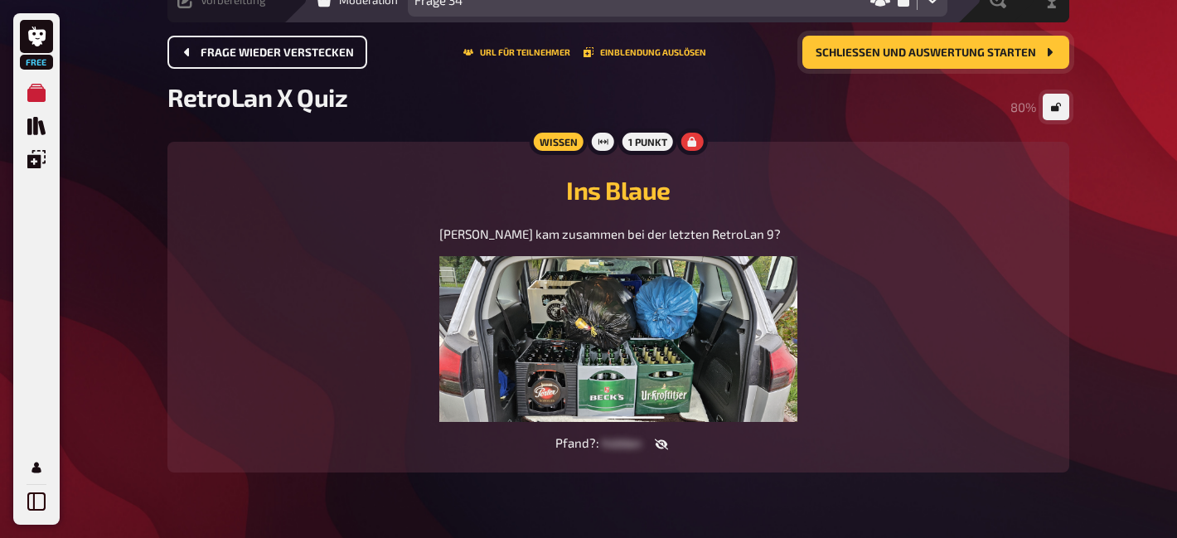
click at [922, 58] on span "Schließen und Auswertung starten" at bounding box center [926, 53] width 220 height 12
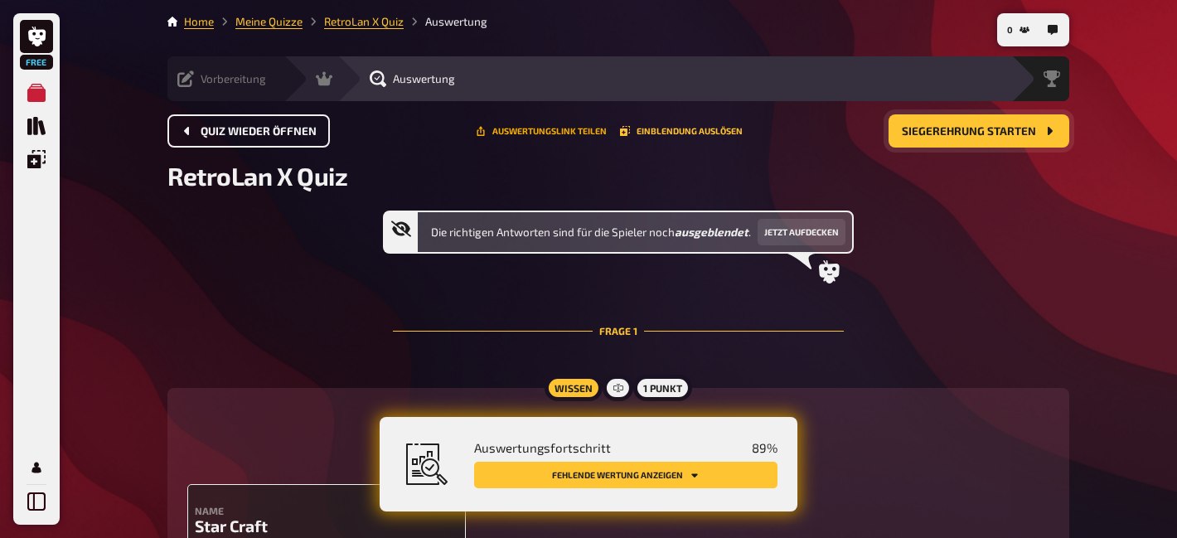
click at [516, 135] on button "Auswertungslink teilen" at bounding box center [541, 131] width 131 height 10
copy button "Auswertungslink"
drag, startPoint x: 521, startPoint y: 132, endPoint x: 502, endPoint y: 12, distance: 121.7
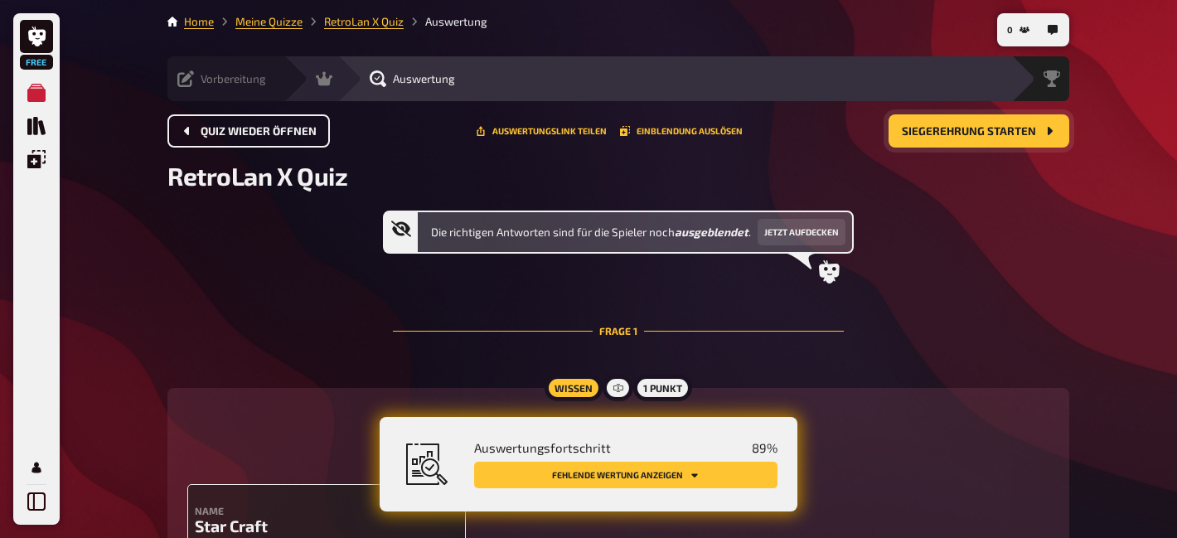
click at [480, 166] on h2 "RetroLan X Quiz" at bounding box center [618, 176] width 902 height 30
click at [582, 127] on button "Auswertungslink teilen" at bounding box center [541, 131] width 131 height 10
drag, startPoint x: 525, startPoint y: 133, endPoint x: 520, endPoint y: -67, distance: 199.8
click at [753, 182] on h2 "RetroLan X Quiz" at bounding box center [618, 176] width 902 height 30
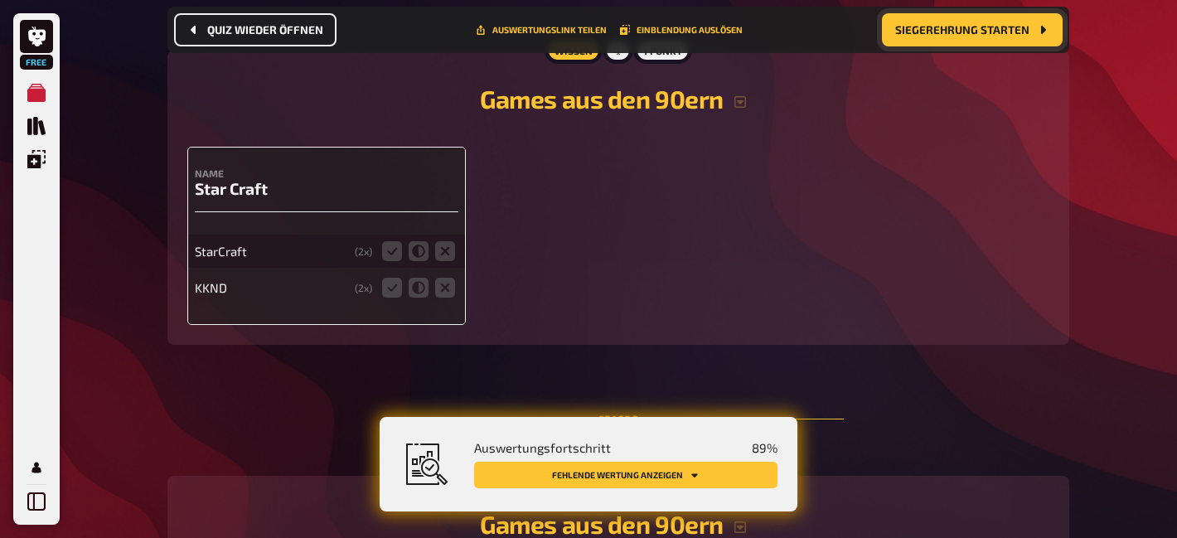
scroll to position [346, 0]
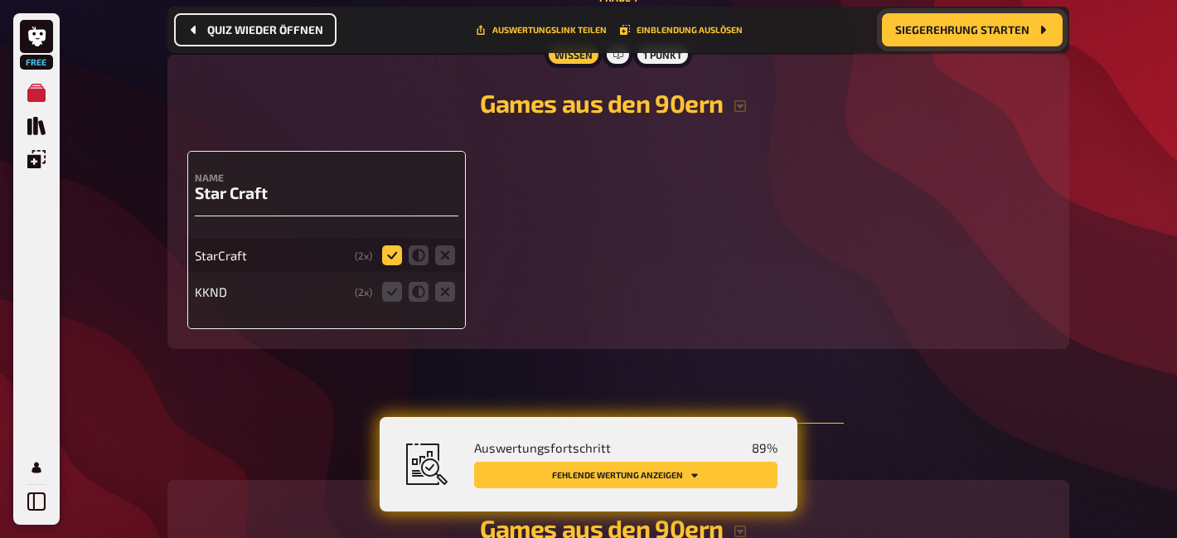
click at [385, 261] on icon at bounding box center [392, 255] width 20 height 20
click at [0, 0] on input "radio" at bounding box center [0, 0] width 0 height 0
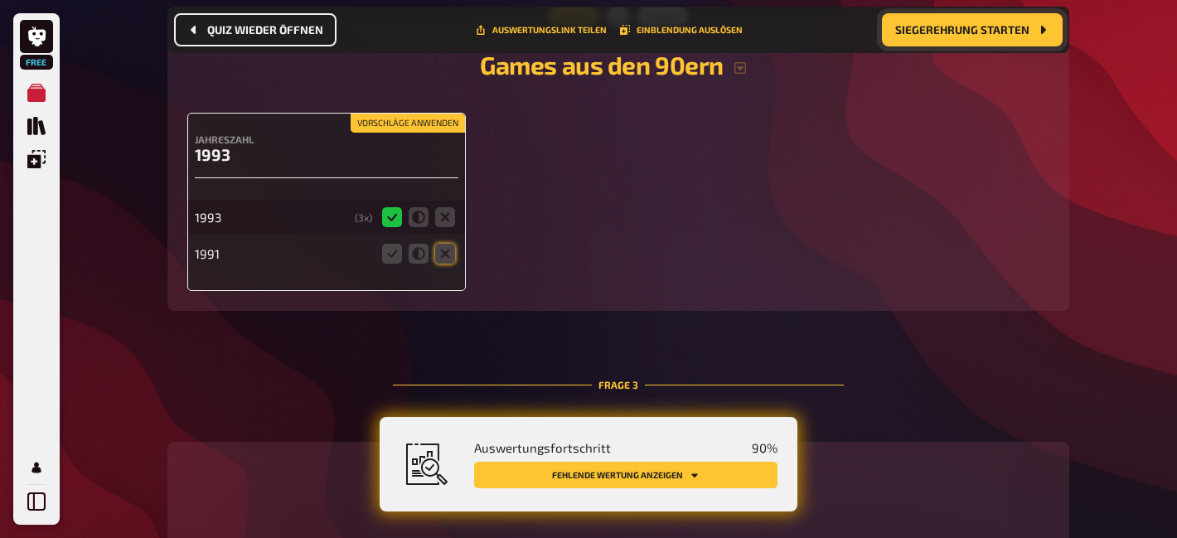
scroll to position [824, 0]
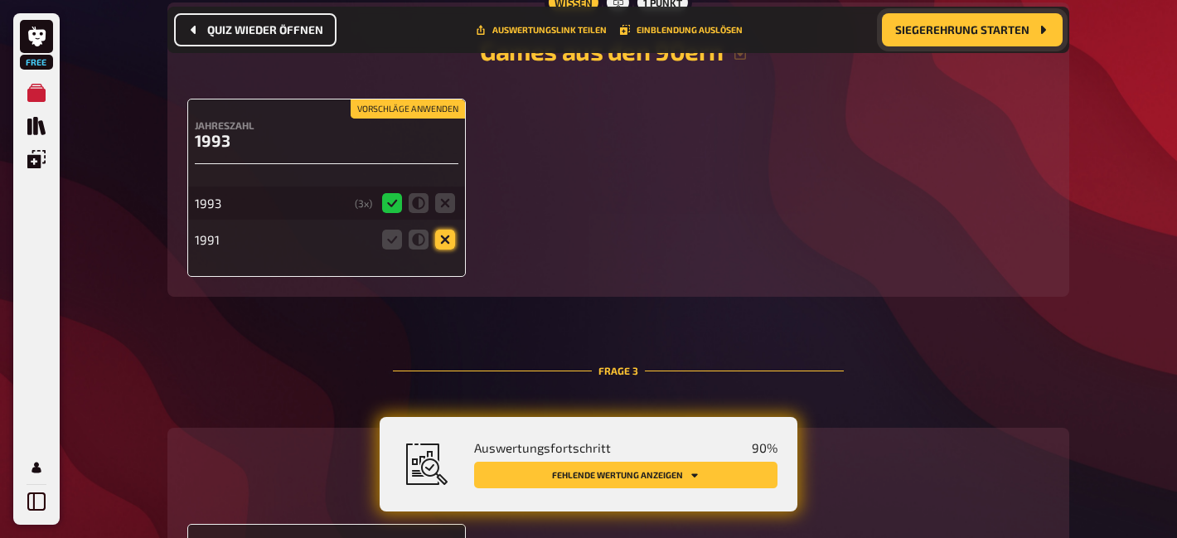
click at [440, 245] on icon at bounding box center [445, 240] width 20 height 20
click at [0, 0] on input "radio" at bounding box center [0, 0] width 0 height 0
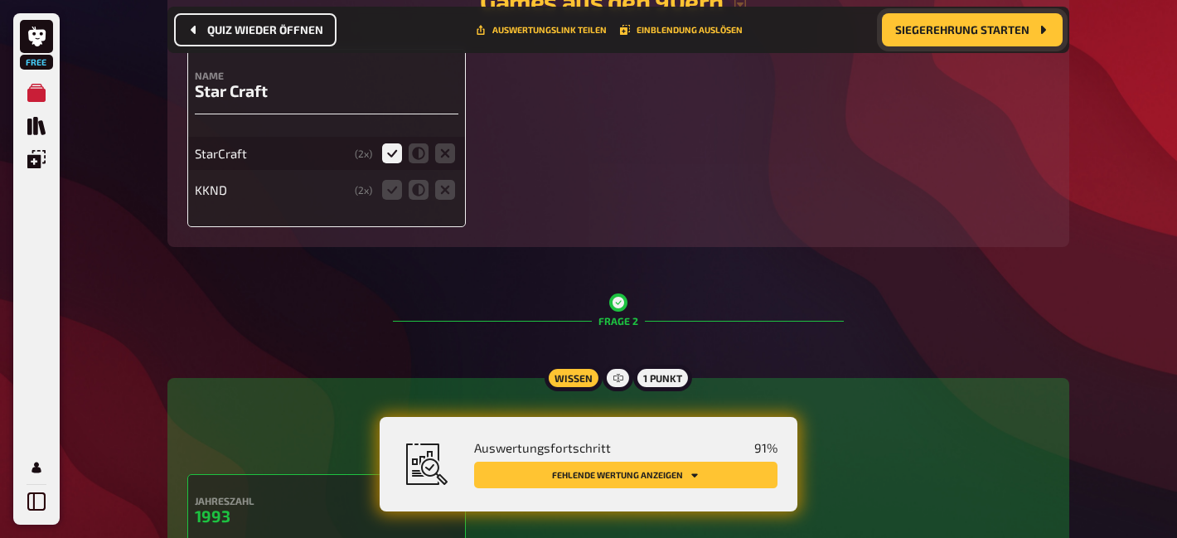
scroll to position [446, 0]
click at [447, 195] on icon at bounding box center [445, 192] width 20 height 20
click at [0, 0] on input "radio" at bounding box center [0, 0] width 0 height 0
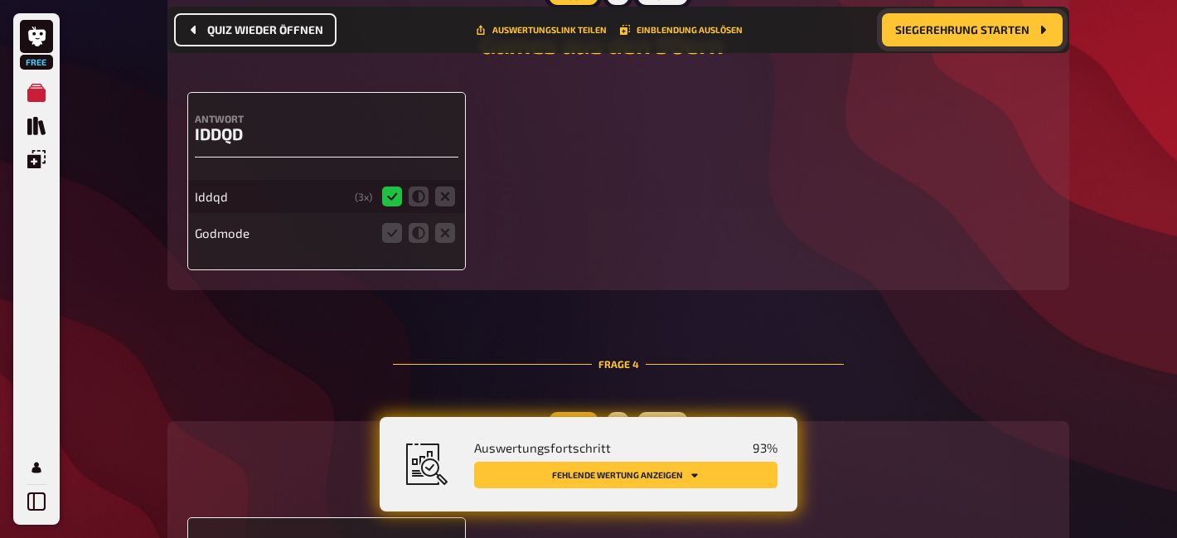
scroll to position [1269, 0]
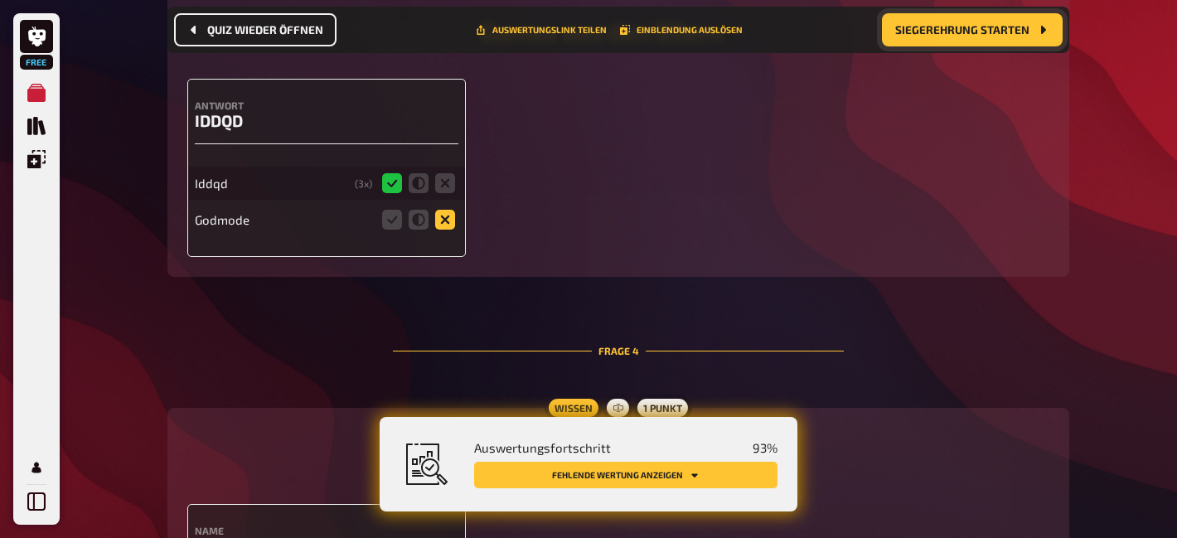
click at [448, 226] on icon at bounding box center [445, 220] width 20 height 20
click at [0, 0] on input "radio" at bounding box center [0, 0] width 0 height 0
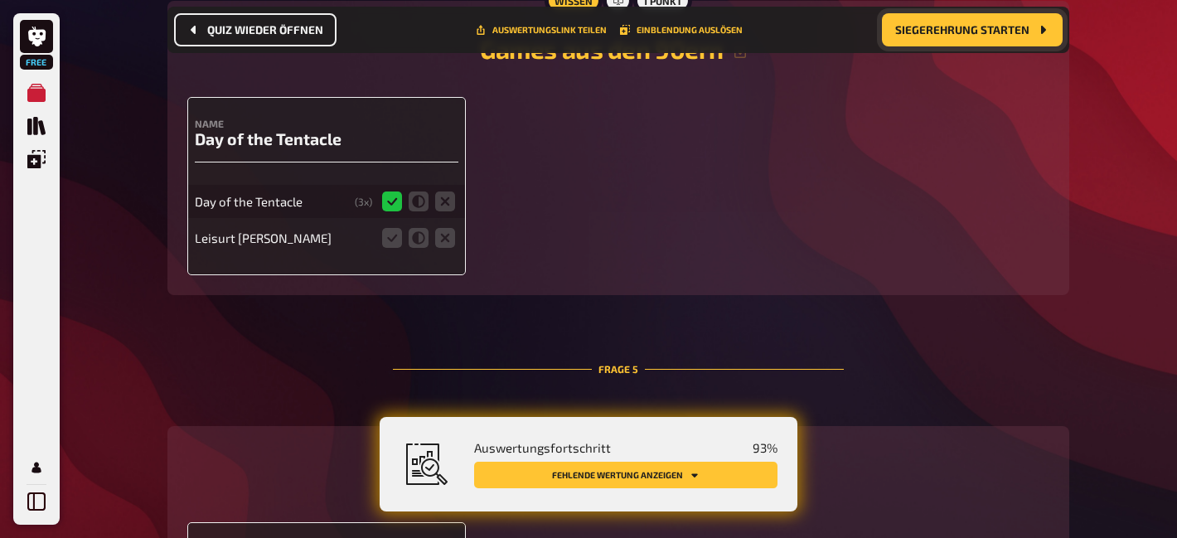
scroll to position [1707, 0]
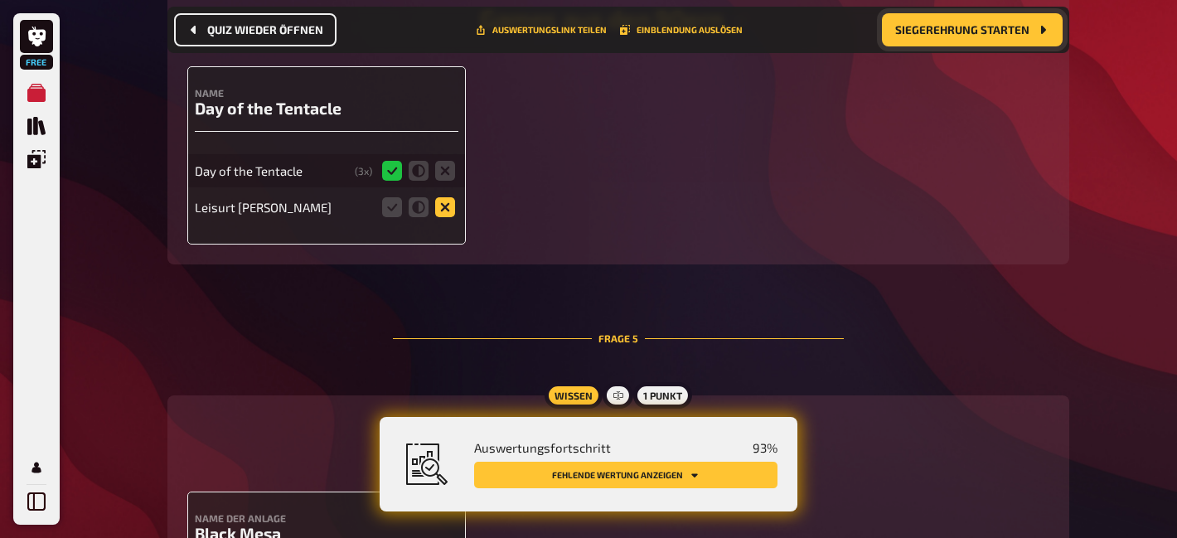
click at [447, 213] on icon at bounding box center [445, 207] width 20 height 20
click at [0, 0] on input "radio" at bounding box center [0, 0] width 0 height 0
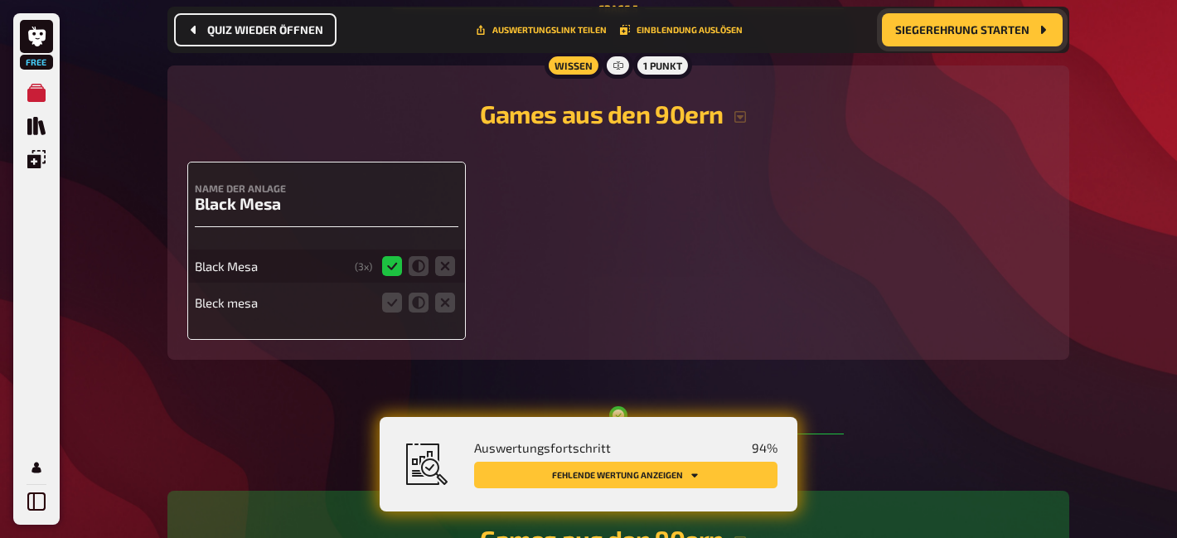
scroll to position [2058, 0]
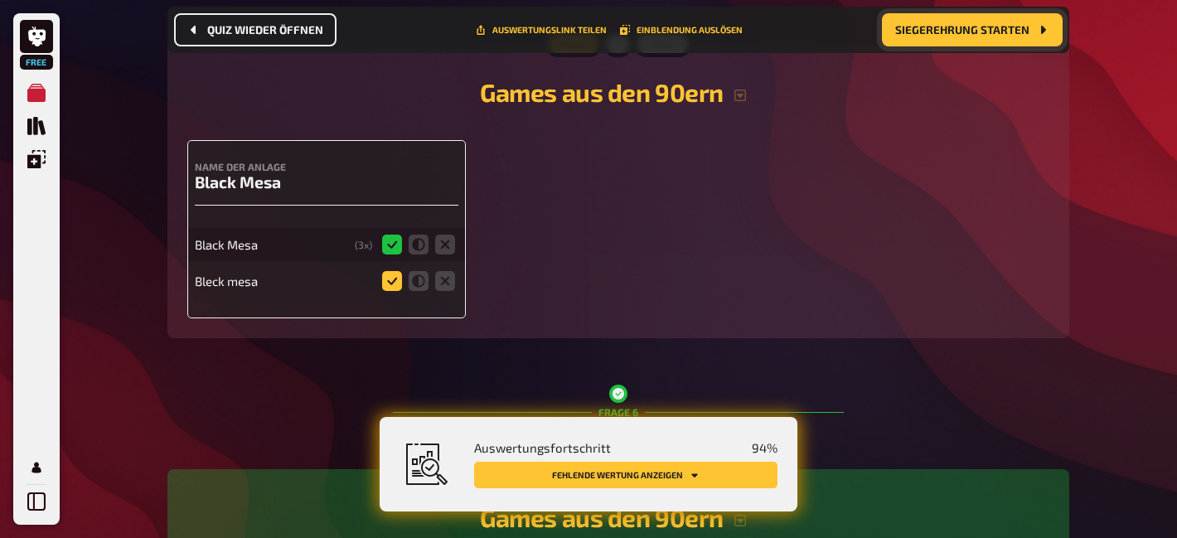
click at [400, 288] on icon at bounding box center [392, 281] width 20 height 20
click at [0, 0] on input "radio" at bounding box center [0, 0] width 0 height 0
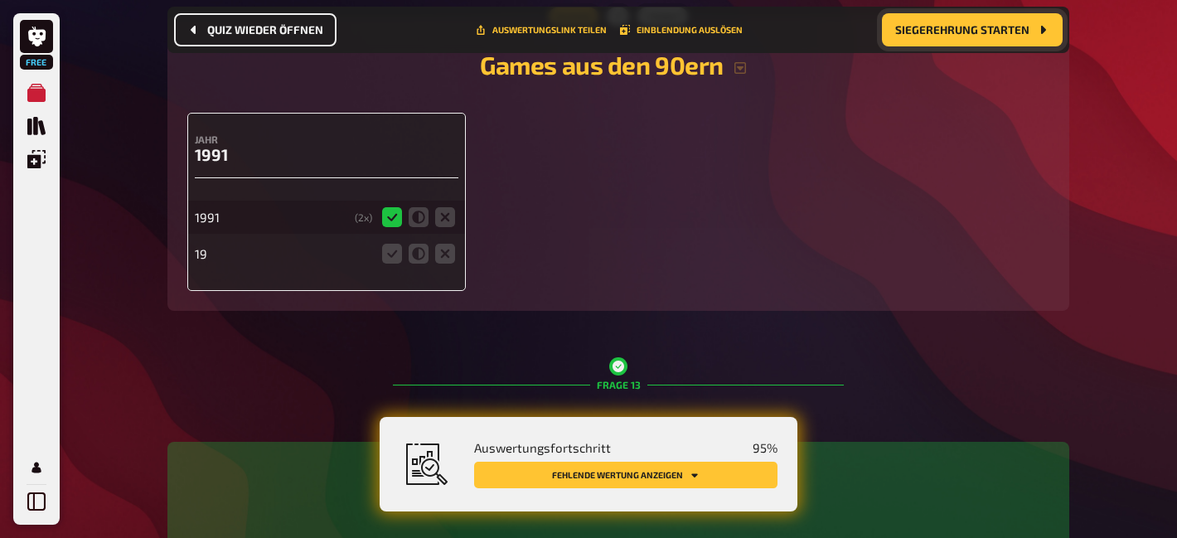
scroll to position [4955, 0]
click at [444, 265] on icon at bounding box center [445, 255] width 20 height 20
click at [0, 0] on input "radio" at bounding box center [0, 0] width 0 height 0
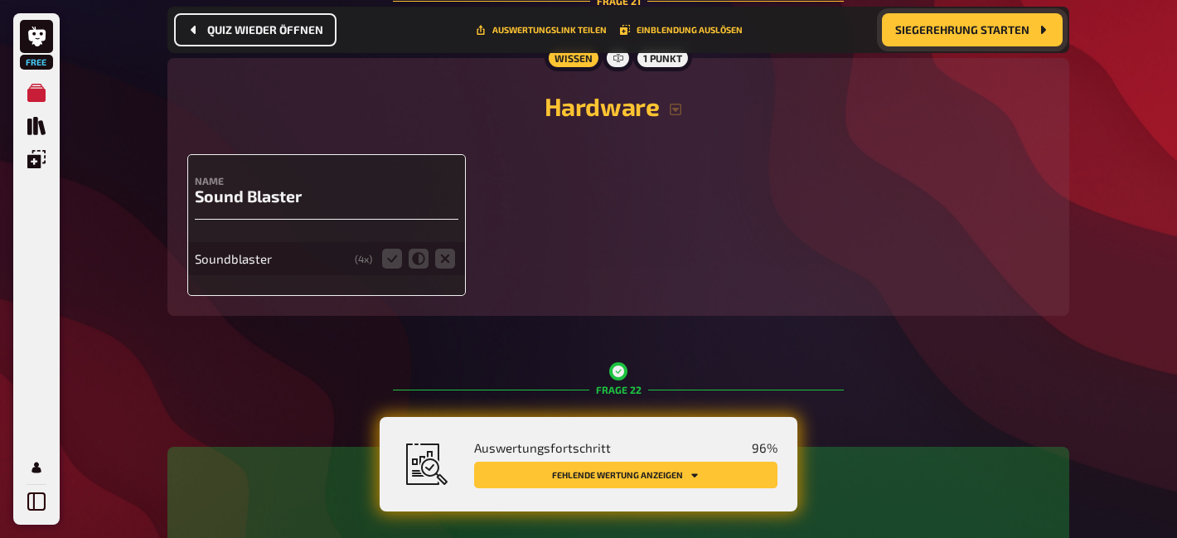
scroll to position [8681, 0]
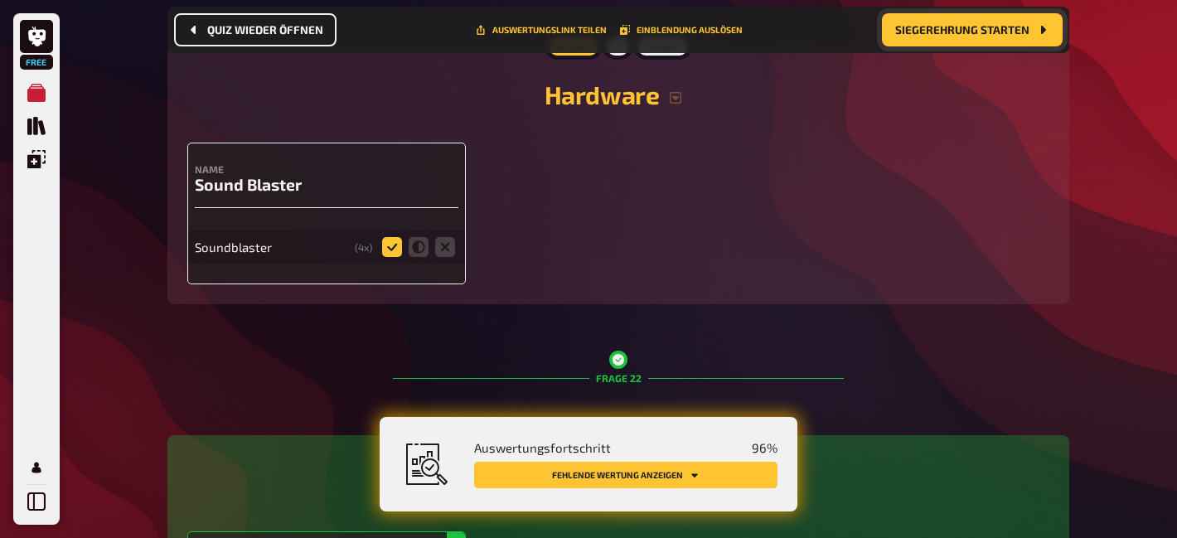
click at [392, 257] on icon at bounding box center [392, 247] width 20 height 20
click at [0, 0] on input "radio" at bounding box center [0, 0] width 0 height 0
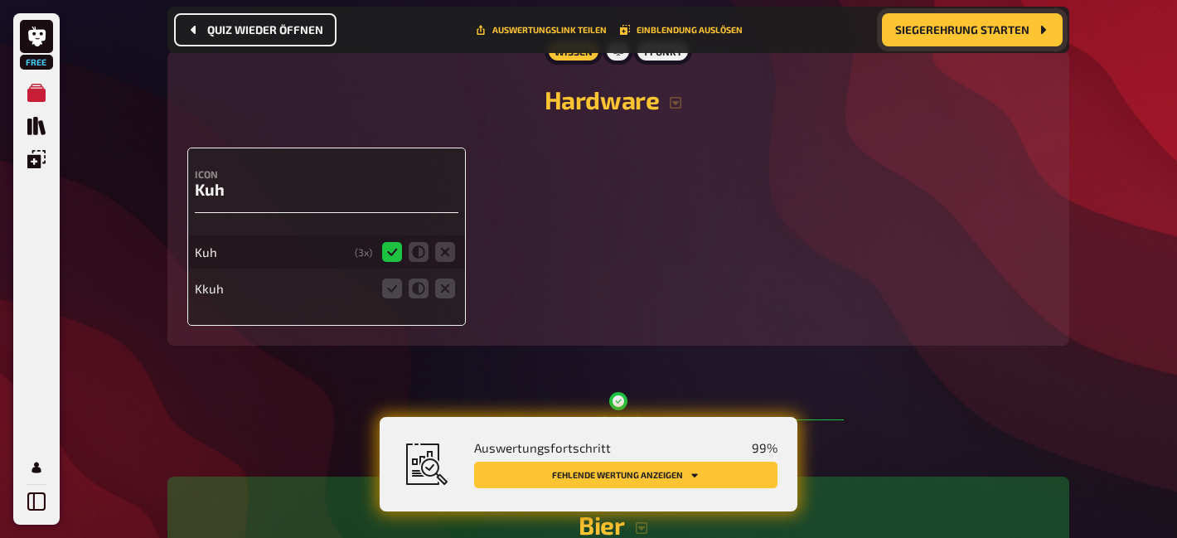
scroll to position [11267, 0]
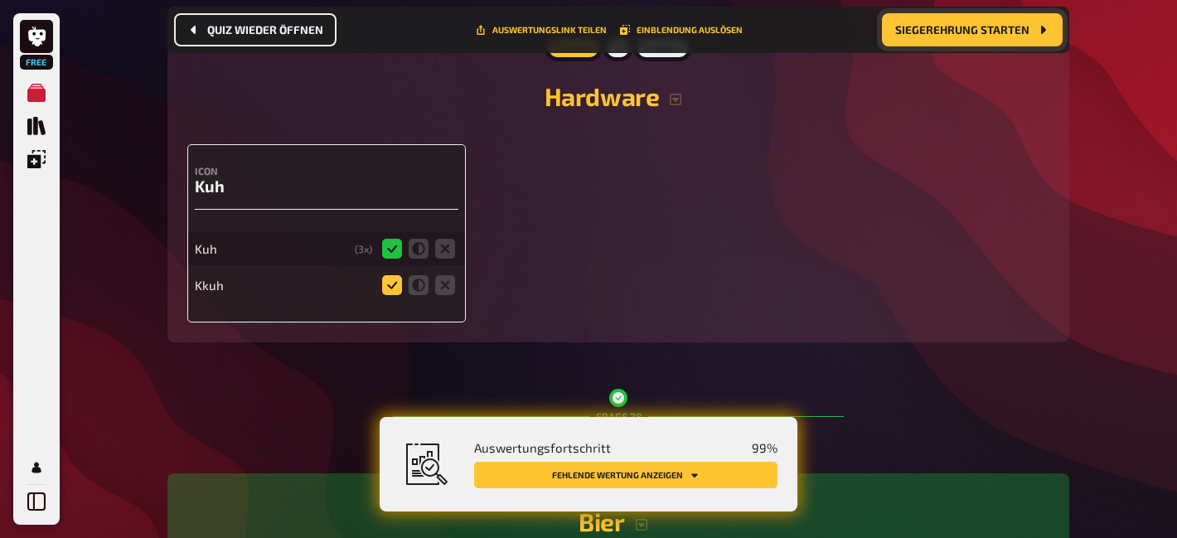
click at [395, 295] on icon at bounding box center [392, 285] width 20 height 20
click at [0, 0] on input "radio" at bounding box center [0, 0] width 0 height 0
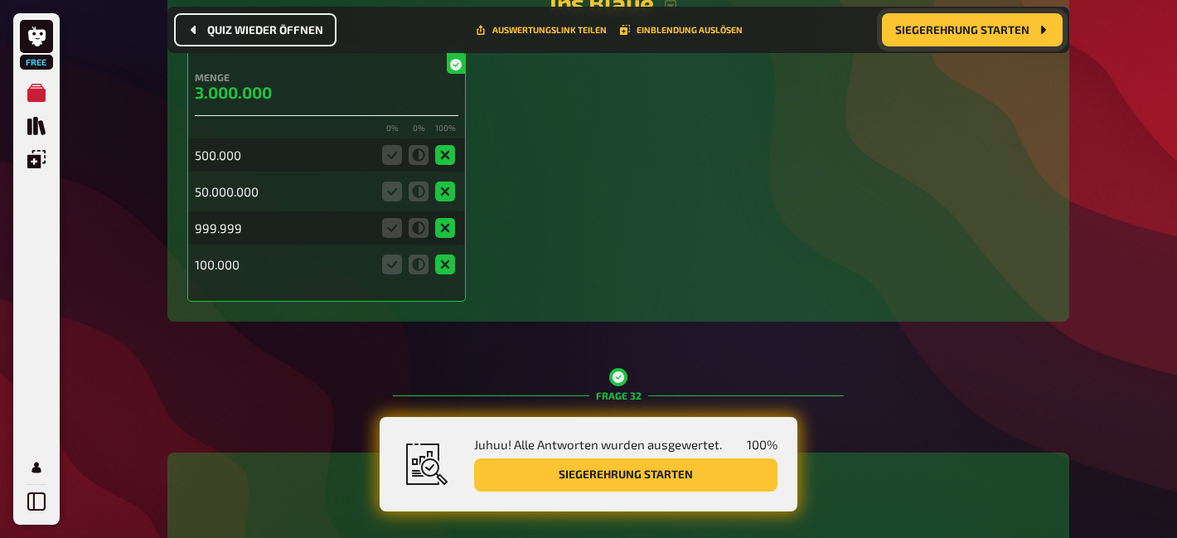
scroll to position [13099, 0]
click at [386, 237] on icon at bounding box center [392, 227] width 20 height 20
click at [409, 237] on icon at bounding box center [419, 227] width 20 height 20
click at [380, 240] on fieldset at bounding box center [419, 227] width 80 height 27
click at [456, 70] on icon at bounding box center [456, 64] width 12 height 12
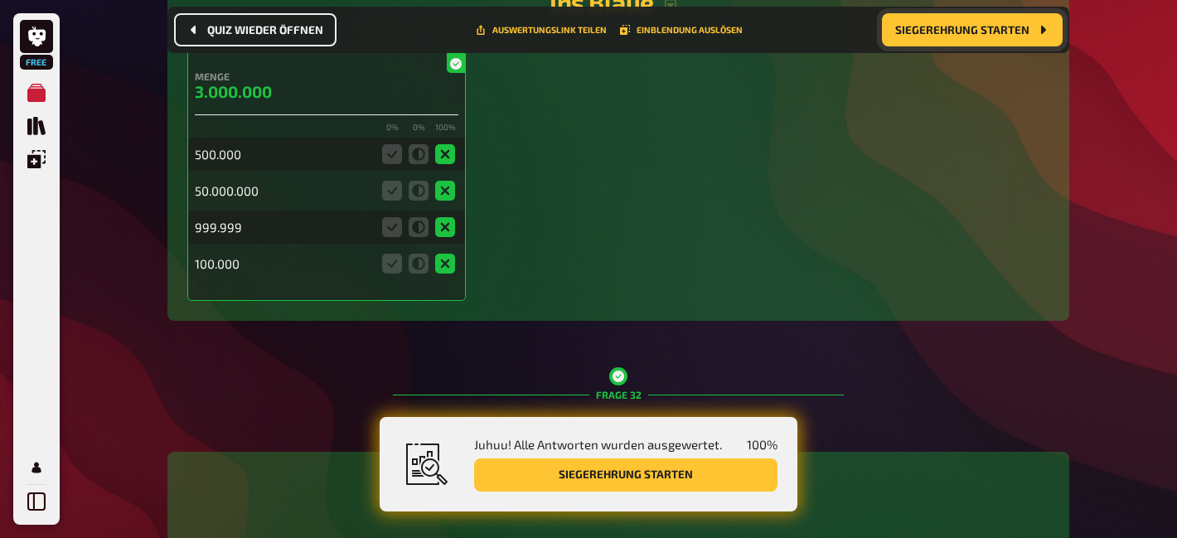
click at [394, 237] on icon at bounding box center [392, 227] width 20 height 20
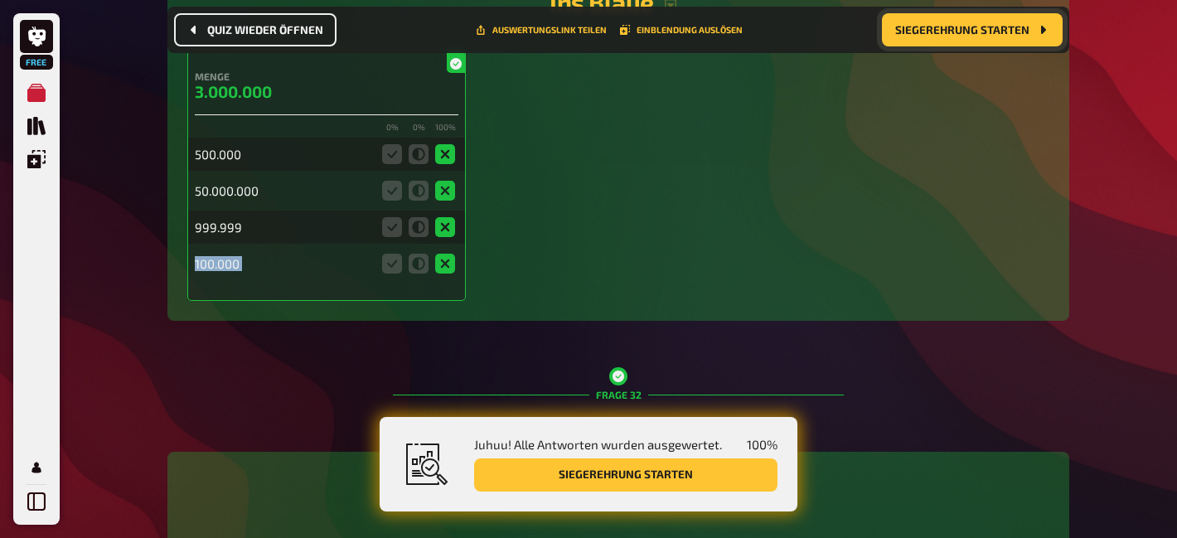
click at [394, 237] on icon at bounding box center [392, 227] width 20 height 20
click at [219, 244] on div "999.999" at bounding box center [327, 227] width 264 height 33
drag, startPoint x: 206, startPoint y: 263, endPoint x: 267, endPoint y: 263, distance: 61.3
click at [267, 235] on div "999.999" at bounding box center [283, 227] width 177 height 15
click at [268, 235] on div "999.999" at bounding box center [283, 227] width 177 height 15
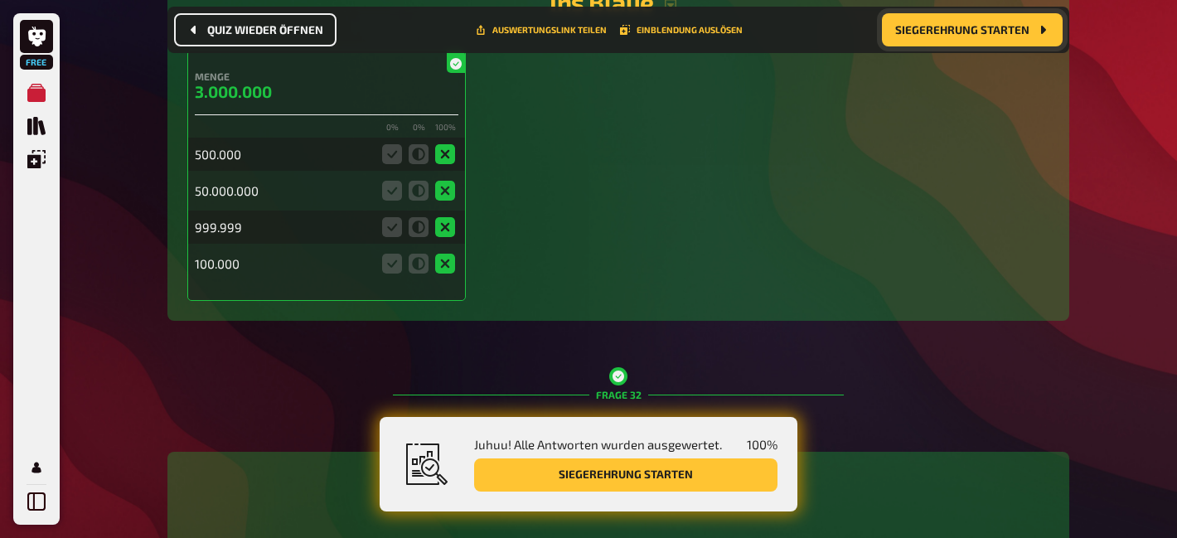
click at [383, 237] on icon at bounding box center [392, 227] width 20 height 20
click at [572, 215] on div "Menge 3.000.000 0 % 0 % 100 % 500.000 50.000.000 999.999 100.000" at bounding box center [618, 175] width 862 height 251
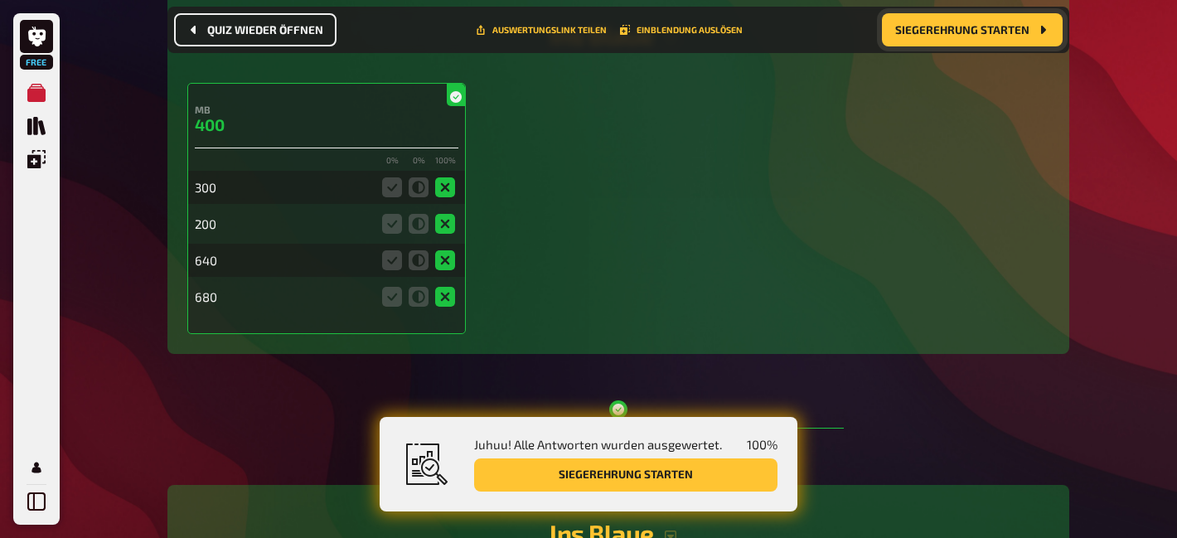
scroll to position [13491, 0]
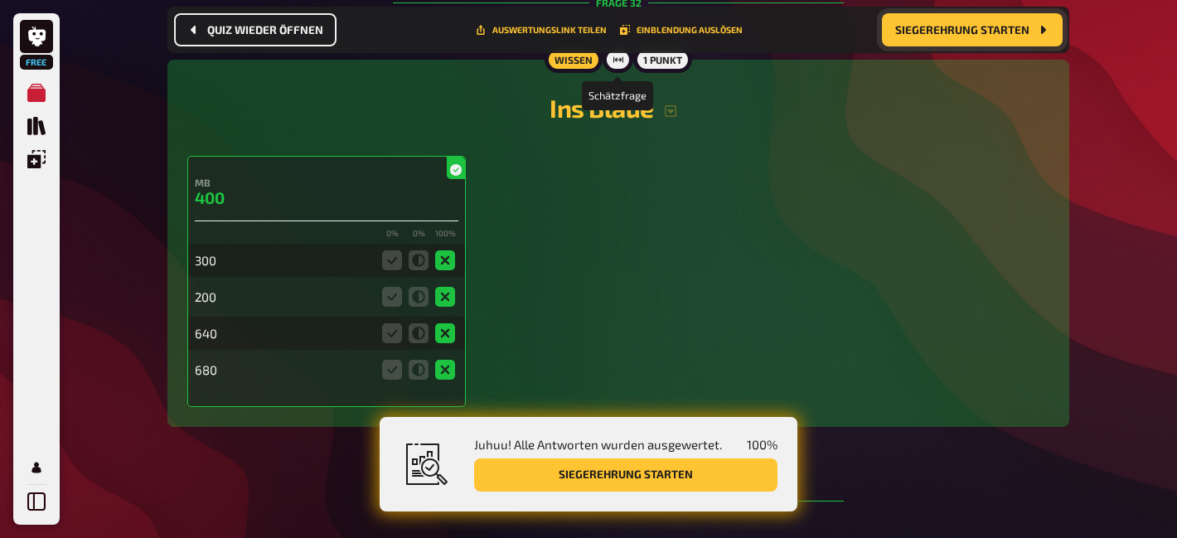
click at [616, 63] on icon at bounding box center [618, 60] width 10 height 6
click at [671, 117] on icon "button" at bounding box center [671, 111] width 12 height 12
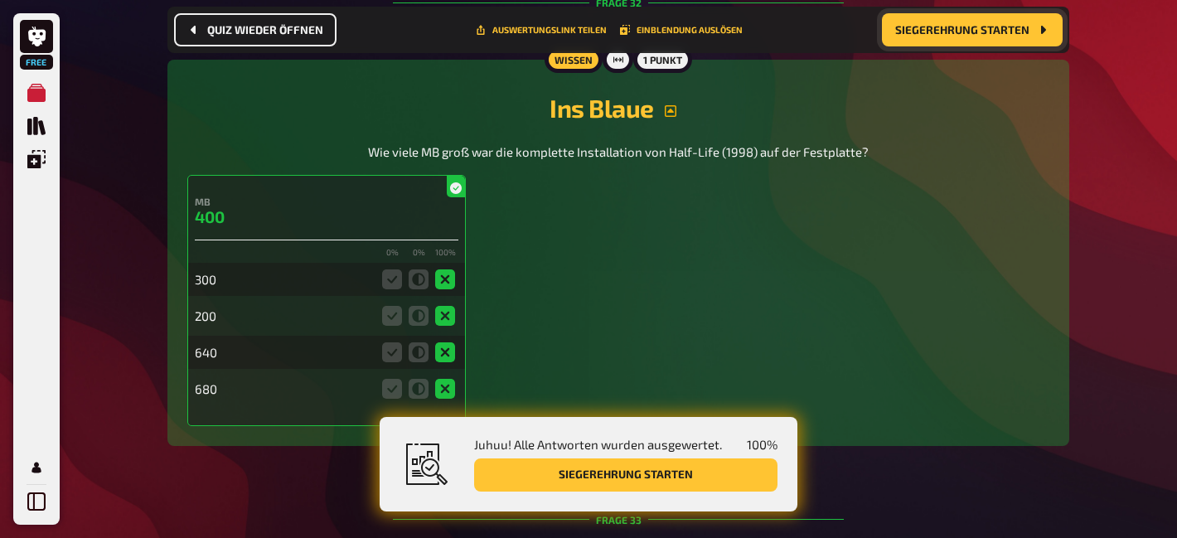
click at [671, 117] on icon "button" at bounding box center [671, 111] width 12 height 12
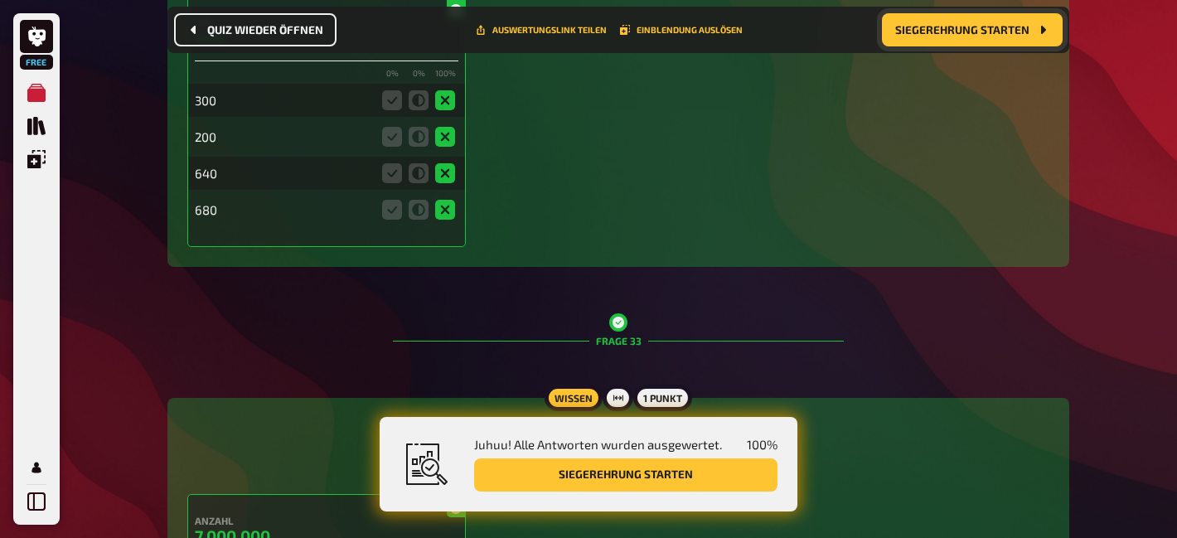
scroll to position [13652, 0]
click at [424, 146] on icon at bounding box center [419, 136] width 20 height 20
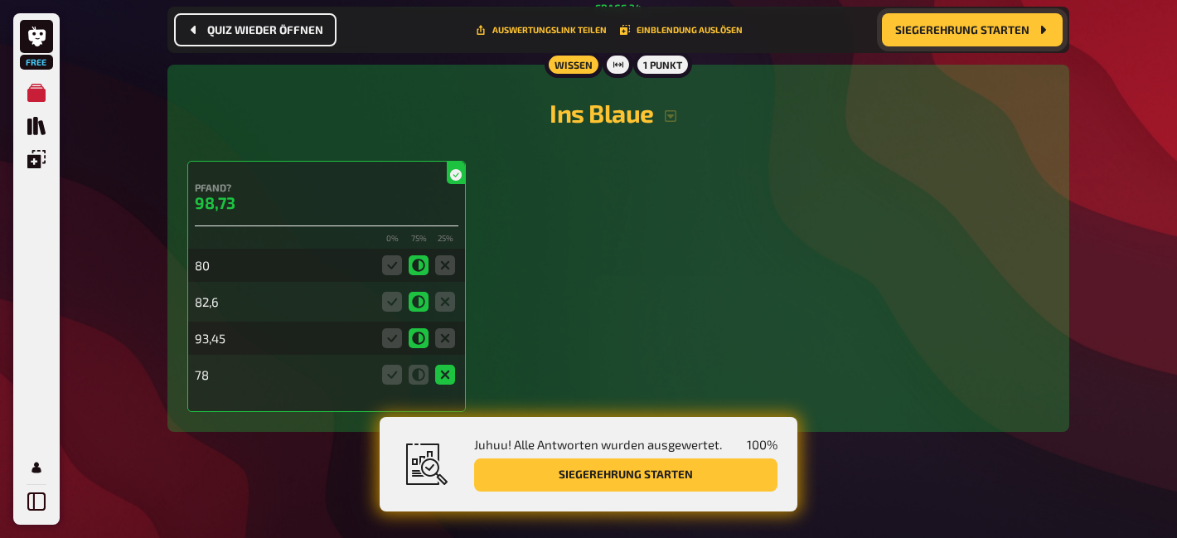
scroll to position [14485, 0]
click at [388, 345] on icon at bounding box center [392, 338] width 20 height 20
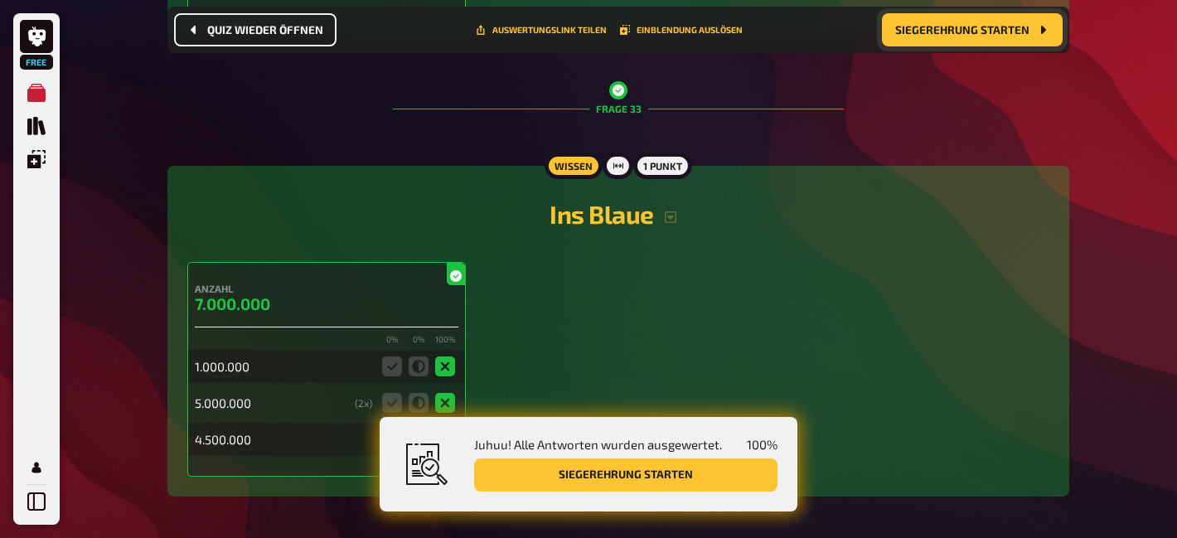
scroll to position [14024, 0]
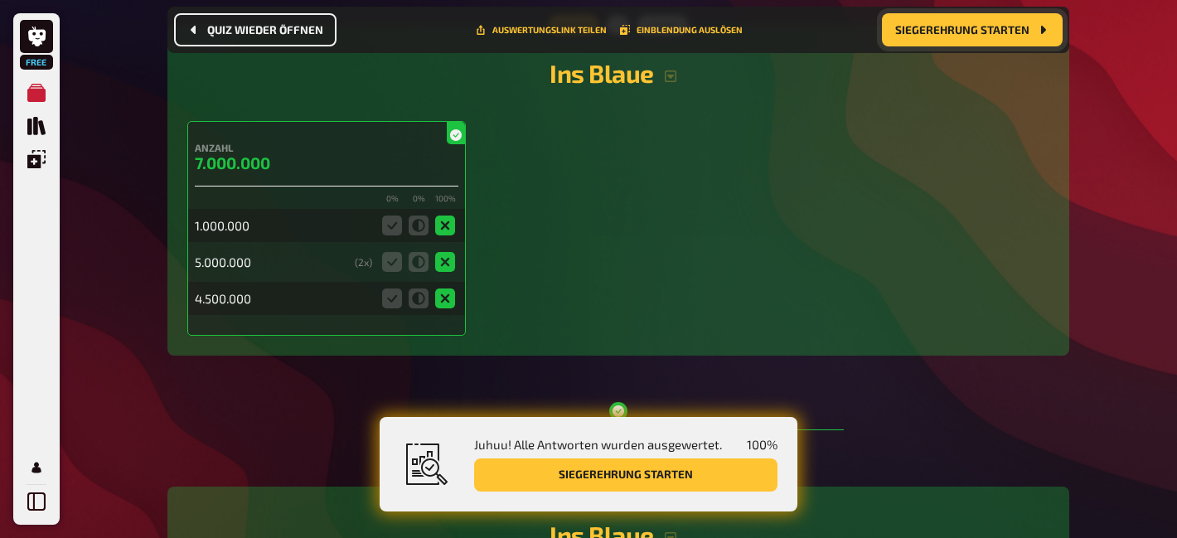
click at [201, 269] on div "5.000.000" at bounding box center [271, 261] width 153 height 15
drag, startPoint x: 201, startPoint y: 302, endPoint x: 252, endPoint y: 302, distance: 50.6
click at [252, 269] on div "5.000.000" at bounding box center [271, 261] width 153 height 15
click at [382, 272] on icon at bounding box center [392, 262] width 20 height 20
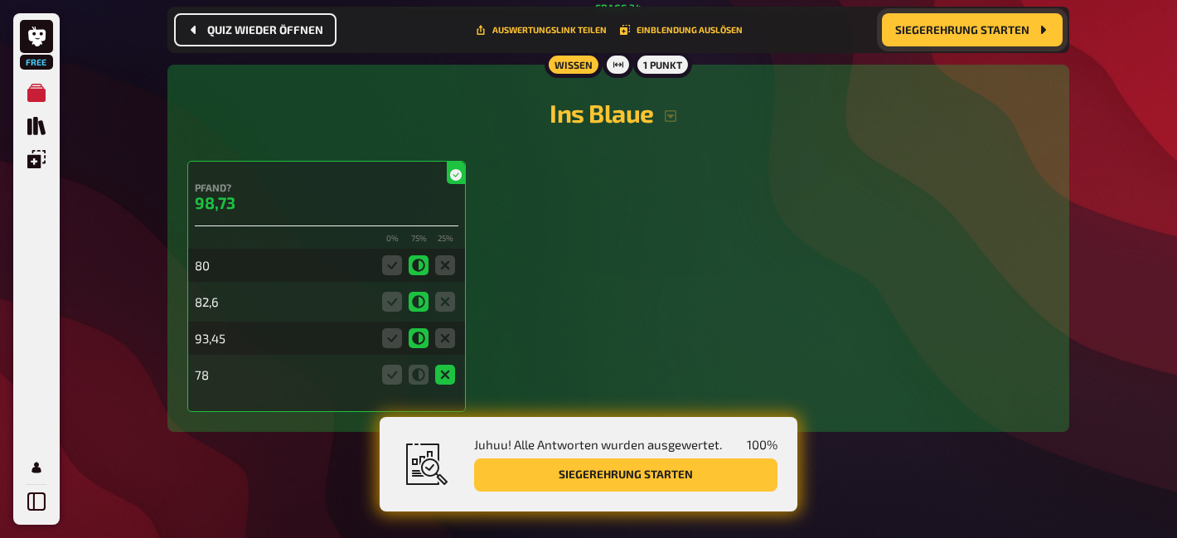
scroll to position [14478, 0]
click at [394, 348] on icon at bounding box center [392, 338] width 20 height 20
click at [637, 305] on div "Pfand? 98,73 0 % 75 % 25 % 80 82,6 93,45 78" at bounding box center [618, 286] width 862 height 251
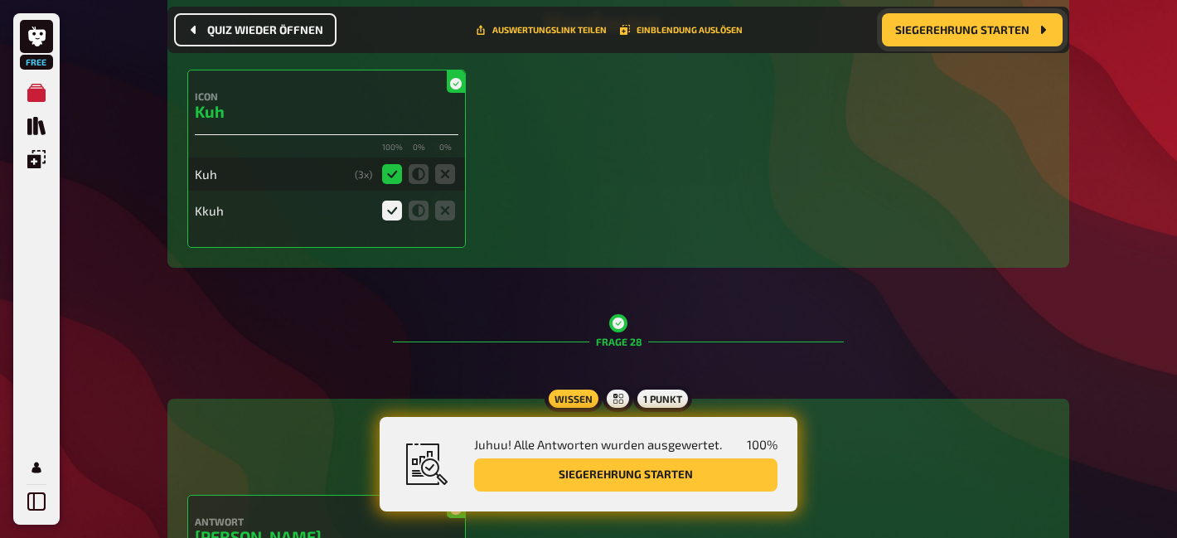
scroll to position [11341, 0]
click at [390, 221] on icon at bounding box center [392, 211] width 20 height 20
click at [0, 0] on input "radio" at bounding box center [0, 0] width 0 height 0
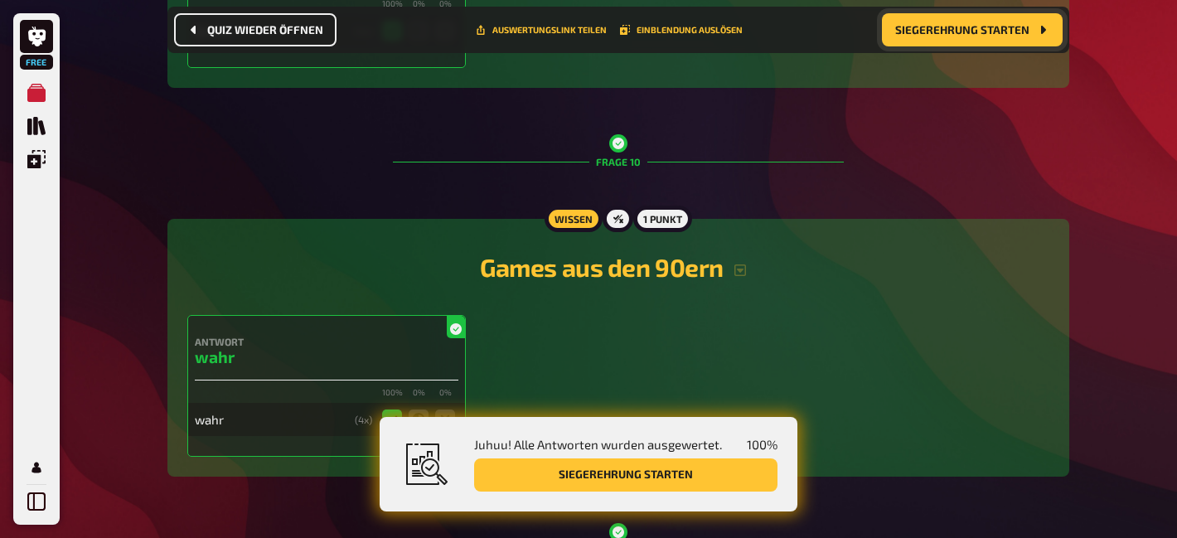
scroll to position [3930, 0]
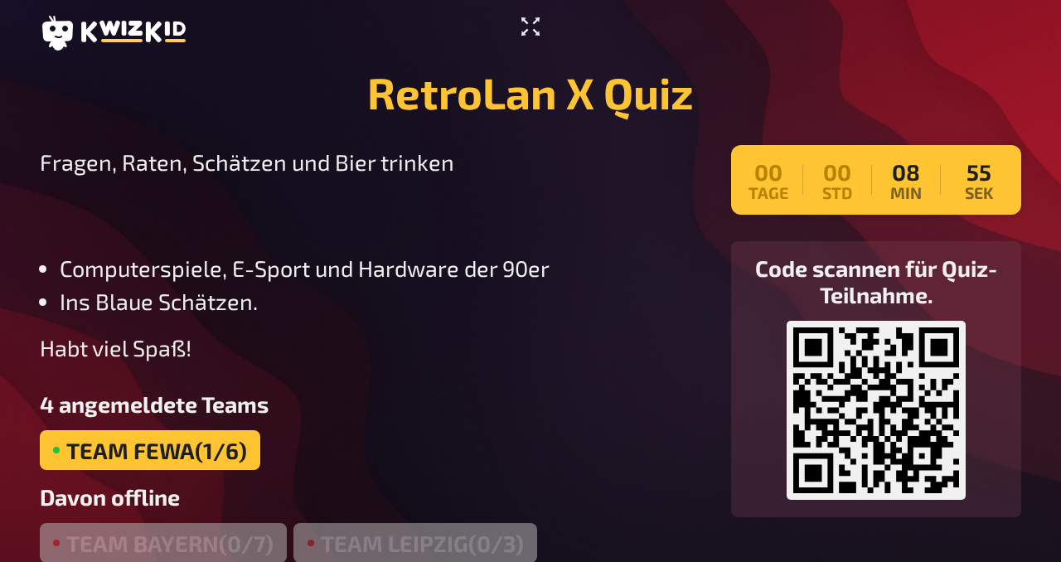
click at [532, 28] on icon "Vollbildmodus aktivieren" at bounding box center [530, 26] width 27 height 27
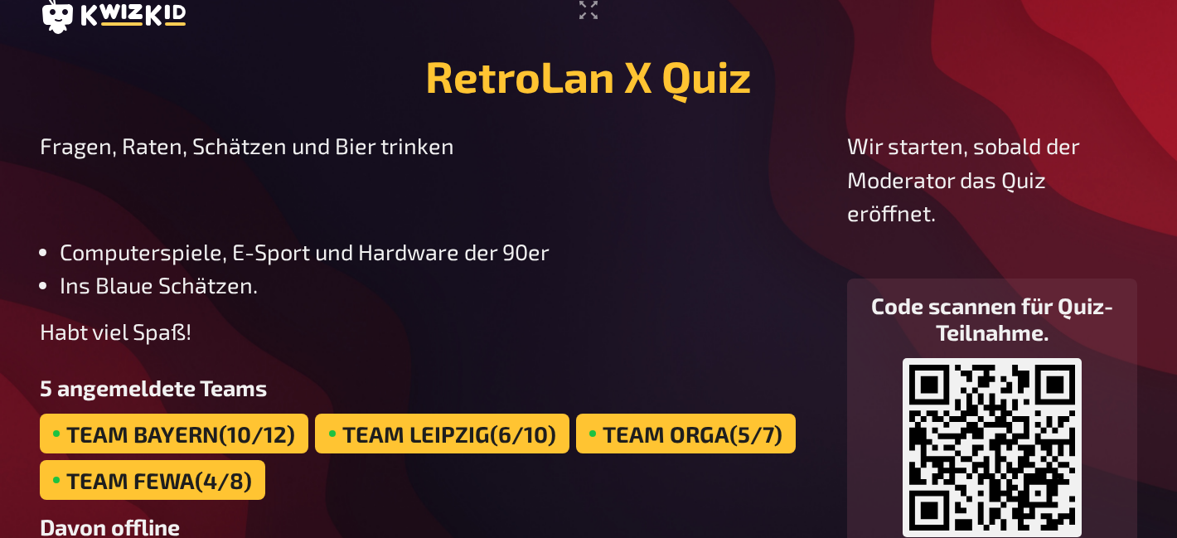
scroll to position [19, 0]
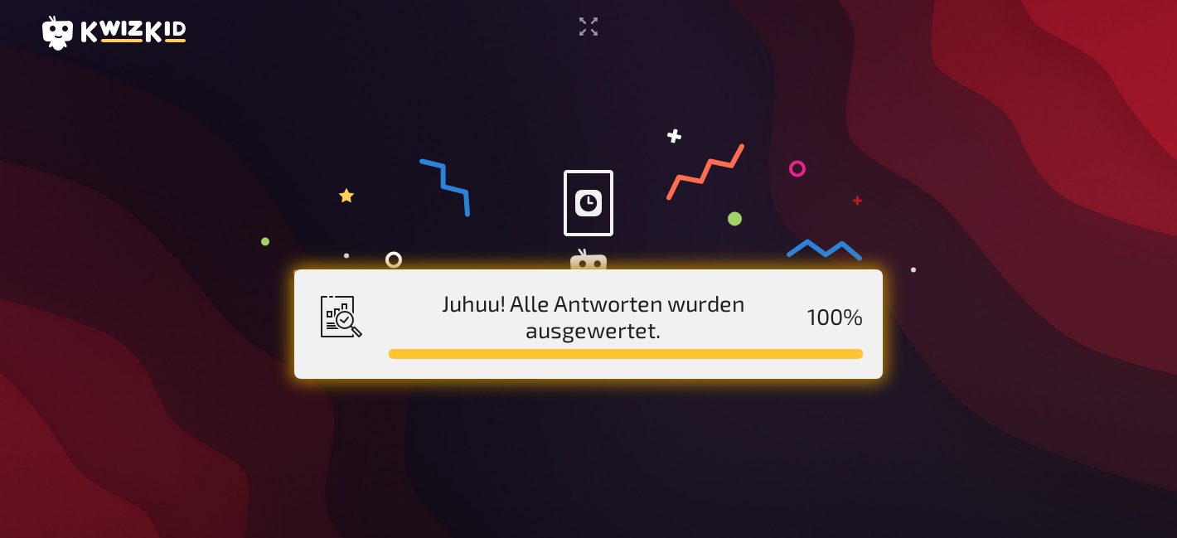
click at [519, 319] on span "Juhuu! Alle Antworten wurden ausgewertet." at bounding box center [593, 315] width 409 height 53
click at [590, 202] on icon at bounding box center [588, 203] width 27 height 27
click at [575, 205] on icon at bounding box center [588, 203] width 27 height 27
click at [586, 205] on icon at bounding box center [588, 203] width 27 height 27
click at [700, 213] on icon at bounding box center [588, 210] width 655 height 165
